Goal: Task Accomplishment & Management: Manage account settings

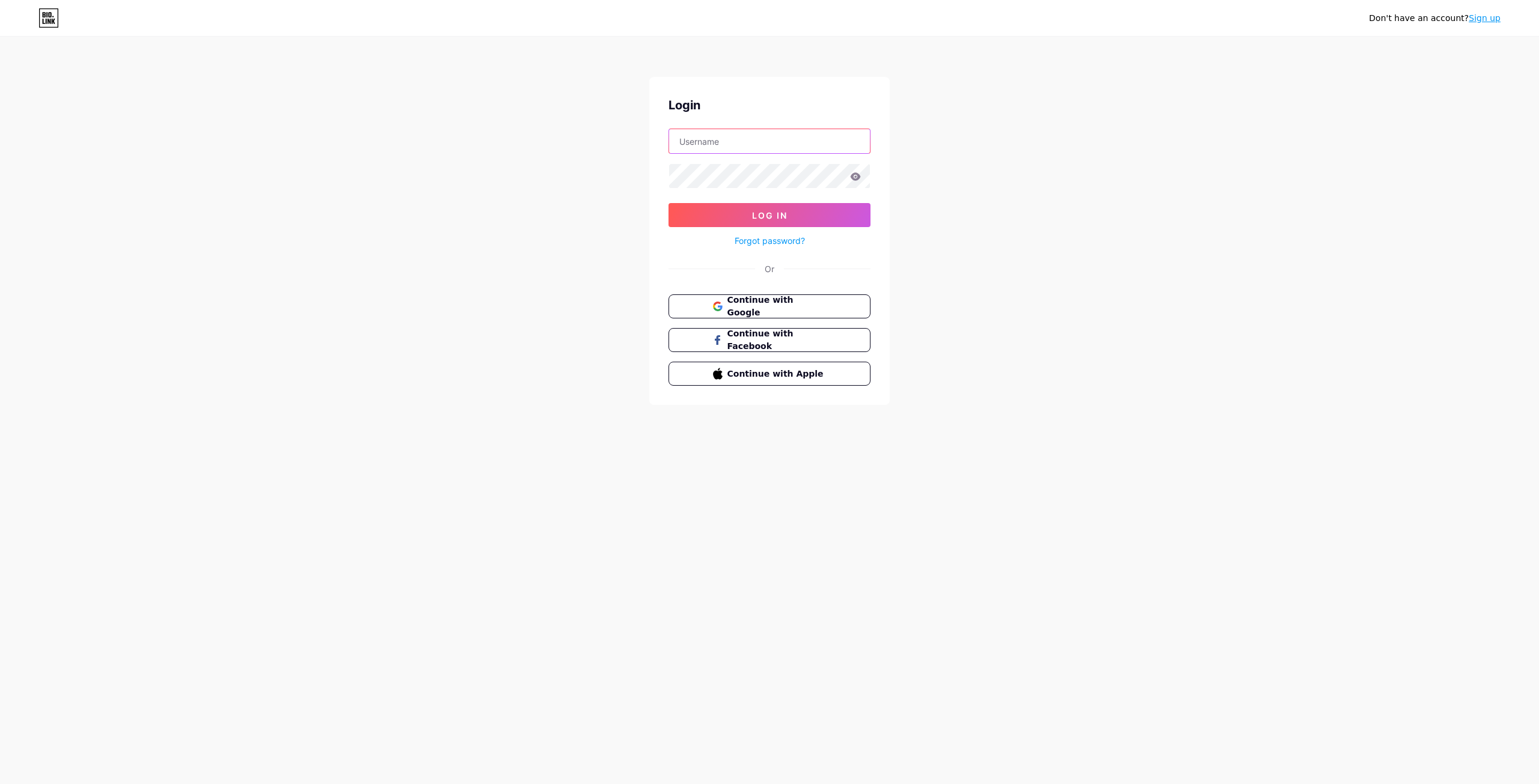
click at [734, 142] on input "text" at bounding box center [770, 141] width 201 height 24
type input "[EMAIL_ADDRESS][DOMAIN_NAME]"
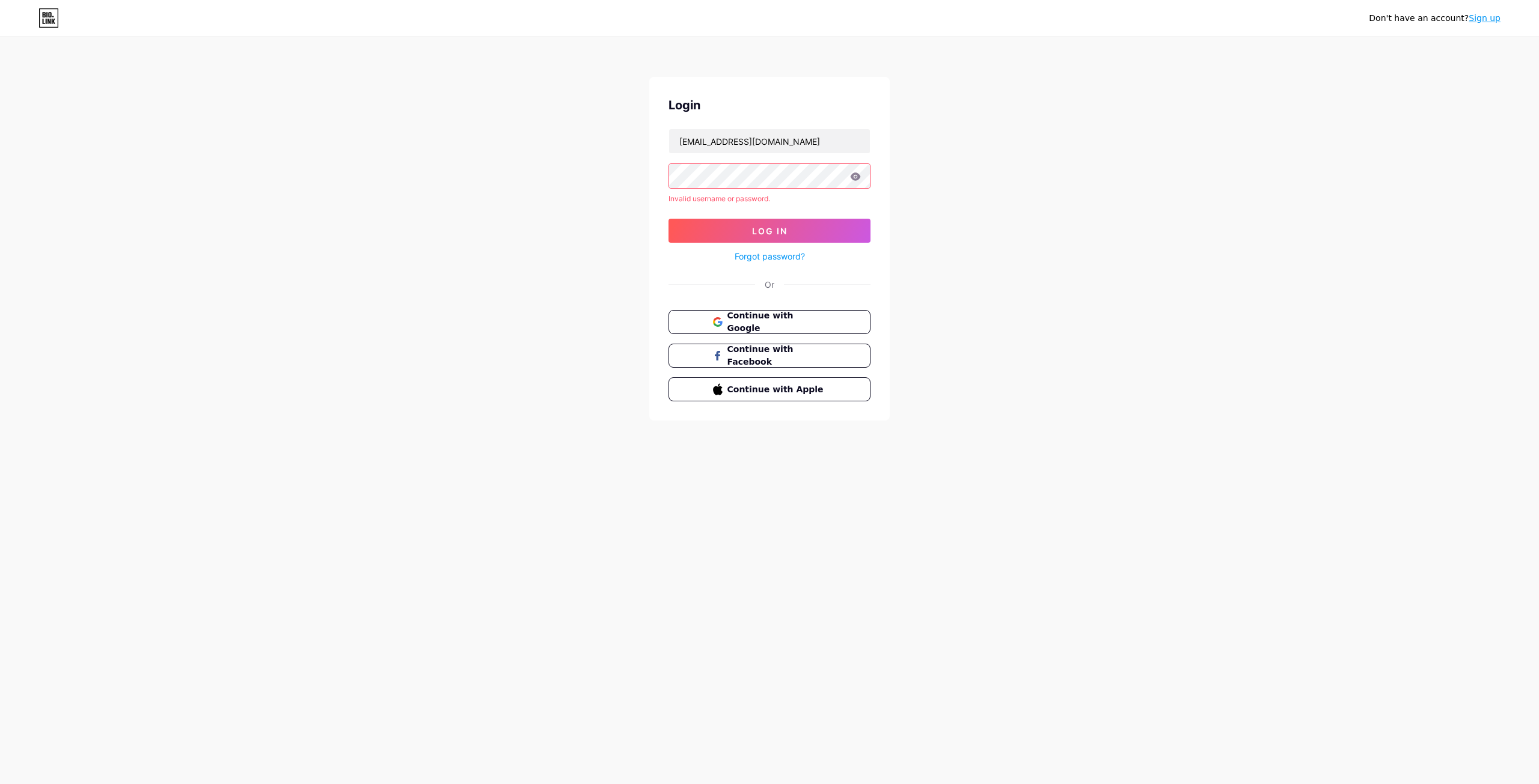
click at [570, 187] on div "Don't have an account? Sign up Login social@arkanatools.com Invalid username or…" at bounding box center [770, 229] width 1539 height 459
click at [633, 194] on div "Don't have an account? Sign up Login social@arkanatools.com Invalid username or…" at bounding box center [770, 229] width 1539 height 459
click at [818, 318] on span "Continue with Google" at bounding box center [776, 322] width 100 height 26
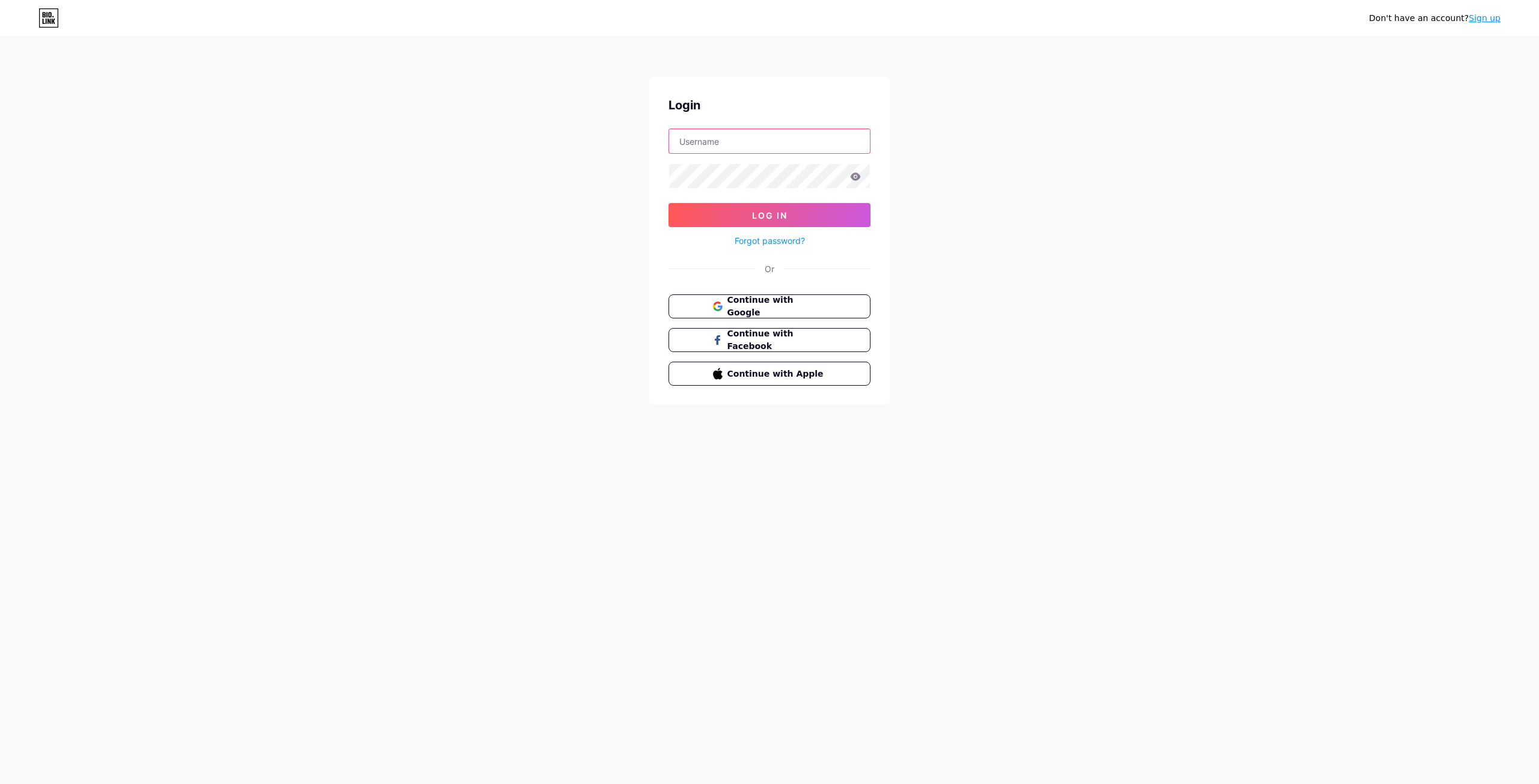
click at [766, 151] on input "text" at bounding box center [770, 141] width 201 height 24
click at [941, 151] on div "Don't have an account? Sign up Login Log In Forgot password? Or Continue with G…" at bounding box center [770, 222] width 1539 height 443
click at [784, 240] on link "Forgot password?" at bounding box center [770, 240] width 70 height 12
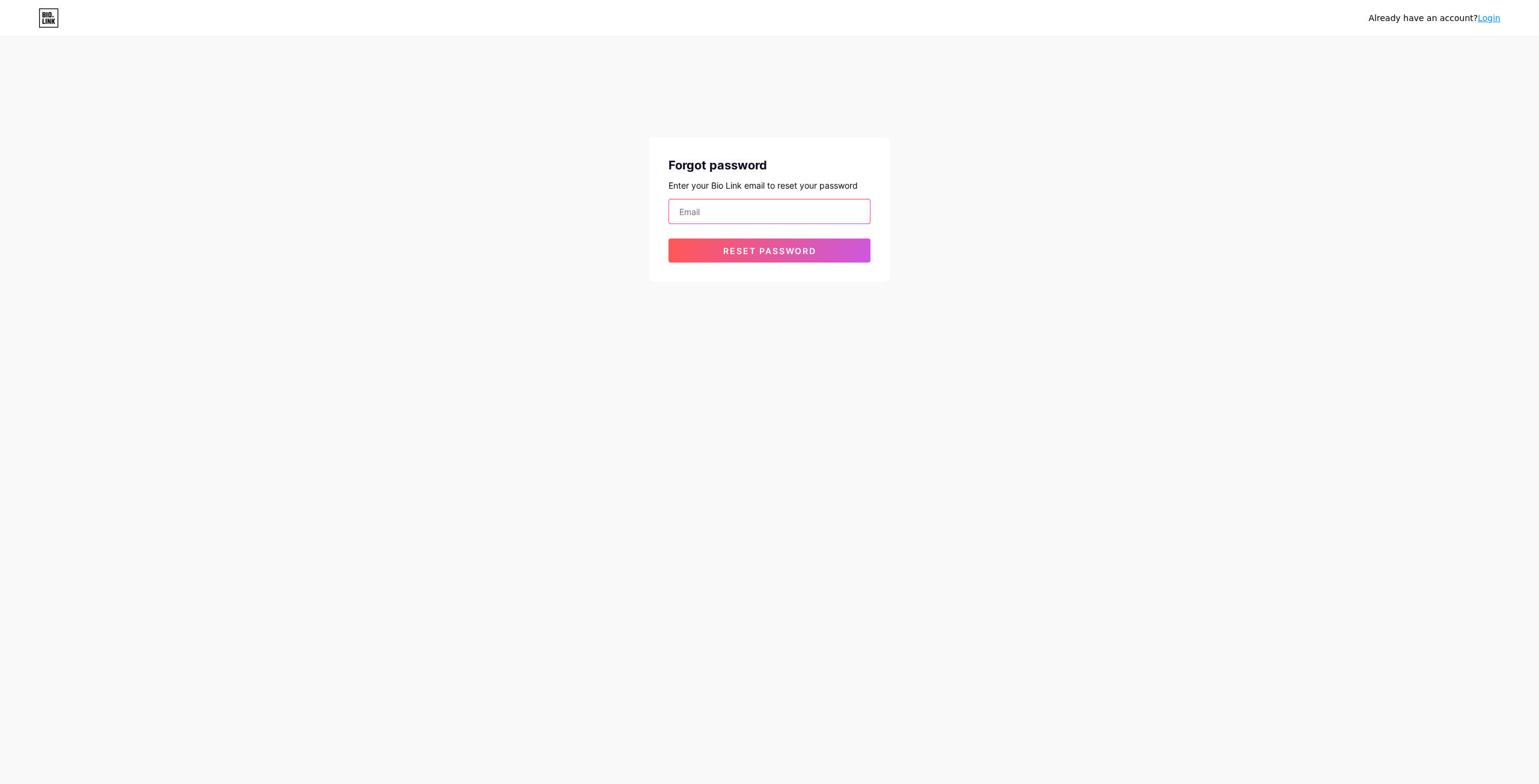
click at [758, 221] on input "email" at bounding box center [770, 212] width 201 height 24
type input "[EMAIL_ADDRESS][DOMAIN_NAME]"
click at [791, 252] on span "Reset password" at bounding box center [770, 250] width 93 height 10
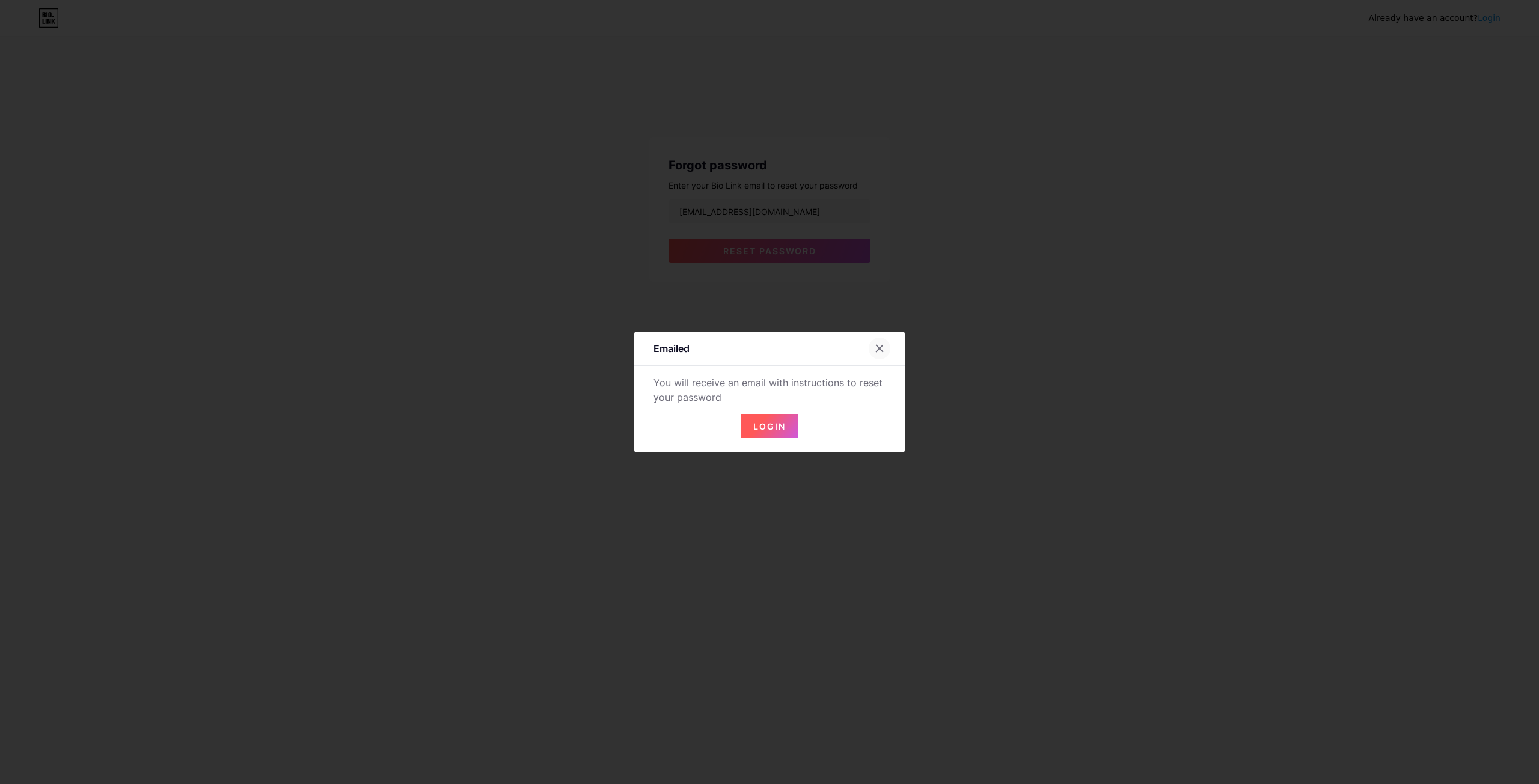
click at [882, 342] on div at bounding box center [880, 348] width 22 height 22
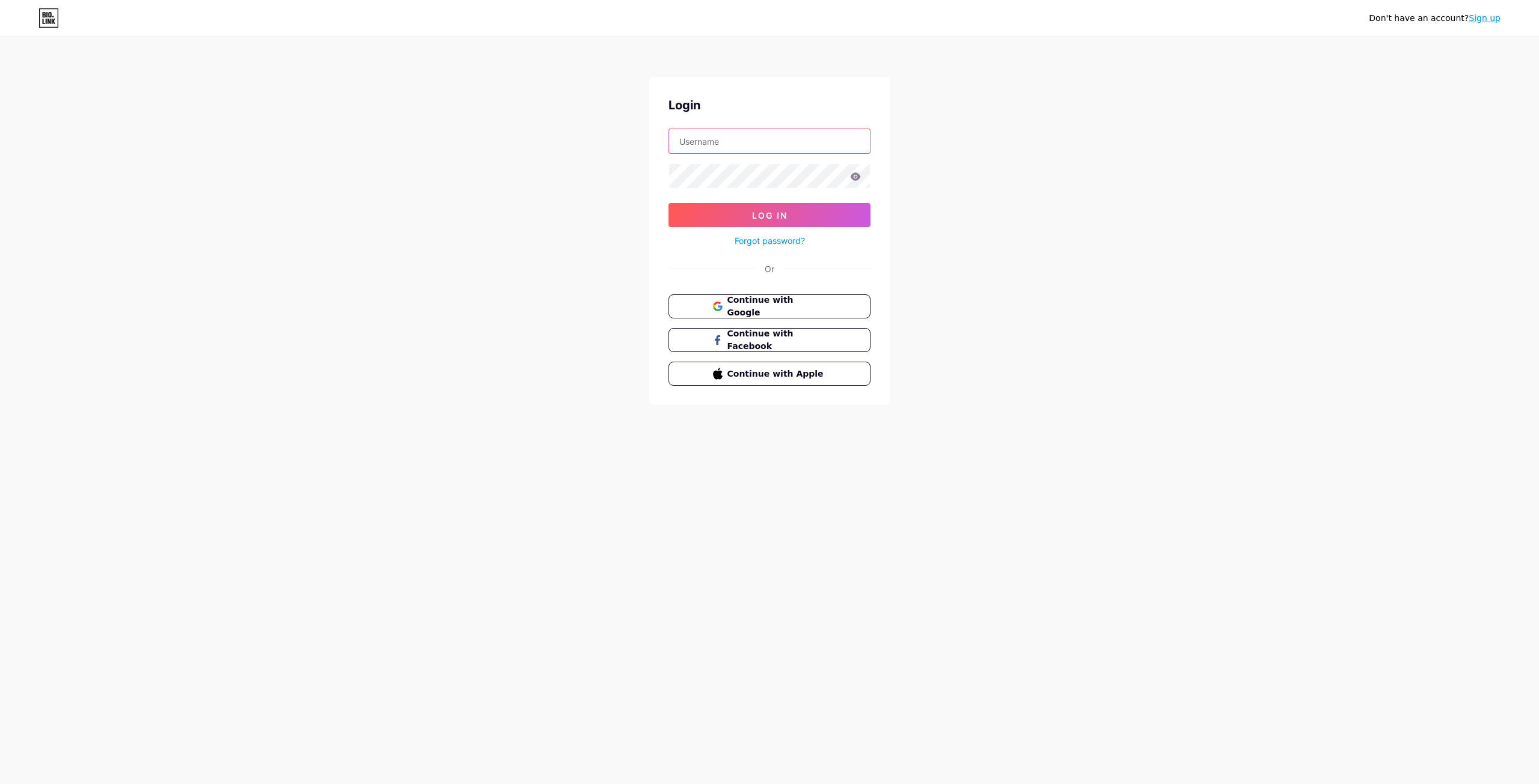
click at [738, 145] on input "text" at bounding box center [770, 141] width 201 height 24
type input "social@arkanatools.com"
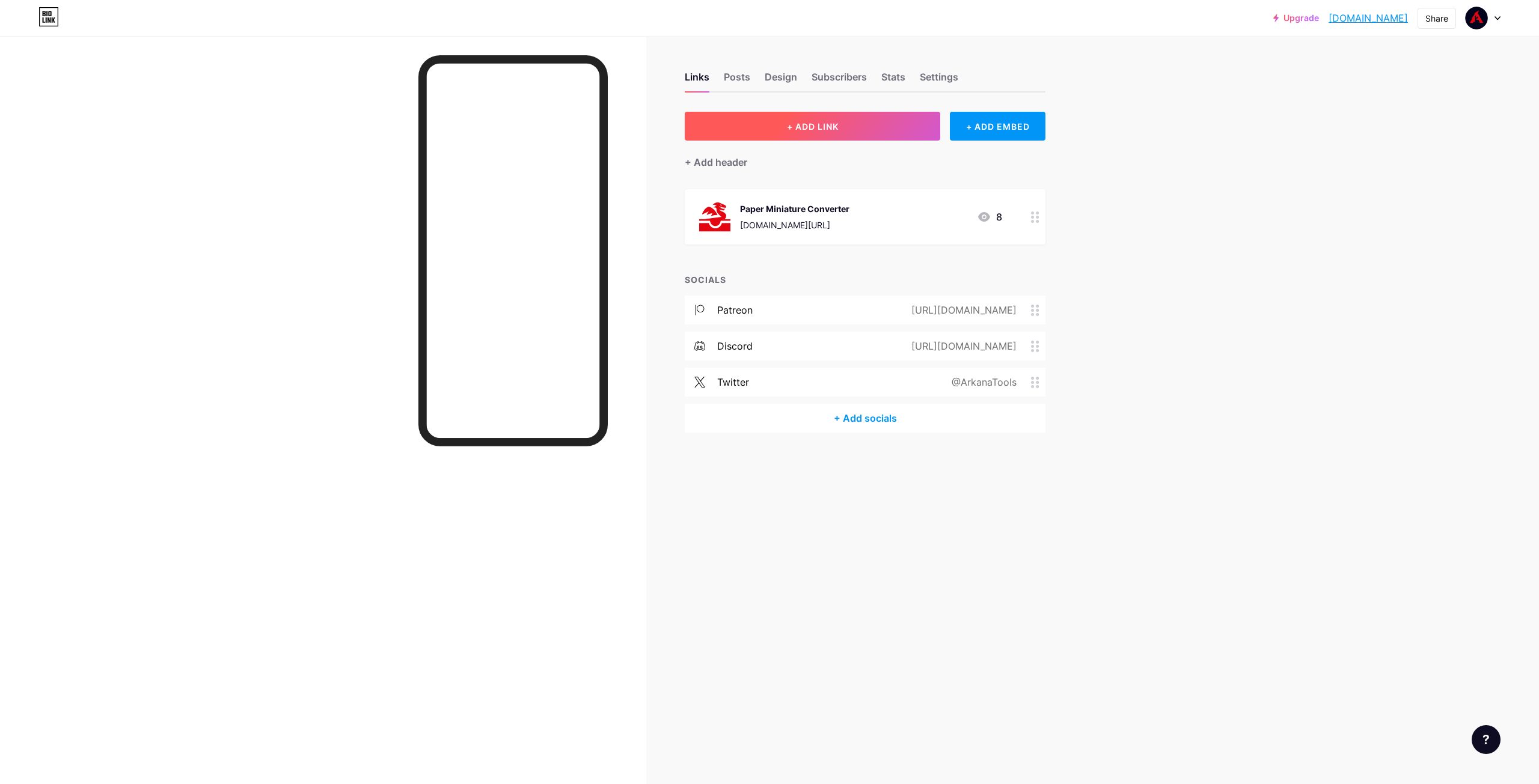
click at [811, 121] on span "+ ADD LINK" at bounding box center [812, 126] width 51 height 10
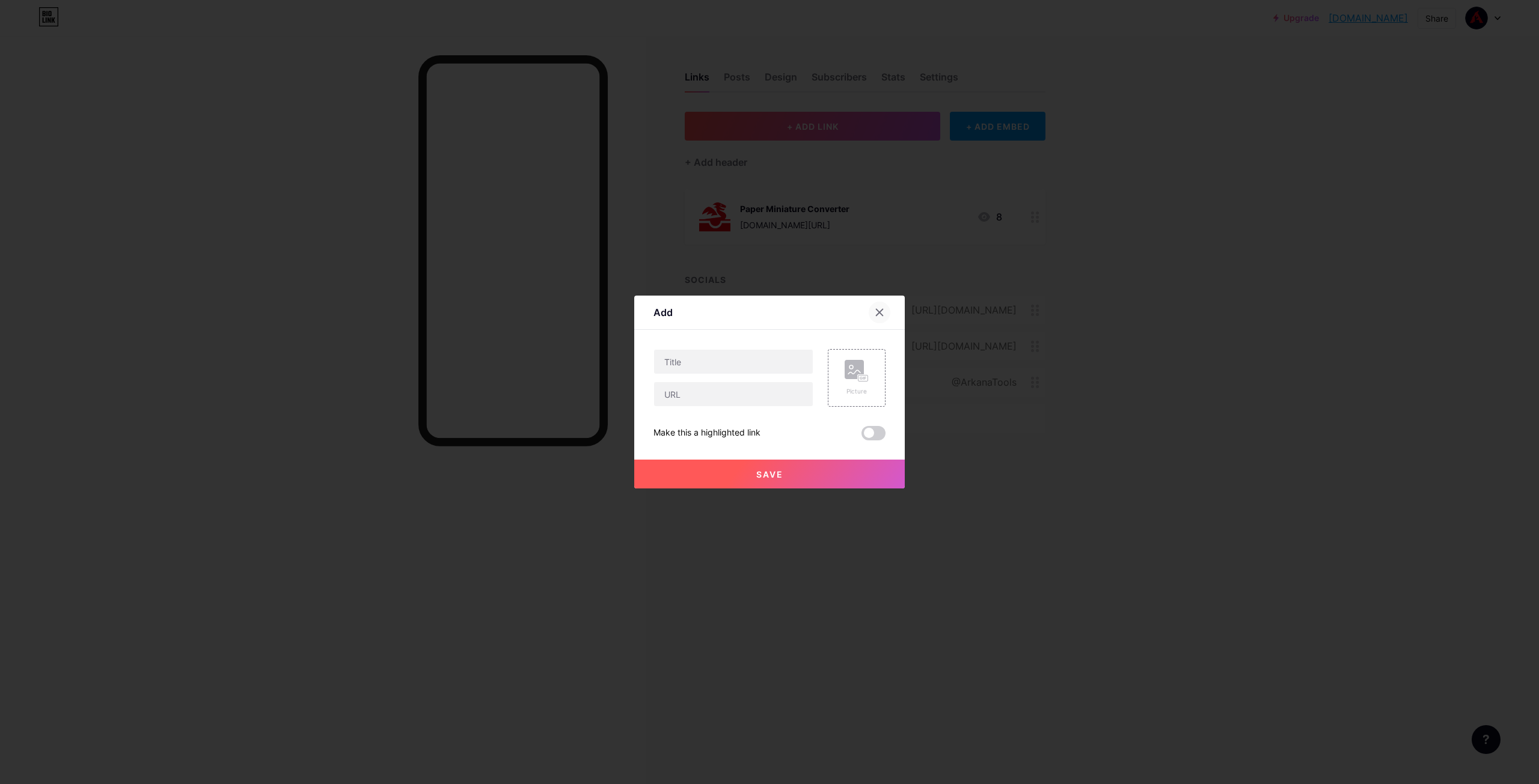
click at [879, 311] on icon at bounding box center [880, 313] width 6 height 6
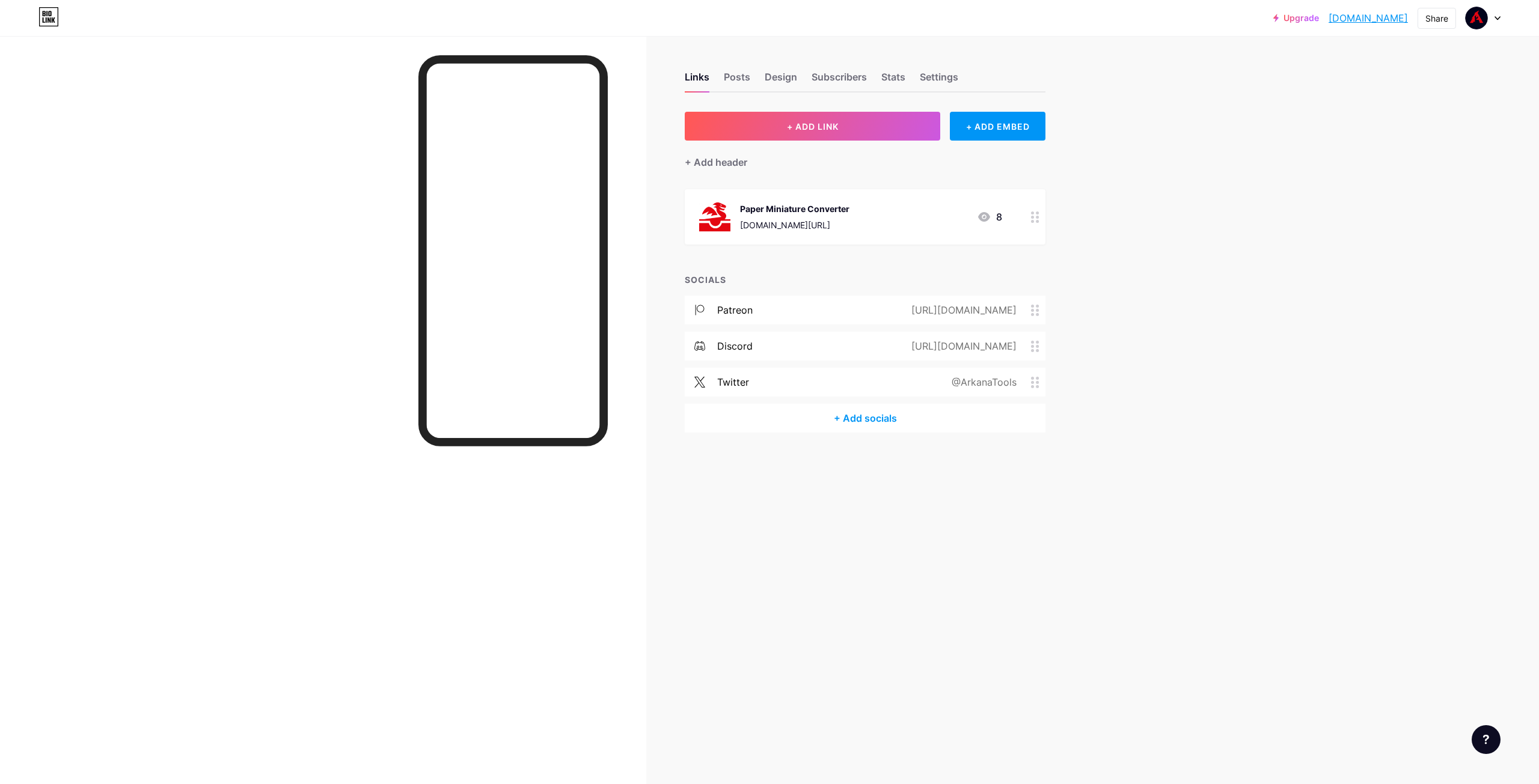
click at [1288, 15] on link "Upgrade" at bounding box center [1296, 18] width 46 height 9
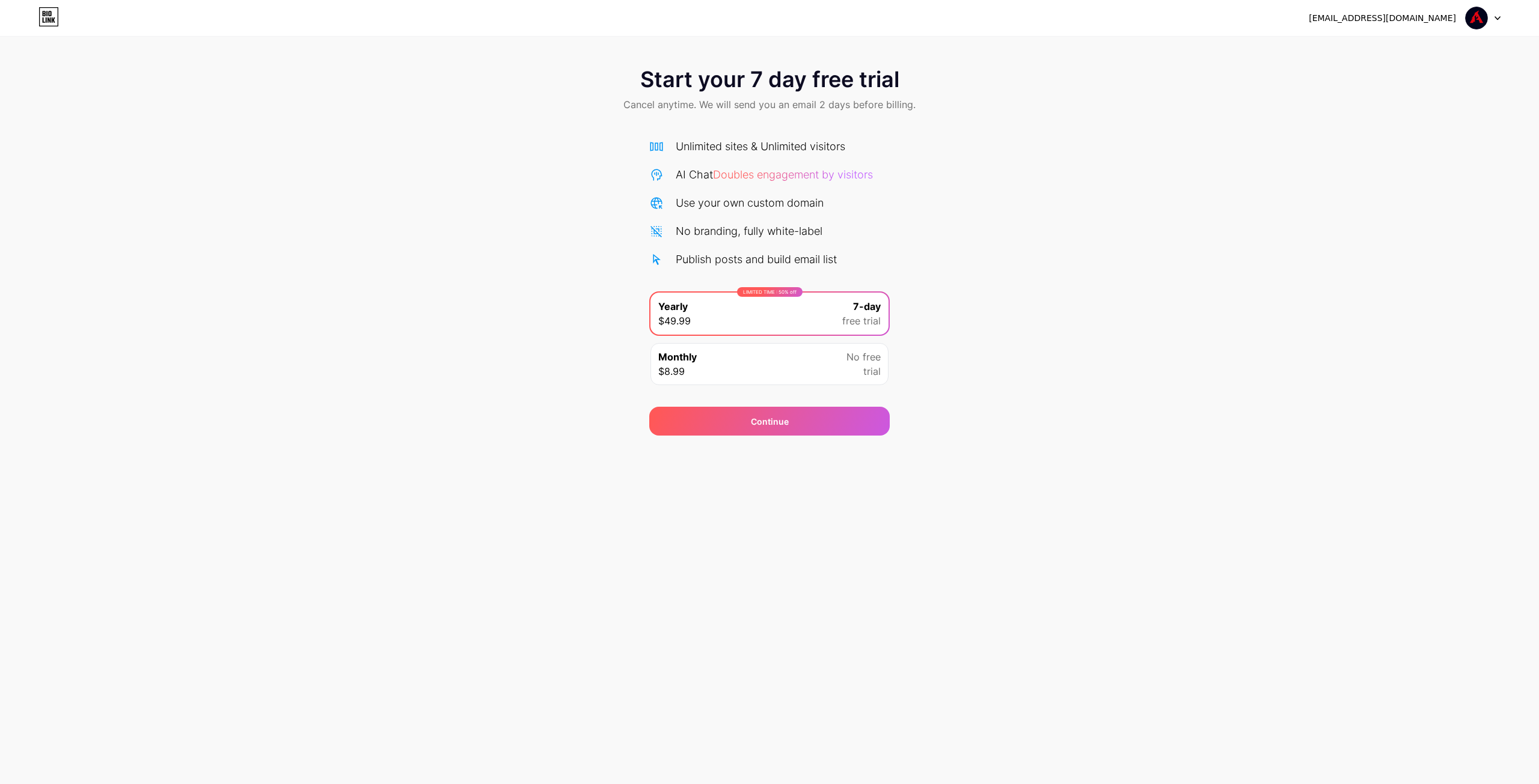
drag, startPoint x: 1295, startPoint y: 89, endPoint x: 1271, endPoint y: 89, distance: 24.0
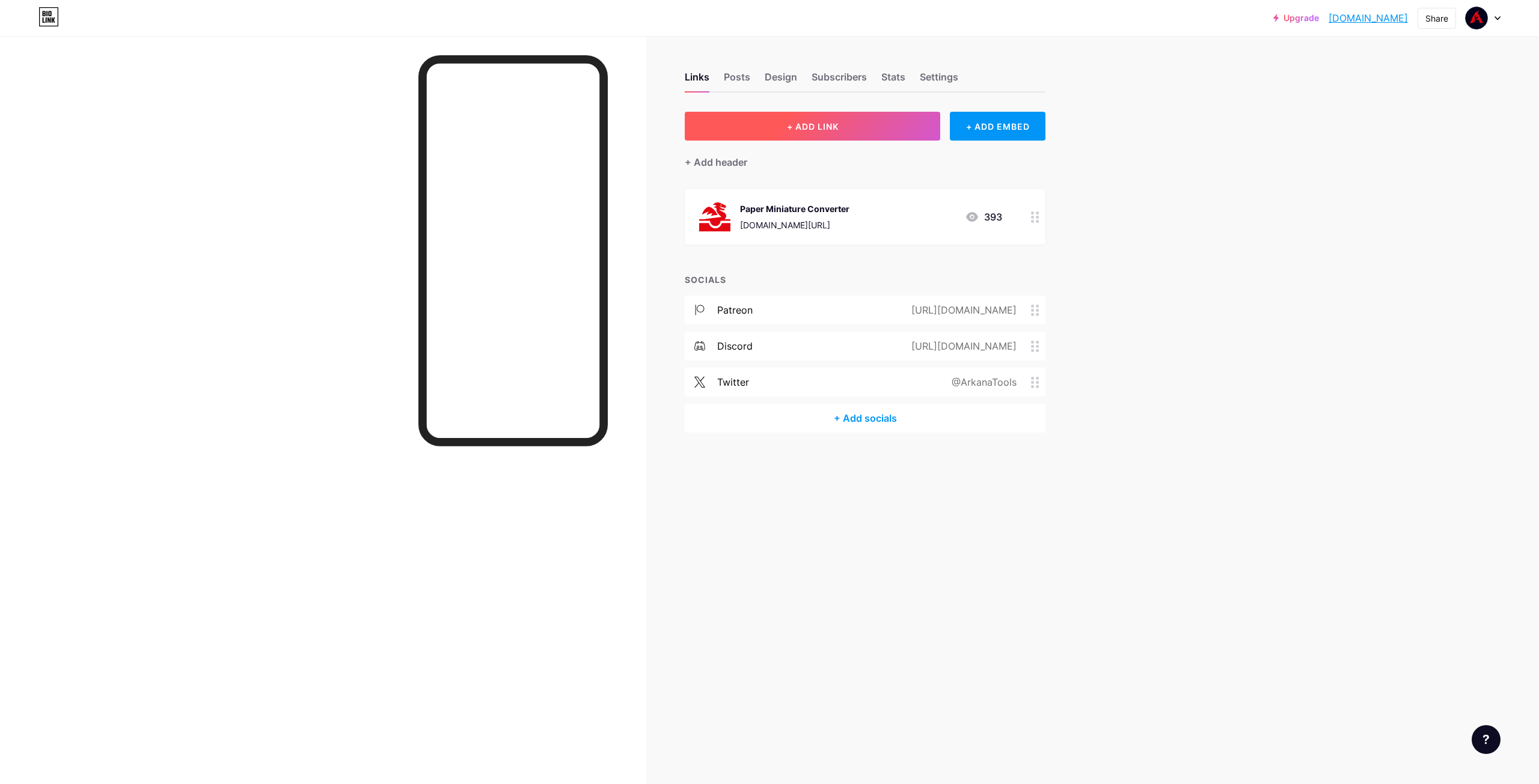
click at [803, 121] on span "+ ADD LINK" at bounding box center [812, 126] width 51 height 10
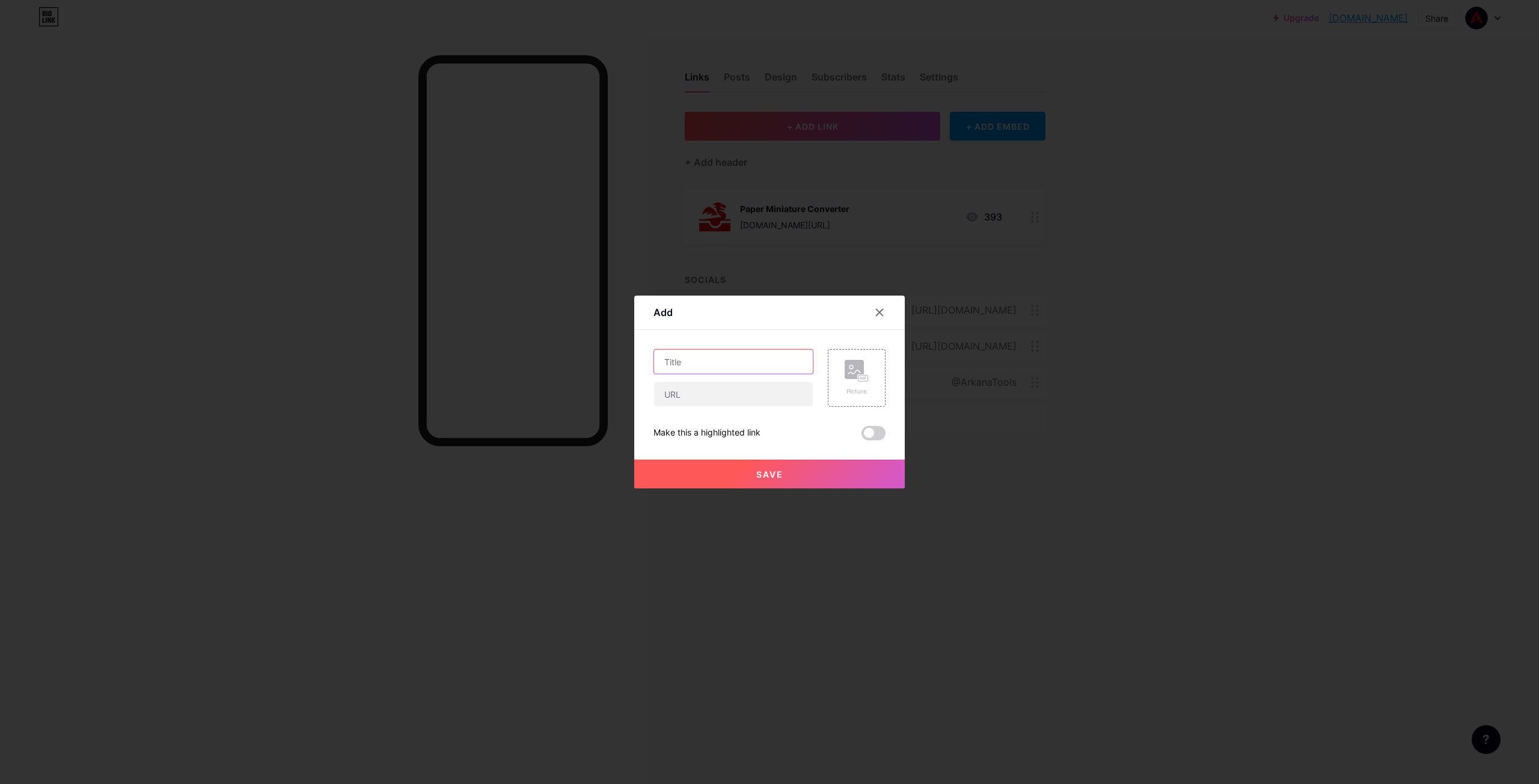
click at [742, 360] on input "text" at bounding box center [734, 362] width 159 height 24
click at [866, 382] on div "Picture" at bounding box center [857, 378] width 24 height 36
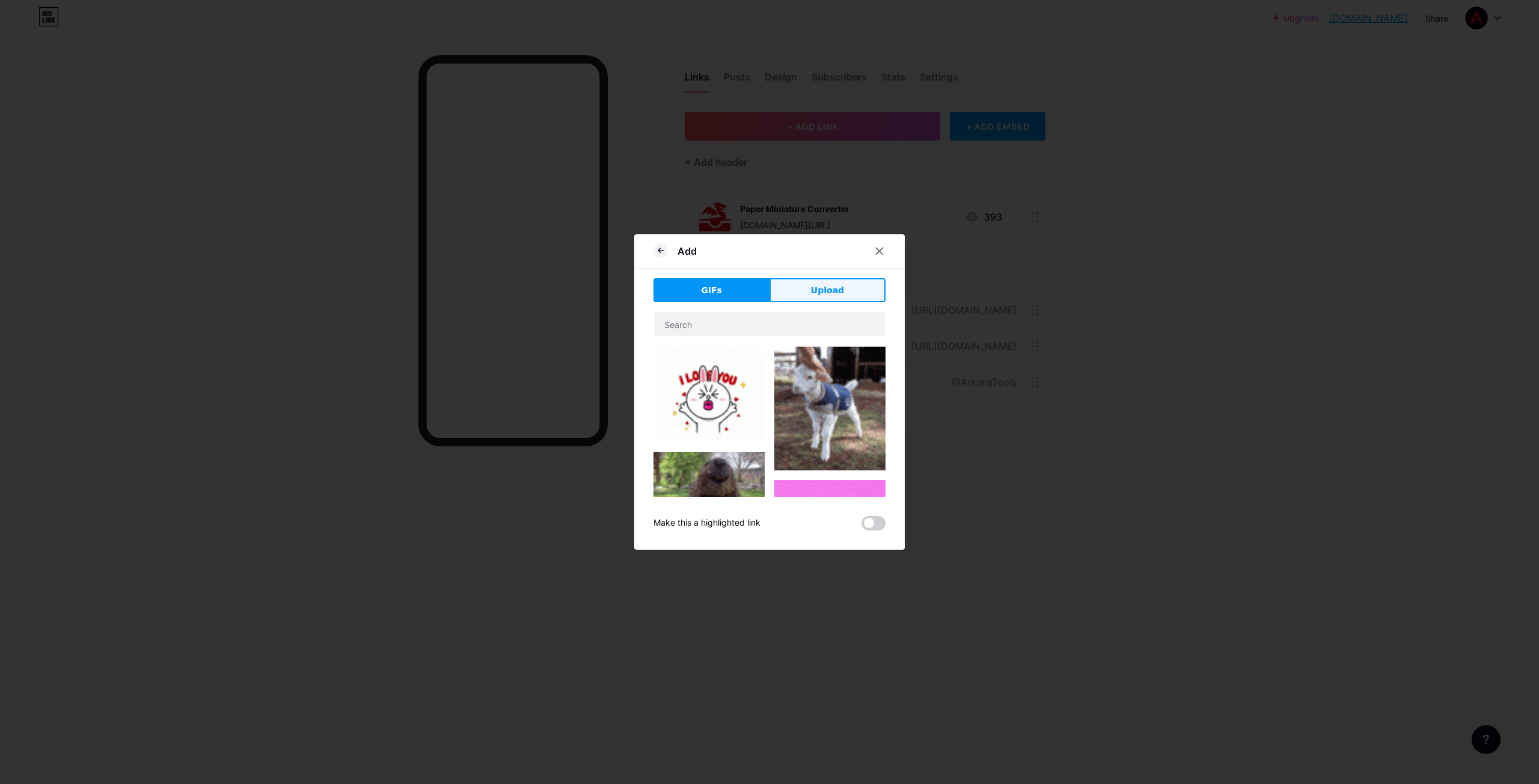
click at [832, 291] on span "Upload" at bounding box center [827, 290] width 33 height 12
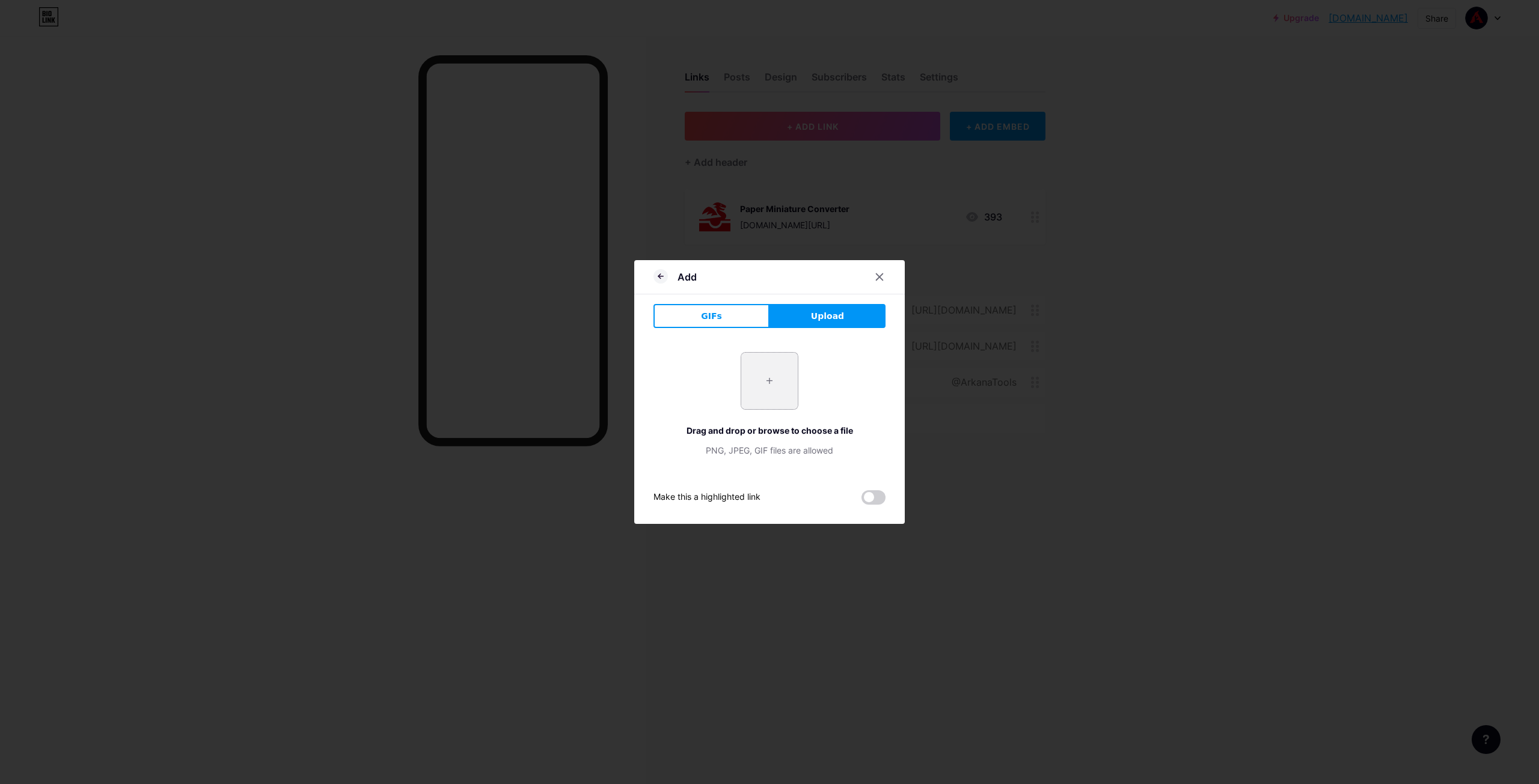
click at [768, 399] on input "file" at bounding box center [770, 381] width 57 height 57
type input "C:\fakepath\AT_PaperMapGenerator_Logo.svg"
drag, startPoint x: 705, startPoint y: 480, endPoint x: 656, endPoint y: 435, distance: 66.5
click at [656, 435] on div "Drag and drop or browse to choose a file" at bounding box center [770, 431] width 232 height 12
drag, startPoint x: 766, startPoint y: 385, endPoint x: 769, endPoint y: 375, distance: 10.4
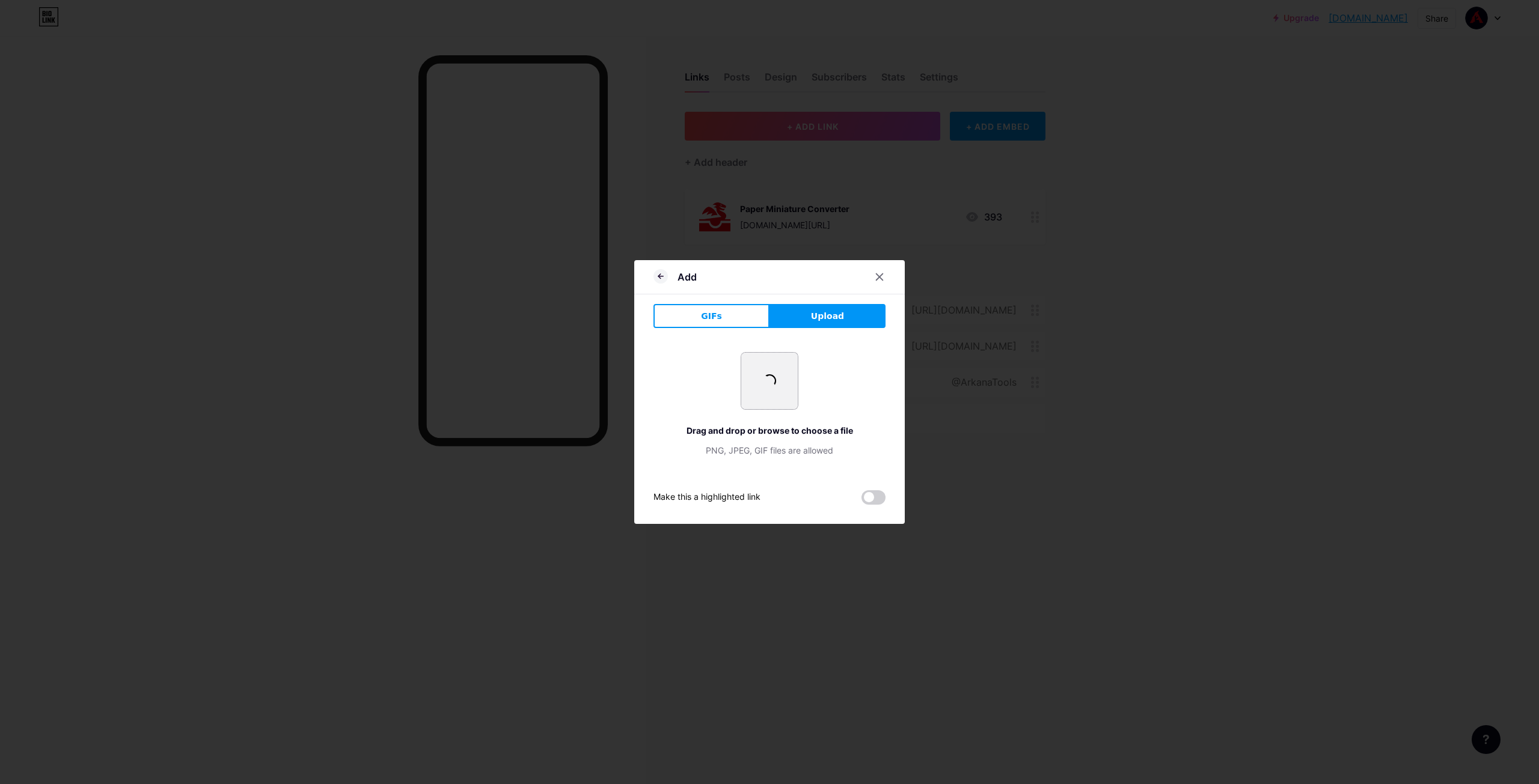
click at [766, 385] on span at bounding box center [769, 380] width 17 height 17
click at [705, 297] on div "Add GIFs Upload Content YouTube Play YouTube video without leaving your page. A…" at bounding box center [770, 392] width 271 height 264
click at [704, 316] on span "GIFs" at bounding box center [711, 317] width 21 height 12
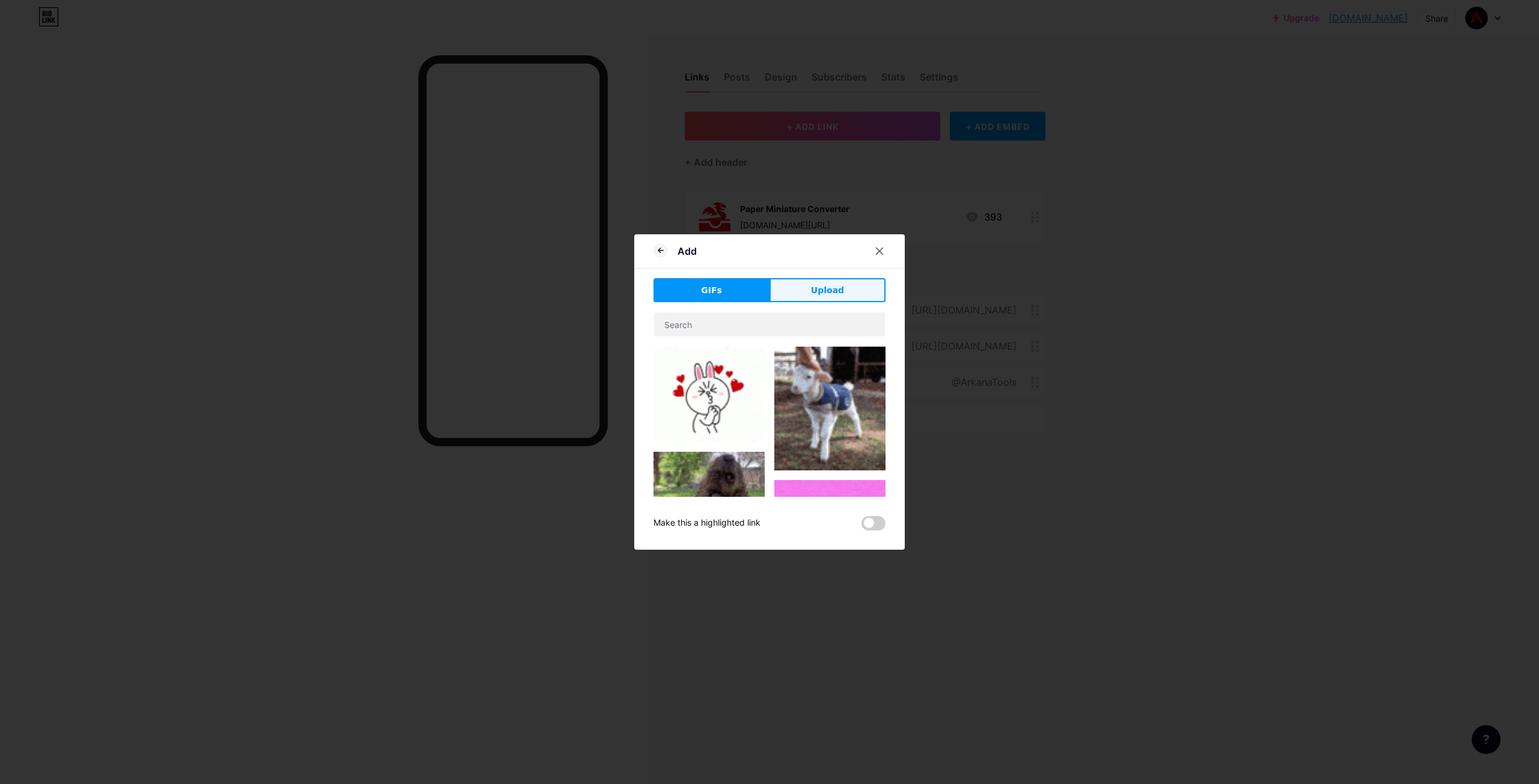
click at [826, 300] on button "Upload" at bounding box center [827, 290] width 116 height 24
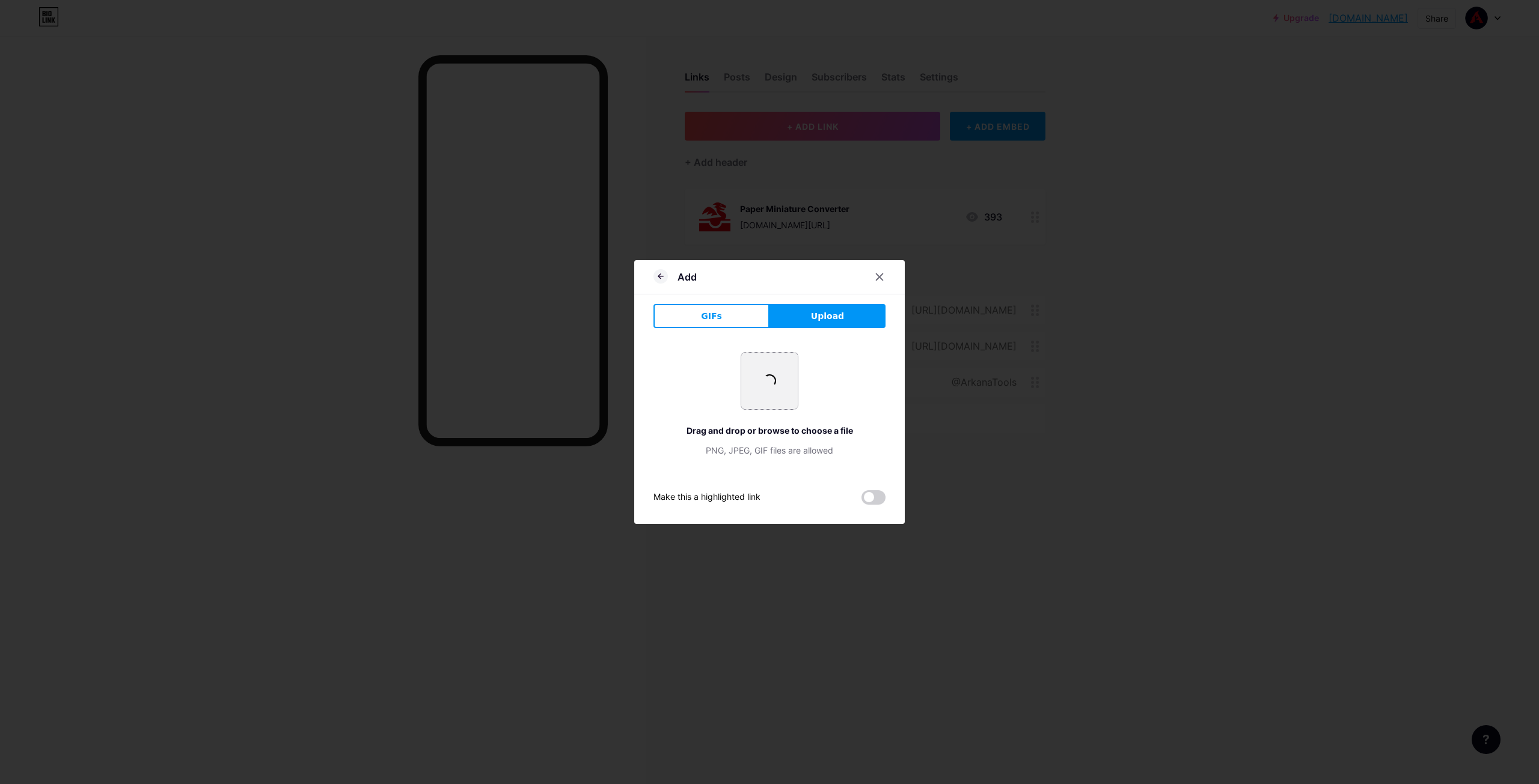
click at [745, 394] on input "file" at bounding box center [770, 381] width 57 height 57
type input "C:\fakepath\AT_Logo_PNG.png"
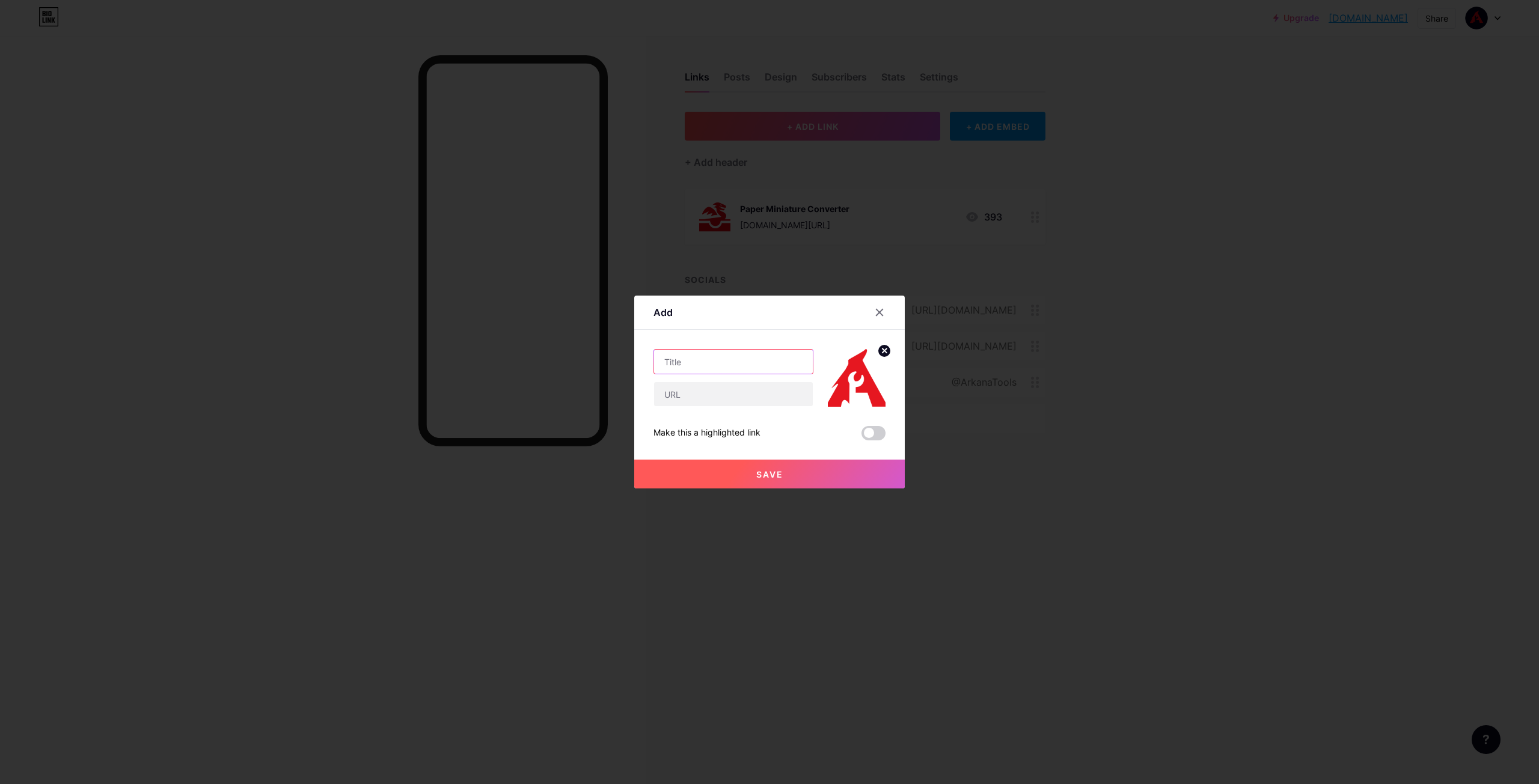
click at [763, 370] on input "text" at bounding box center [734, 362] width 159 height 24
drag, startPoint x: 892, startPoint y: 317, endPoint x: 885, endPoint y: 316, distance: 7.1
click at [891, 317] on div at bounding box center [887, 313] width 36 height 22
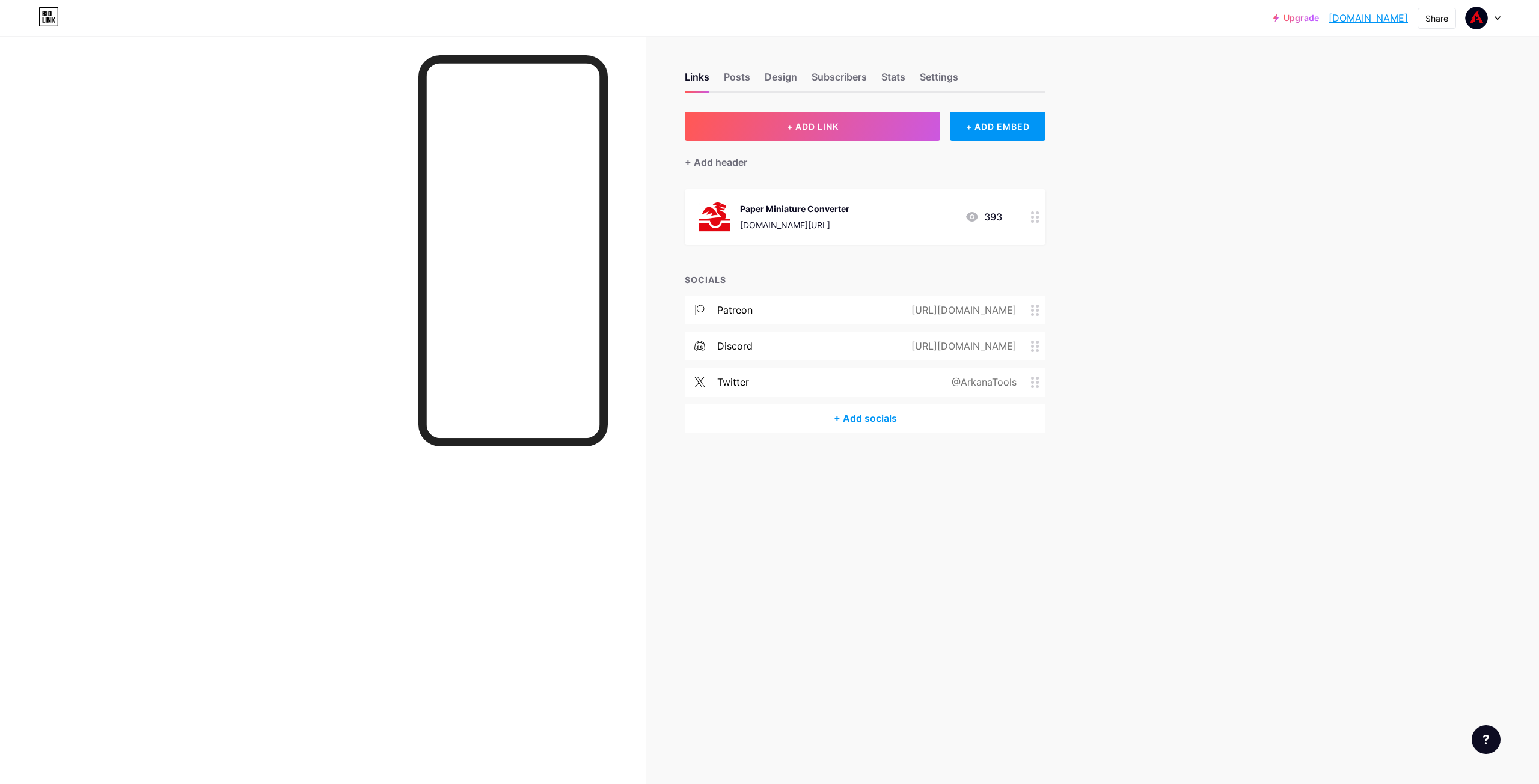
click at [1086, 227] on div "Links Posts Design Subscribers Stats Settings + ADD LINK + ADD EMBED + Add head…" at bounding box center [548, 264] width 1096 height 457
click at [737, 72] on div "Posts" at bounding box center [737, 81] width 26 height 22
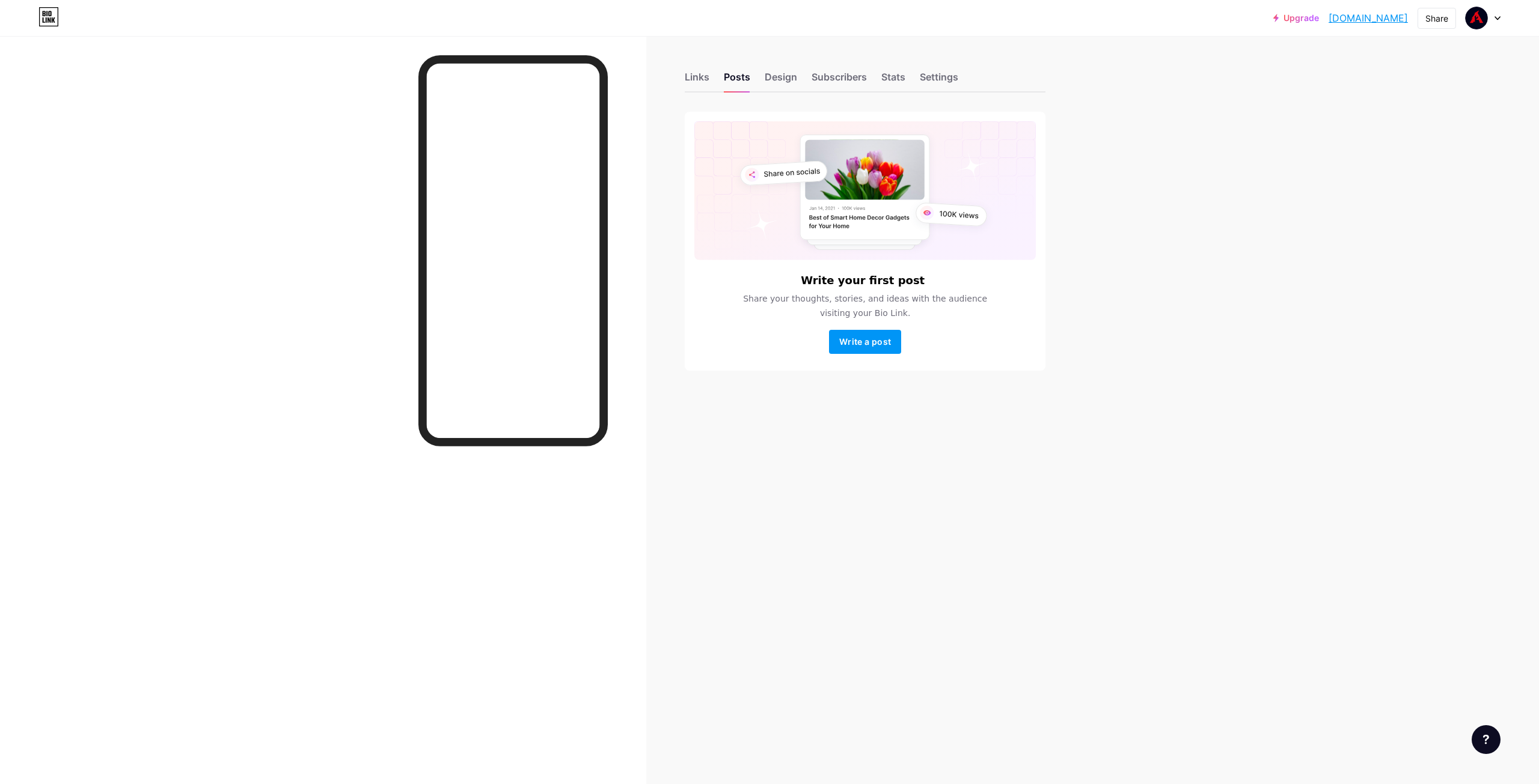
click at [752, 75] on div "Links Posts Design Subscribers Stats Settings" at bounding box center [865, 72] width 361 height 42
click at [761, 76] on div "Links Posts Design Subscribers Stats Settings" at bounding box center [865, 72] width 361 height 42
click at [769, 75] on div "Design" at bounding box center [781, 81] width 33 height 22
click at [766, 75] on div "Design" at bounding box center [781, 81] width 33 height 22
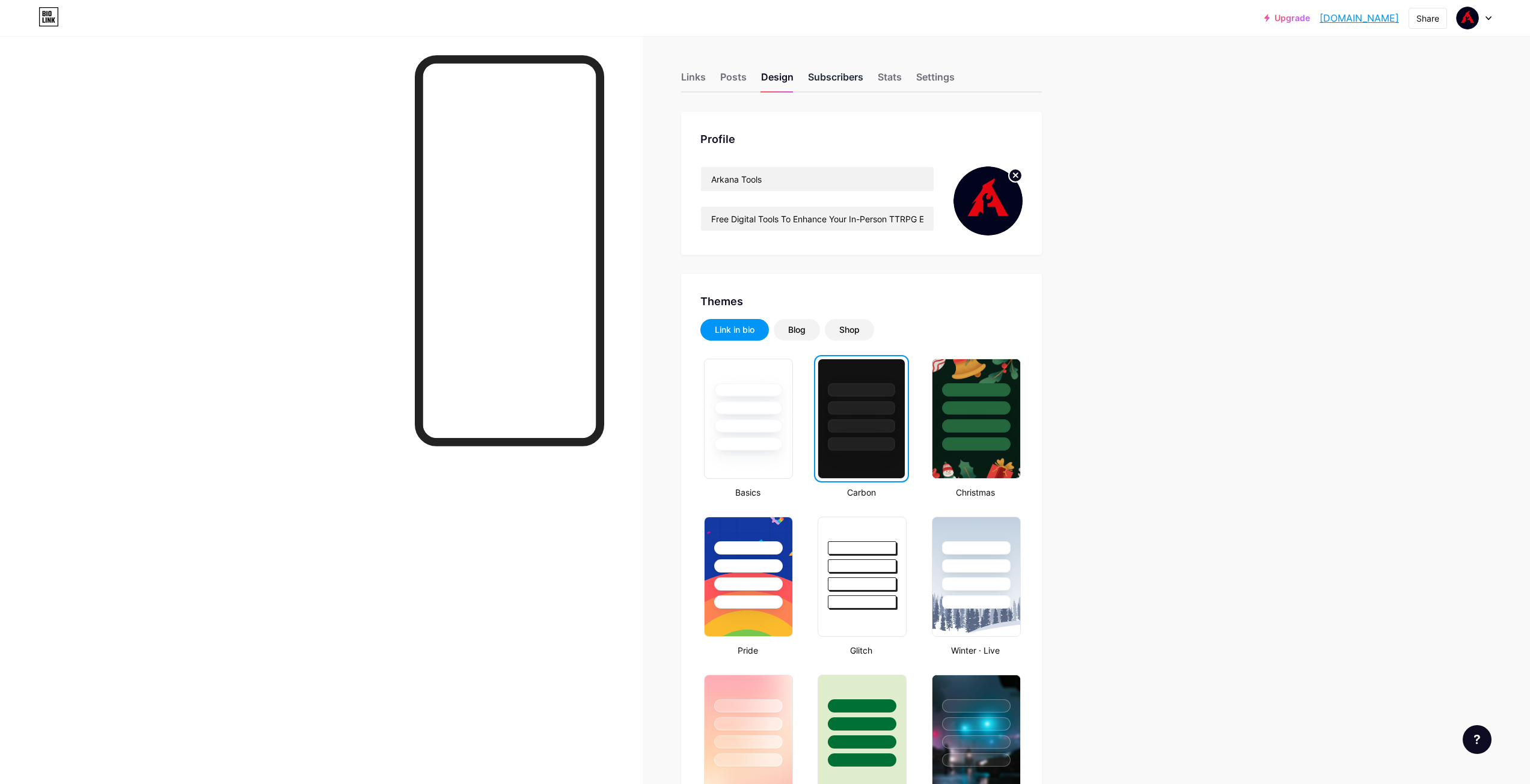
click at [828, 76] on div "Subscribers" at bounding box center [835, 81] width 55 height 22
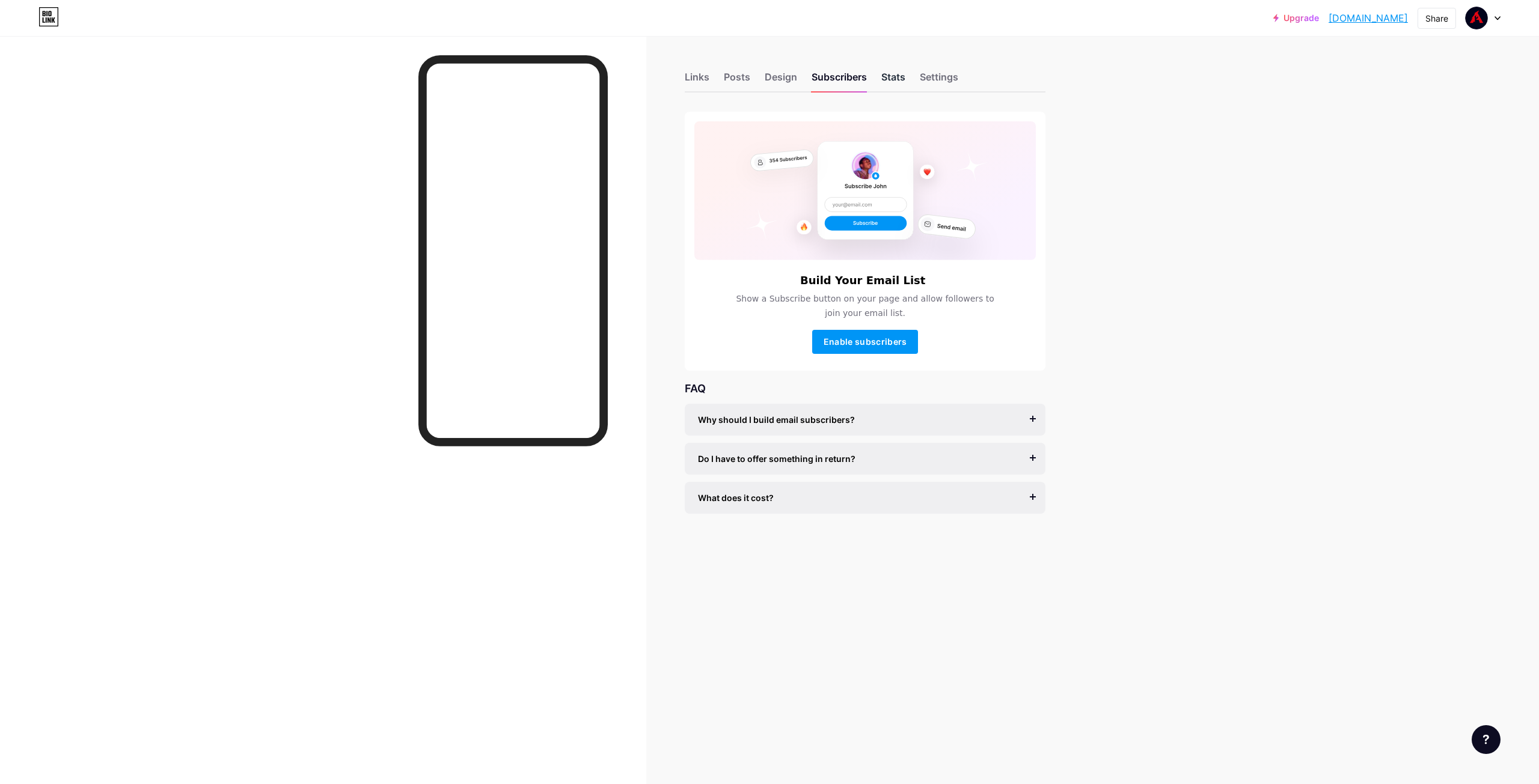
click at [885, 73] on div "Stats" at bounding box center [893, 81] width 24 height 22
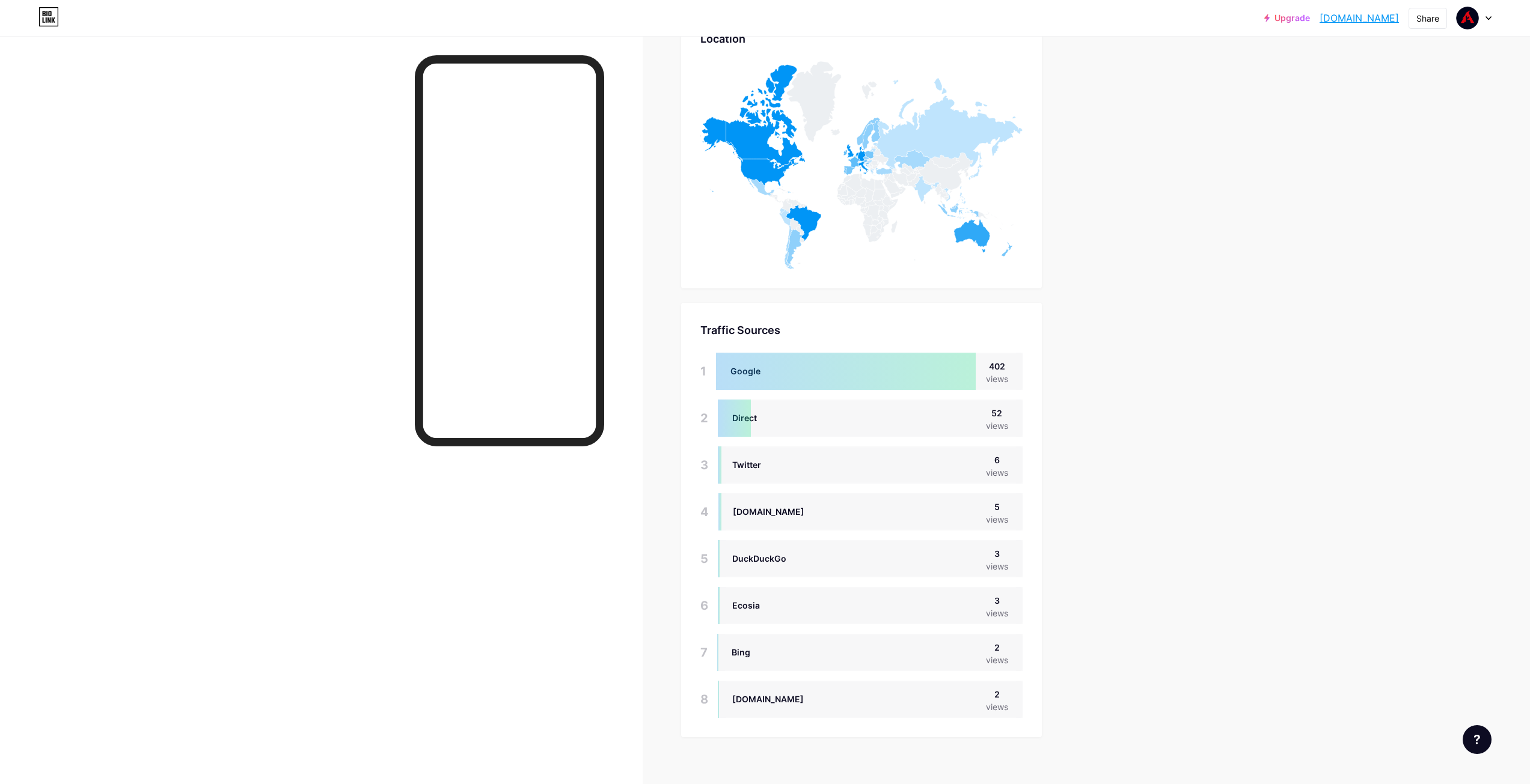
scroll to position [716, 0]
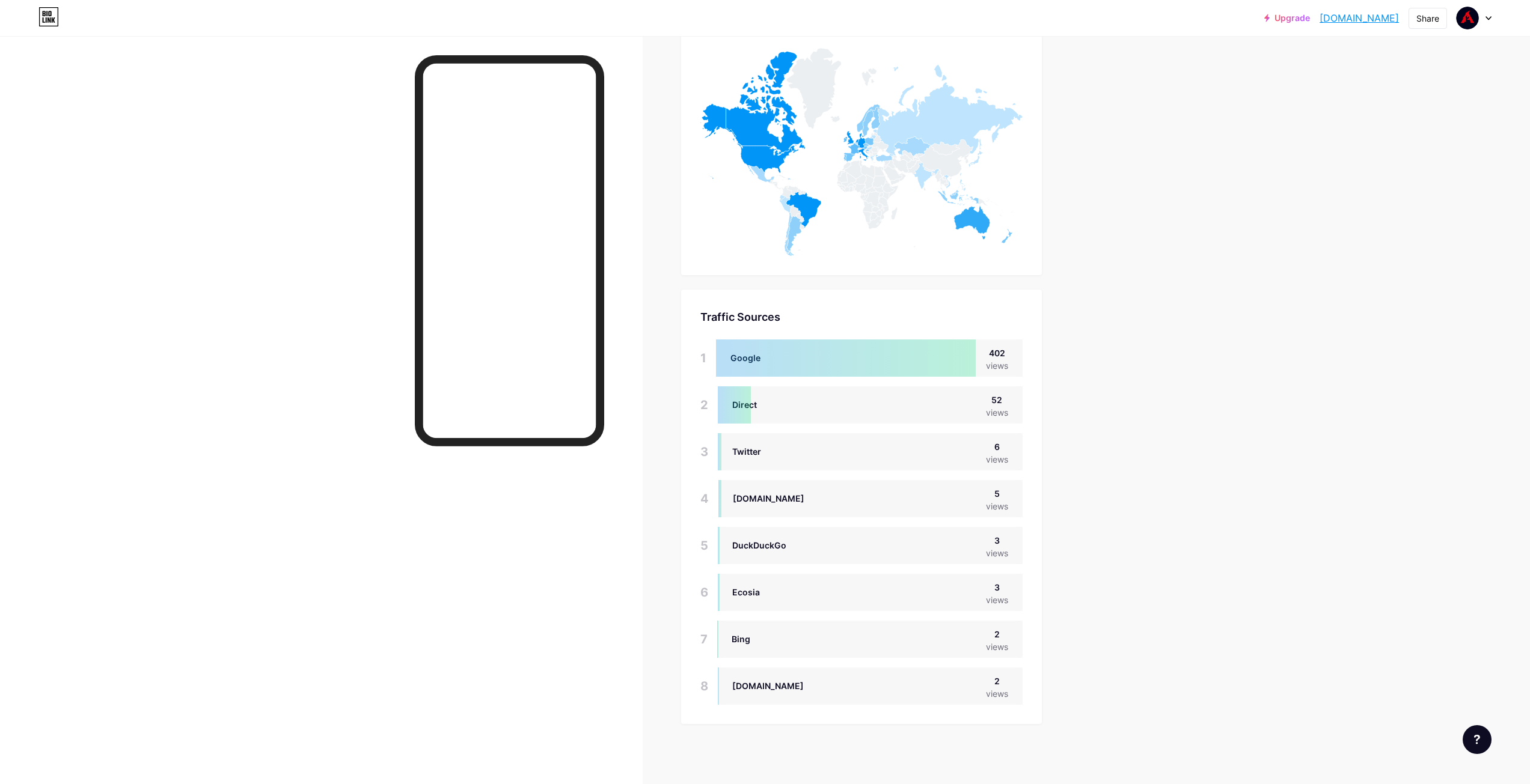
drag, startPoint x: 635, startPoint y: 279, endPoint x: 637, endPoint y: 271, distance: 8.2
drag, startPoint x: 637, startPoint y: 271, endPoint x: 626, endPoint y: 214, distance: 58.1
click at [626, 214] on div at bounding box center [321, 428] width 642 height 784
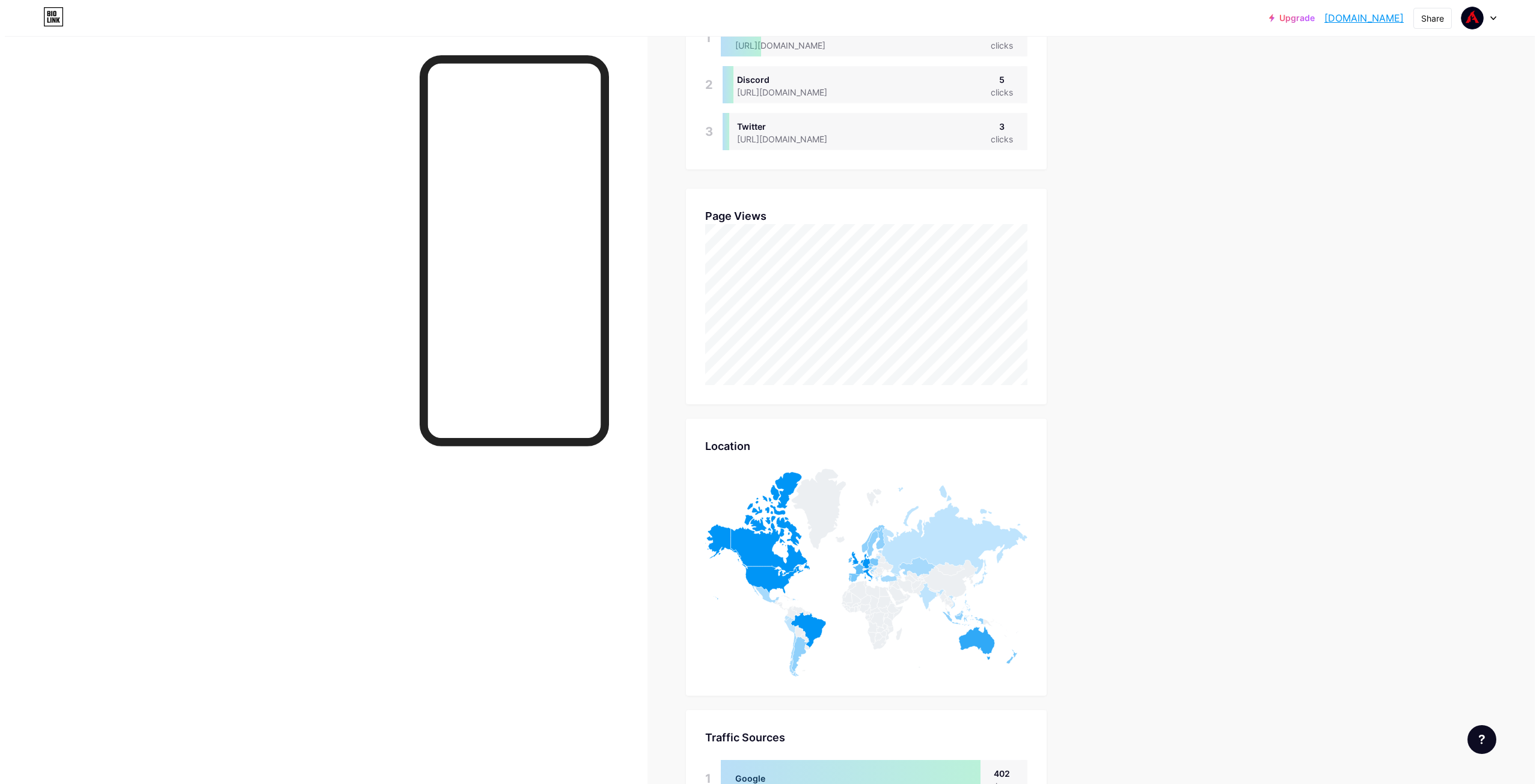
scroll to position [0, 0]
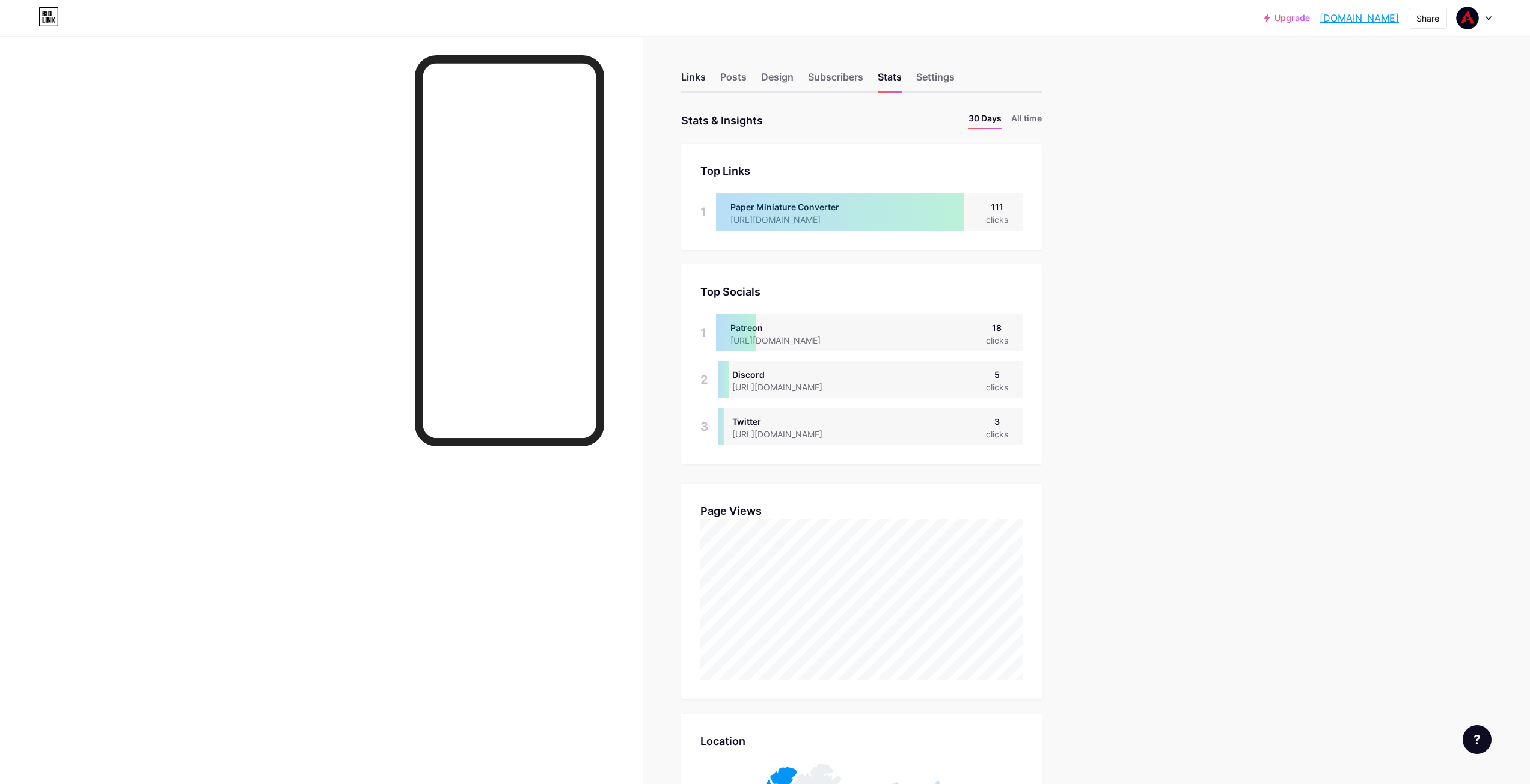
click at [702, 77] on div "Links" at bounding box center [693, 81] width 25 height 22
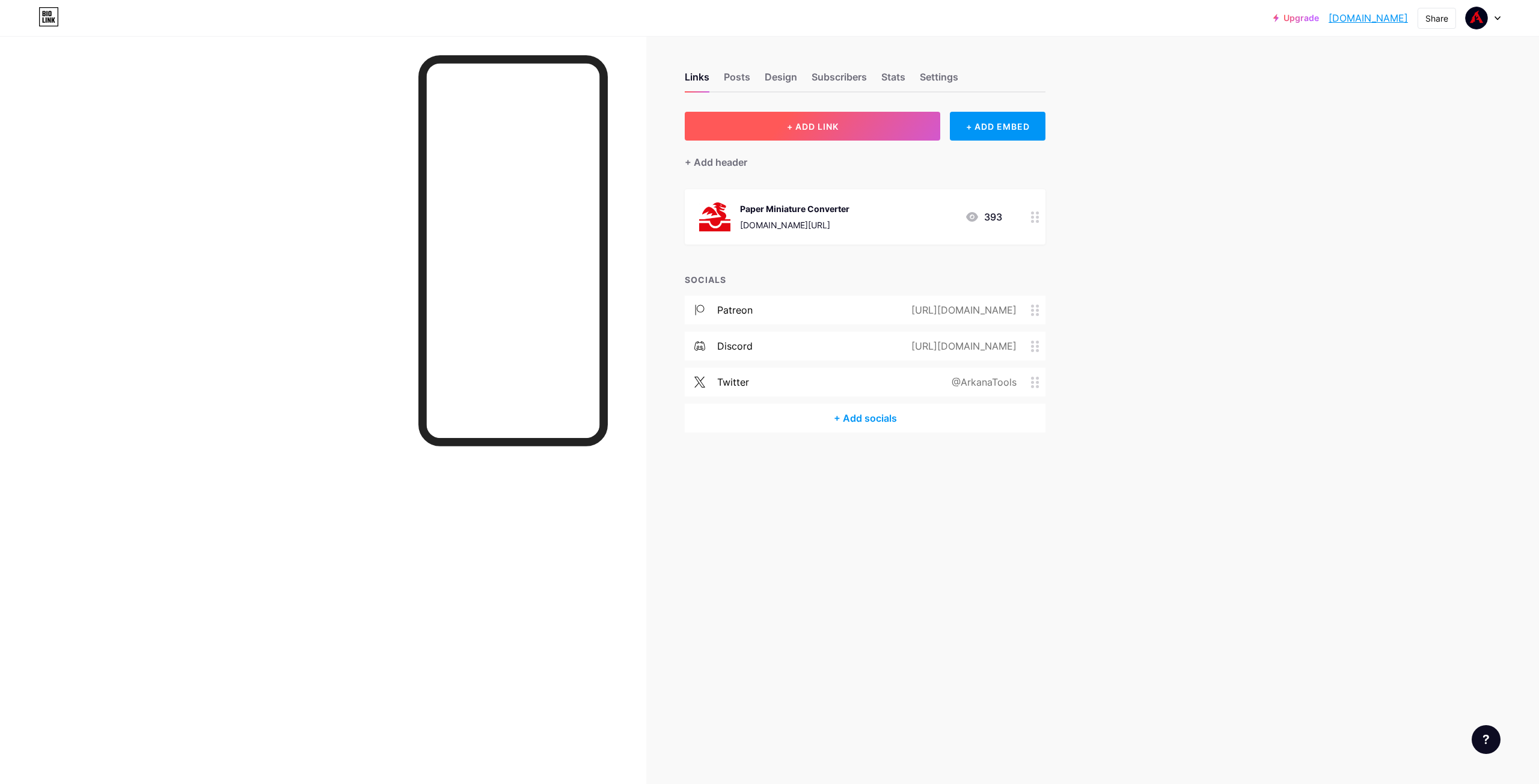
click at [768, 131] on button "+ ADD LINK" at bounding box center [812, 126] width 255 height 29
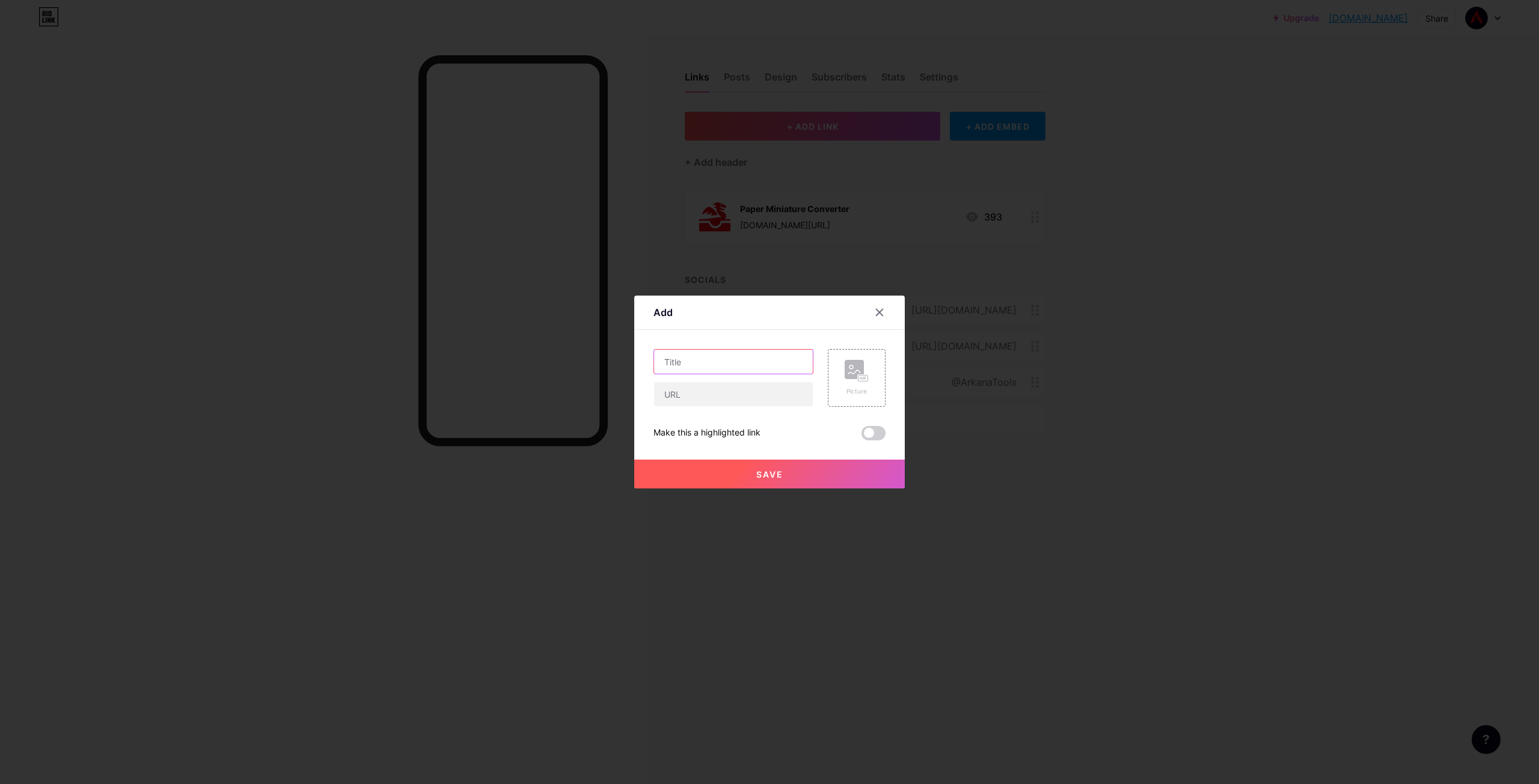
click at [724, 373] on input "text" at bounding box center [734, 362] width 159 height 24
click at [706, 398] on input "text" at bounding box center [734, 394] width 159 height 24
paste input "https://discord.gg/NERjsprPTM"
type input "https://discord.gg/NERjsprPTM"
click at [738, 366] on input "text" at bounding box center [734, 362] width 159 height 24
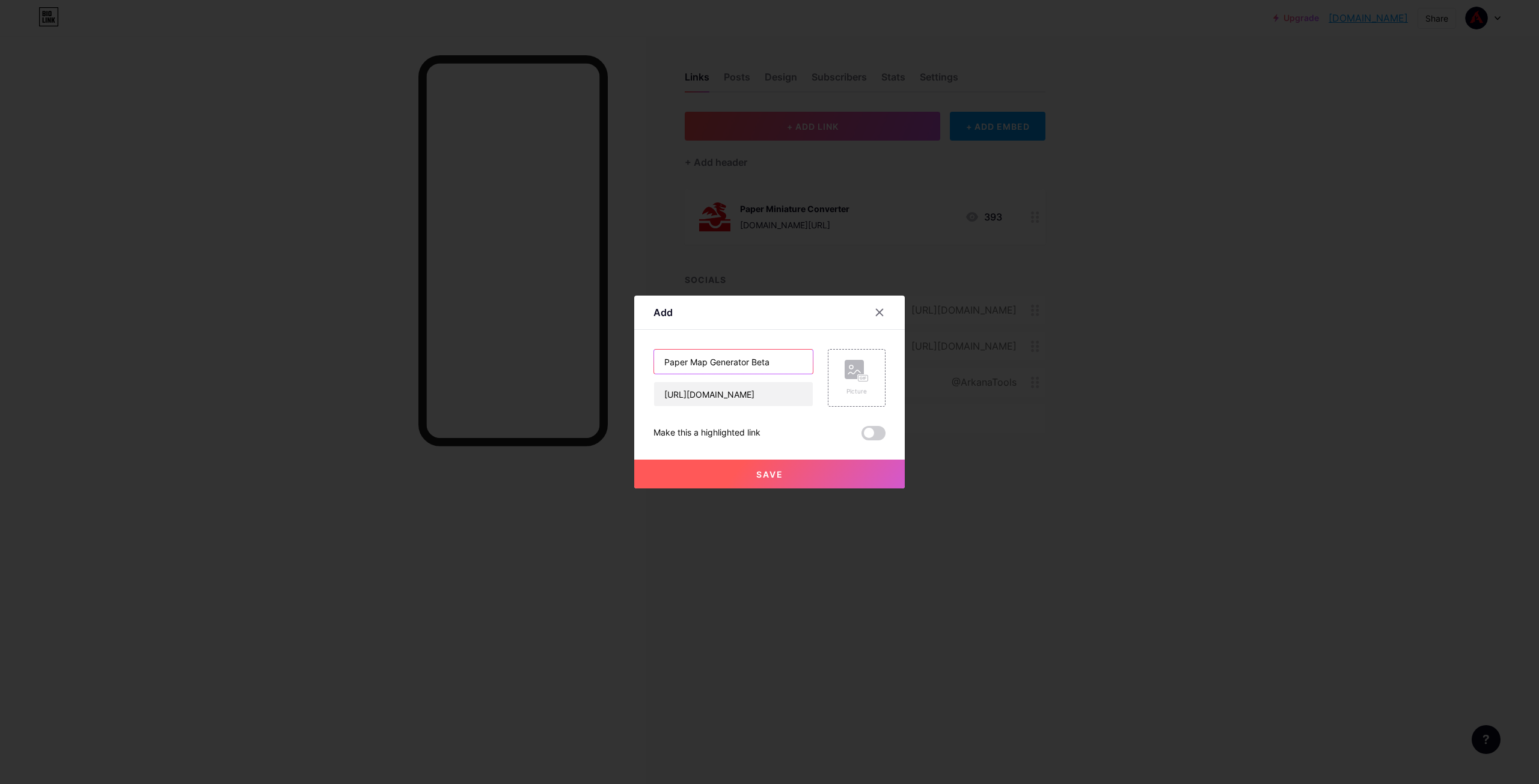
type input "Paper Map Generator Beta"
click at [871, 368] on div "Picture" at bounding box center [857, 378] width 58 height 58
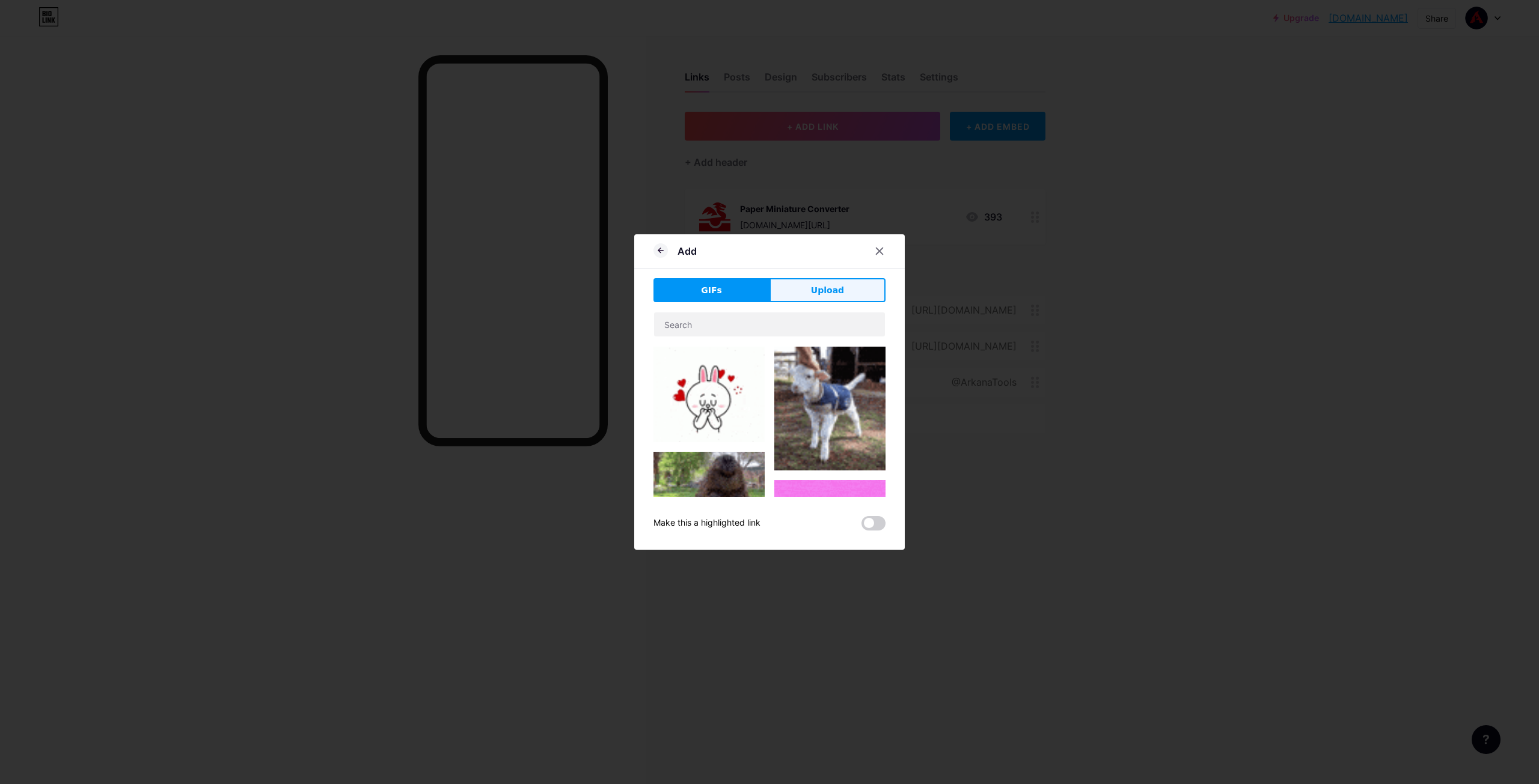
click at [826, 292] on span "Upload" at bounding box center [827, 290] width 33 height 12
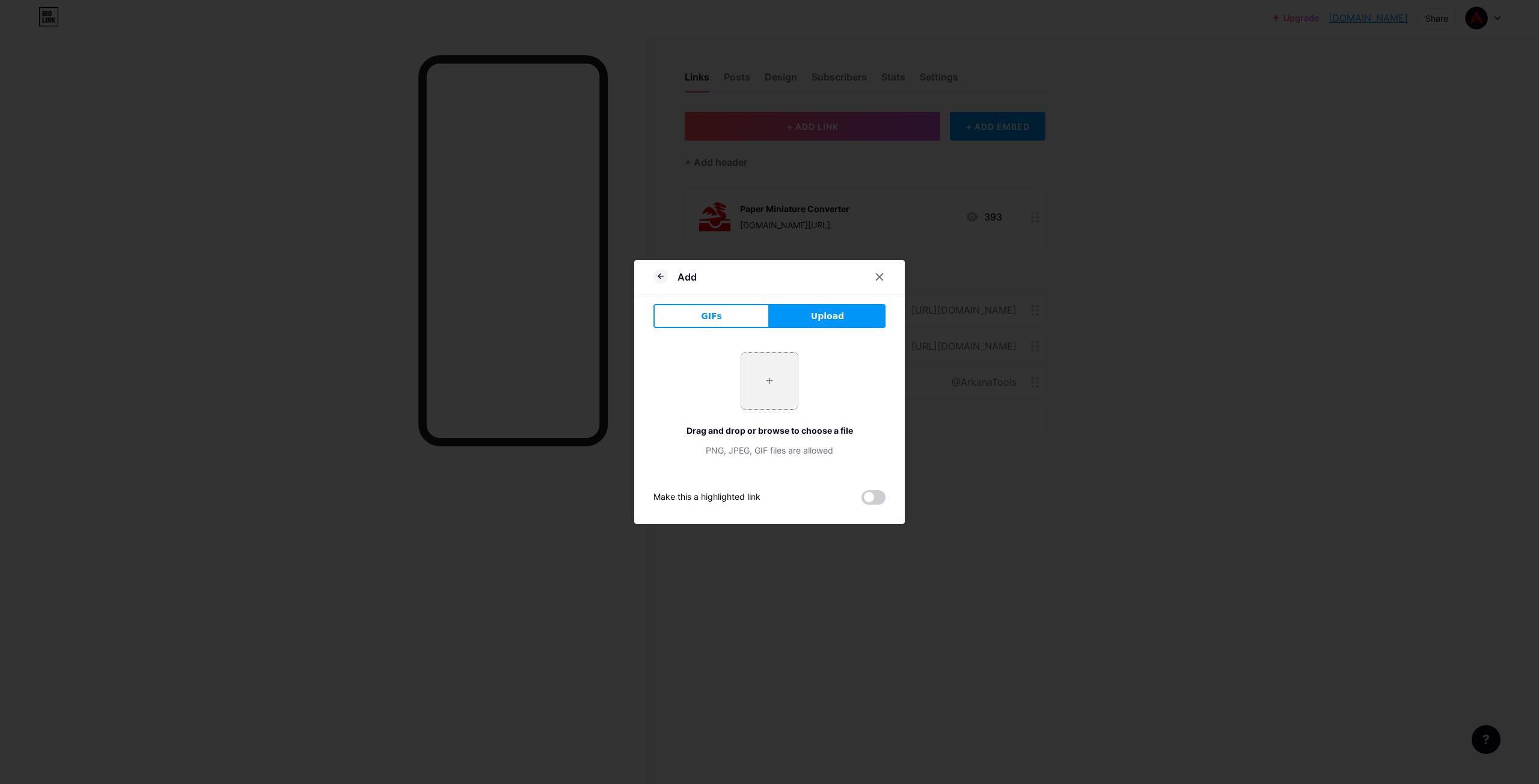
click at [774, 384] on input "file" at bounding box center [770, 381] width 57 height 57
type input "C:\fakepath\AT_PaperMap_Logo_PNG.png"
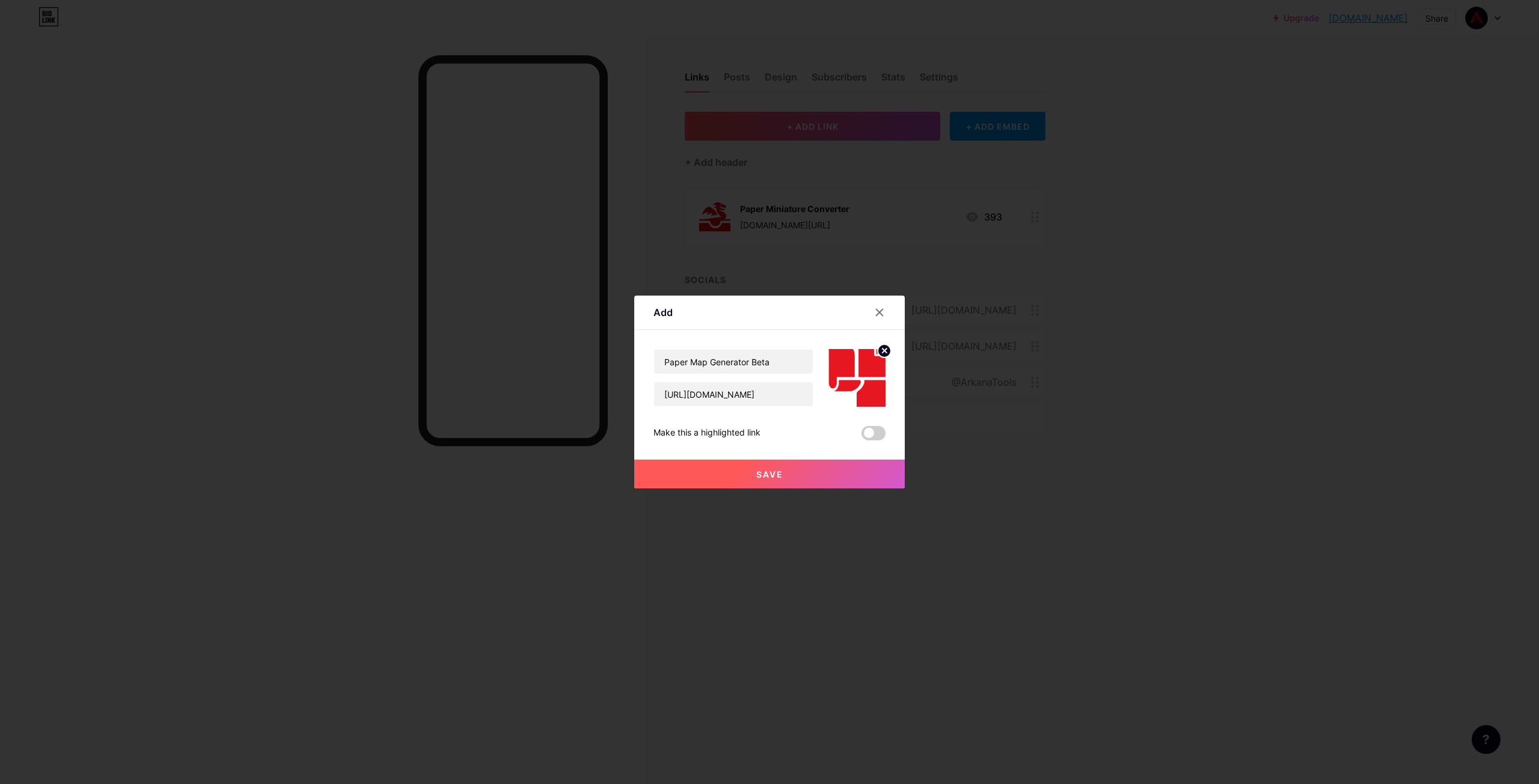
click at [856, 446] on div "Save" at bounding box center [770, 464] width 271 height 48
click at [871, 436] on span at bounding box center [873, 433] width 24 height 15
click at [861, 436] on input "checkbox" at bounding box center [861, 436] width 0 height 0
click at [819, 469] on button "Save" at bounding box center [770, 474] width 271 height 29
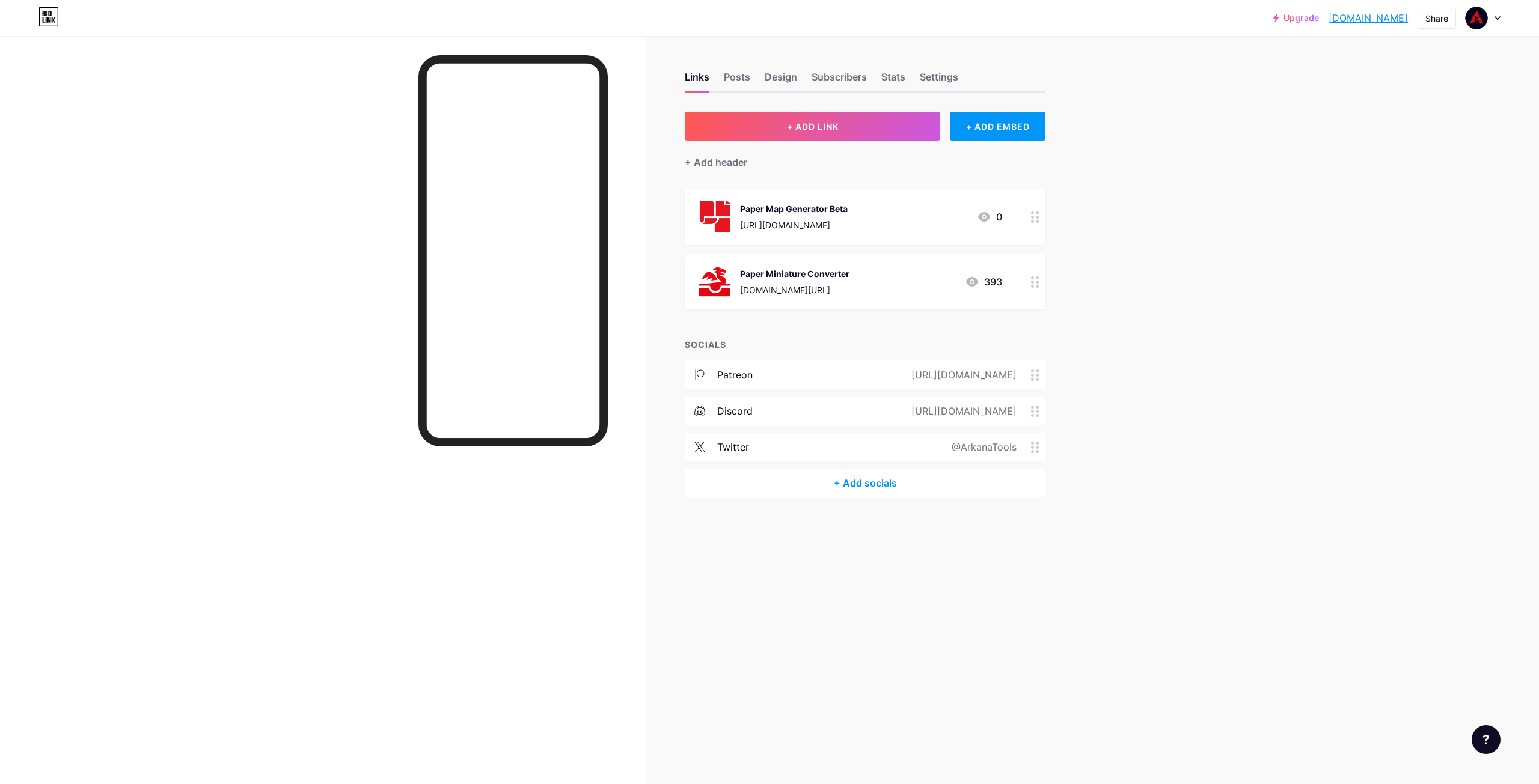
click at [1300, 155] on div "Upgrade arkanatools.bio... arkanatools.bio.link Share Switch accounts Arkana To…" at bounding box center [770, 392] width 1539 height 784
click at [735, 163] on div "+ Add header" at bounding box center [716, 162] width 62 height 15
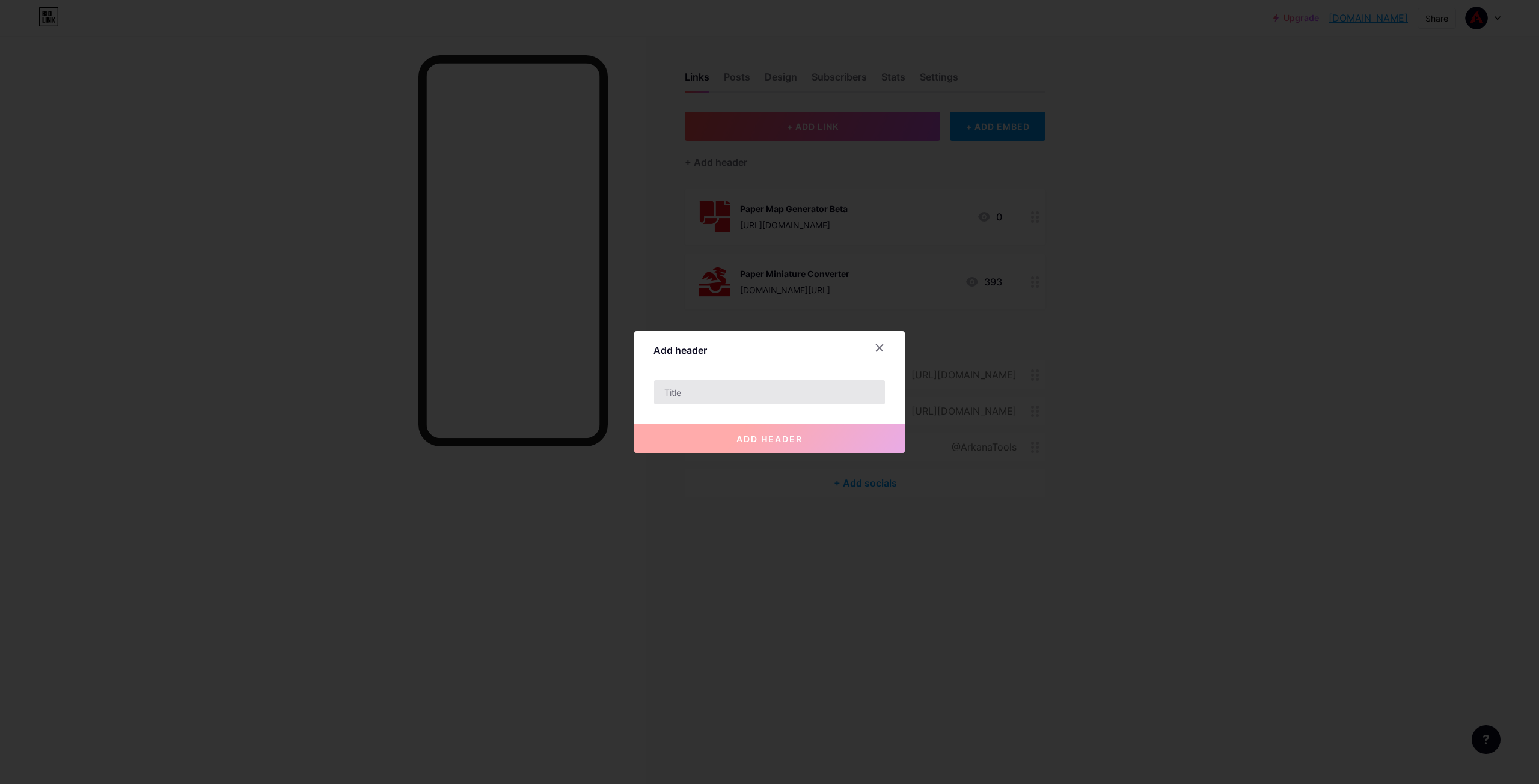
drag, startPoint x: 701, startPoint y: 379, endPoint x: 705, endPoint y: 386, distance: 8.1
click at [702, 379] on div "Add header add header" at bounding box center [770, 392] width 271 height 122
click at [705, 389] on input "text" at bounding box center [770, 392] width 231 height 24
type input "Try My Tools"
click at [766, 428] on button "add header" at bounding box center [770, 439] width 271 height 29
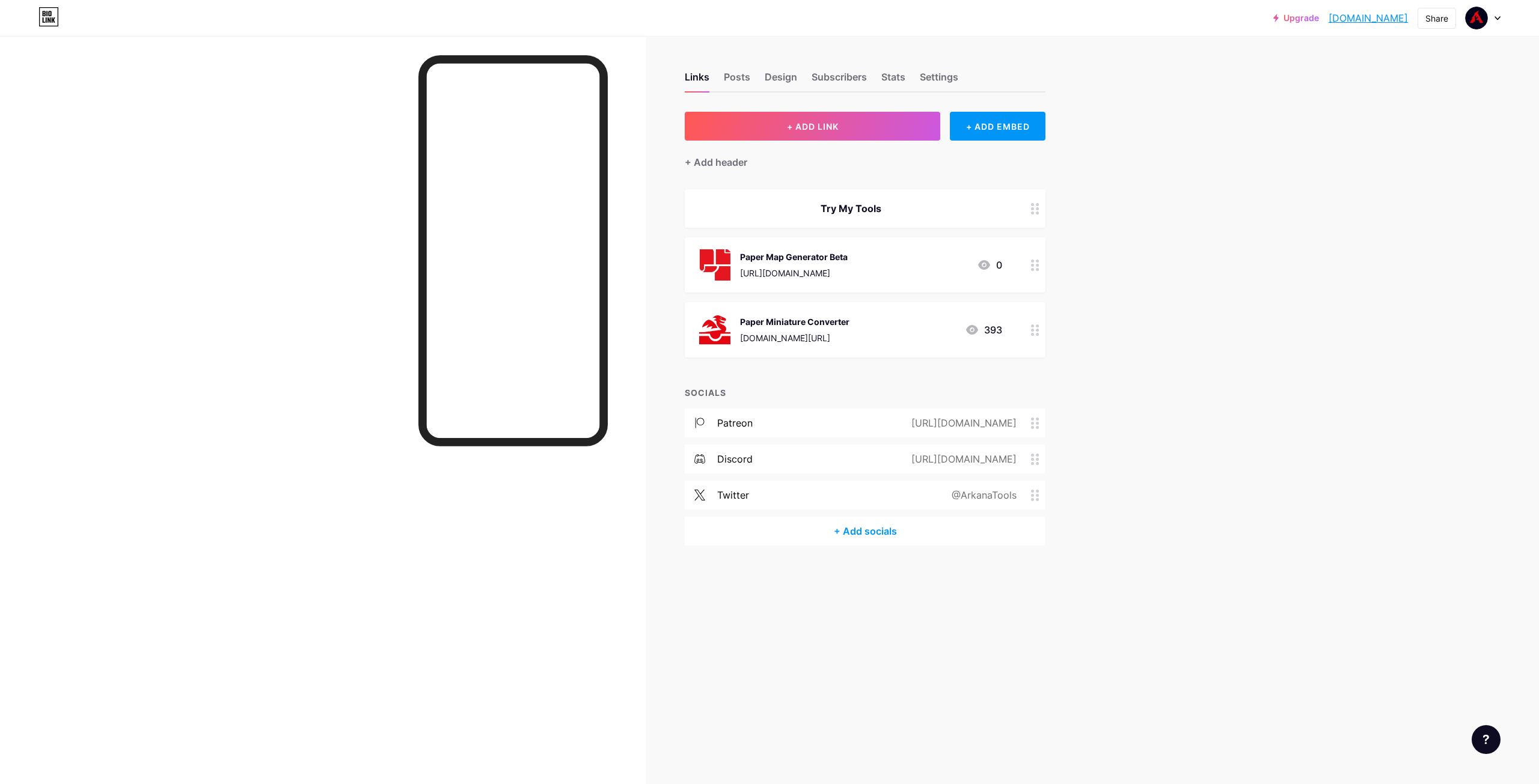
click at [902, 206] on div "Try My Tools" at bounding box center [850, 208] width 303 height 15
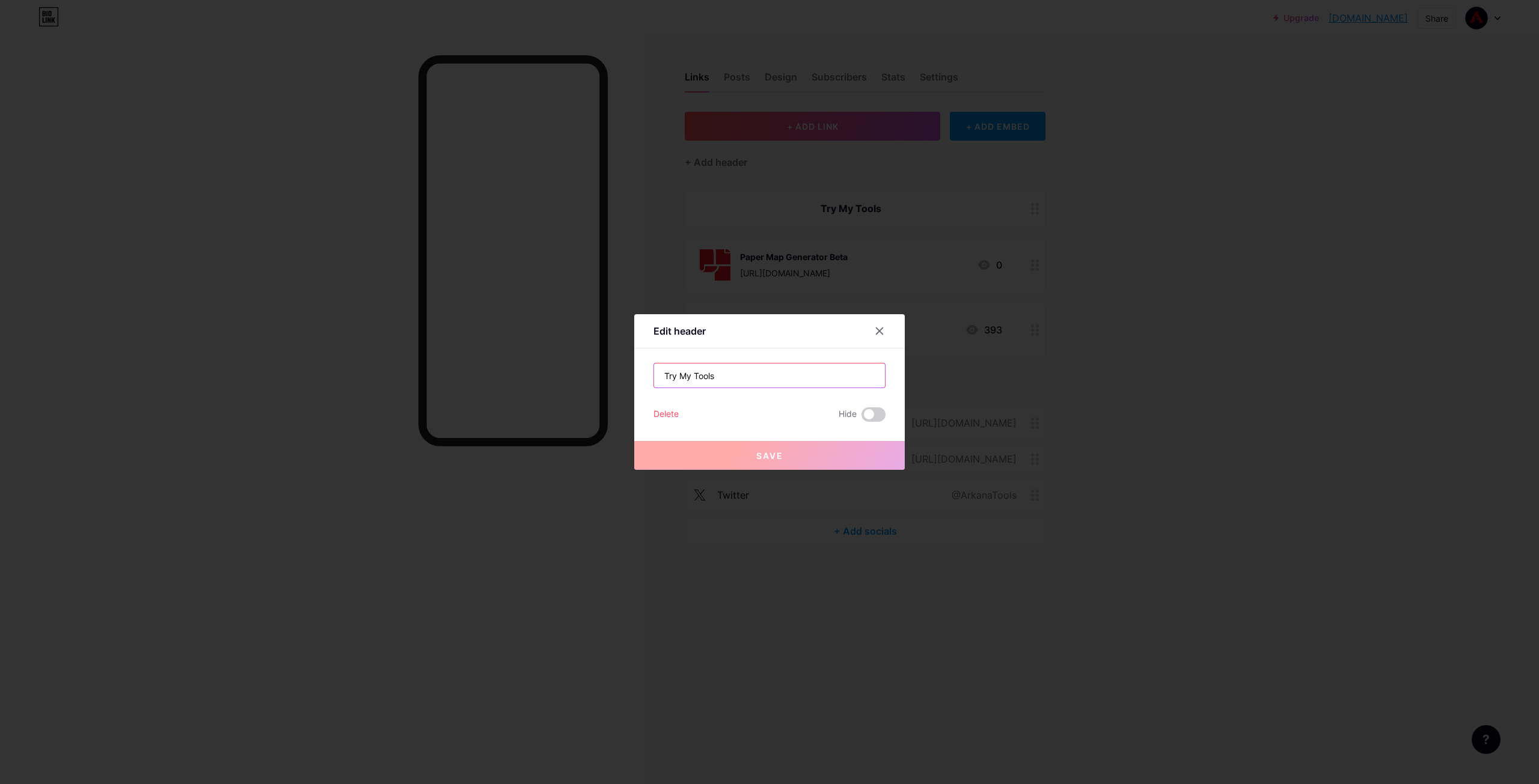
drag, startPoint x: 741, startPoint y: 374, endPoint x: 594, endPoint y: 360, distance: 147.7
click at [594, 360] on div "Edit header Try My Tools Delete Hide Save" at bounding box center [770, 392] width 1539 height 784
type input "Our Tools"
click at [762, 457] on span "Save" at bounding box center [770, 456] width 27 height 10
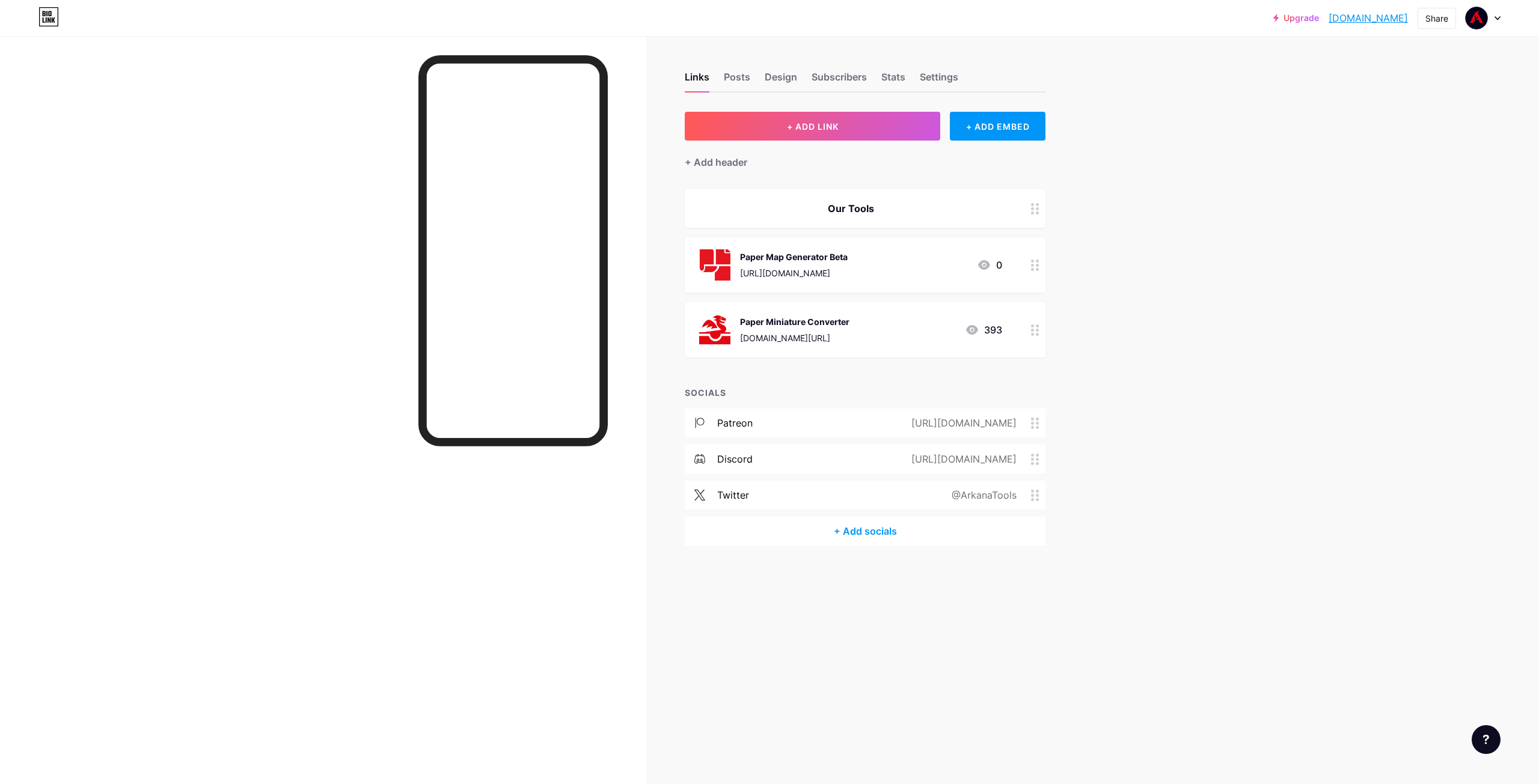
click at [1382, 236] on div "Upgrade arkanatools.bio... arkanatools.bio.link Share Switch accounts Arkana To…" at bounding box center [770, 392] width 1539 height 784
click at [51, 19] on icon at bounding box center [53, 19] width 4 height 5
click at [1213, 288] on div "Upgrade arkanatools.bio... arkanatools.bio.link Share Switch accounts Arkana To…" at bounding box center [770, 392] width 1539 height 784
click at [1191, 217] on div "Upgrade arkanatools.bio... arkanatools.bio.link Share Switch accounts Arkana To…" at bounding box center [770, 392] width 1539 height 784
click at [818, 128] on span "+ ADD LINK" at bounding box center [812, 126] width 51 height 10
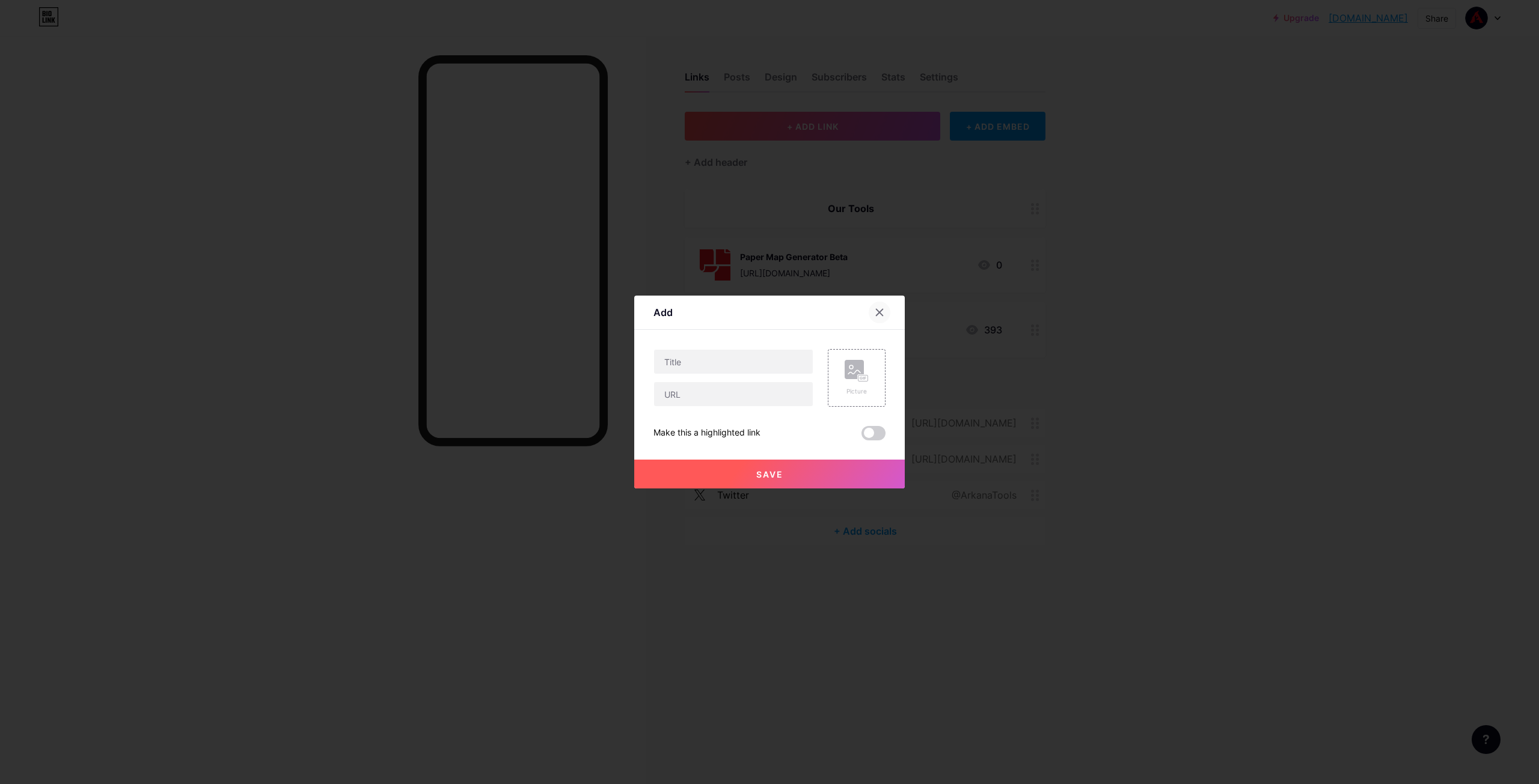
click at [878, 310] on icon at bounding box center [880, 313] width 6 height 6
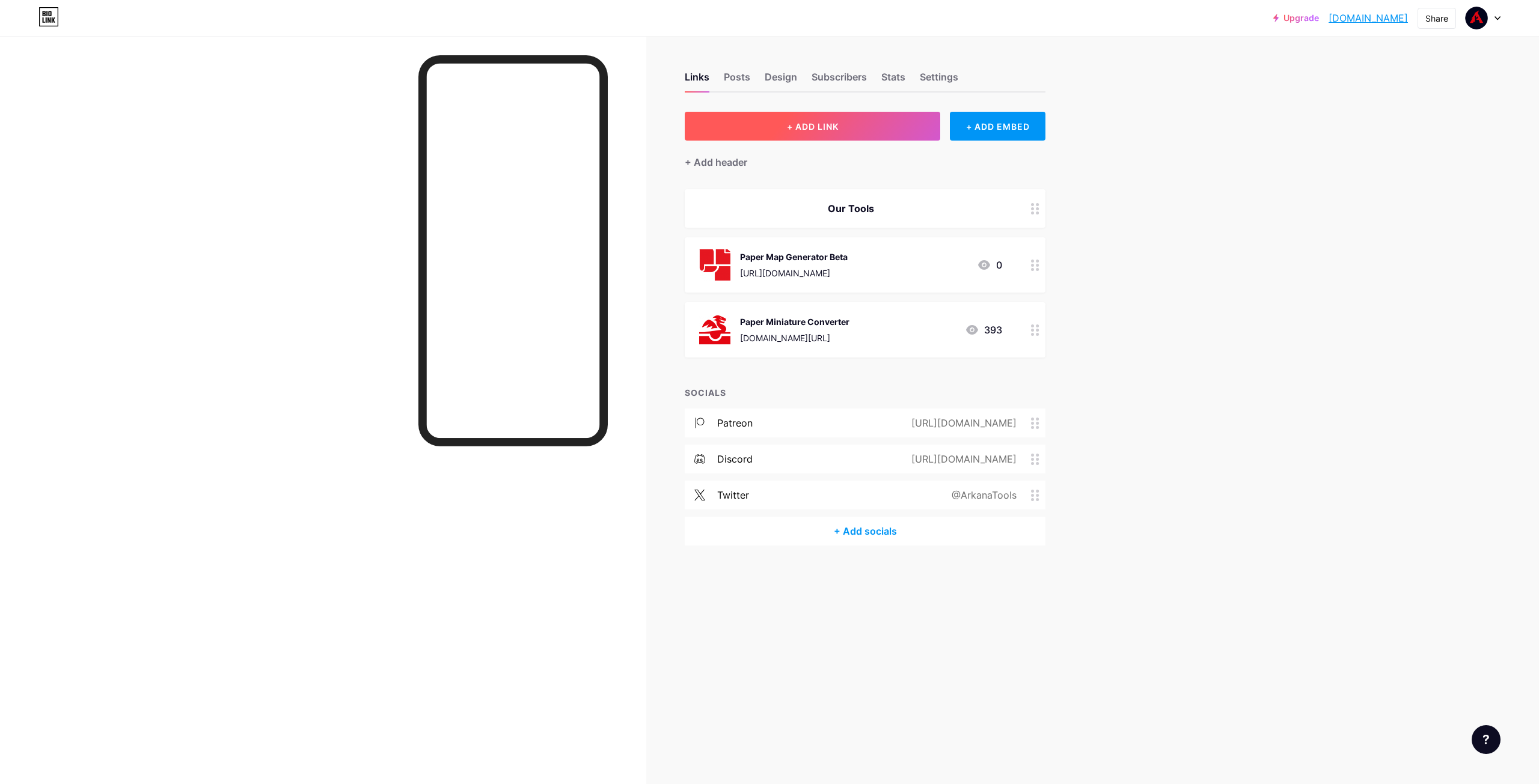
click at [811, 132] on button "+ ADD LINK" at bounding box center [812, 126] width 255 height 29
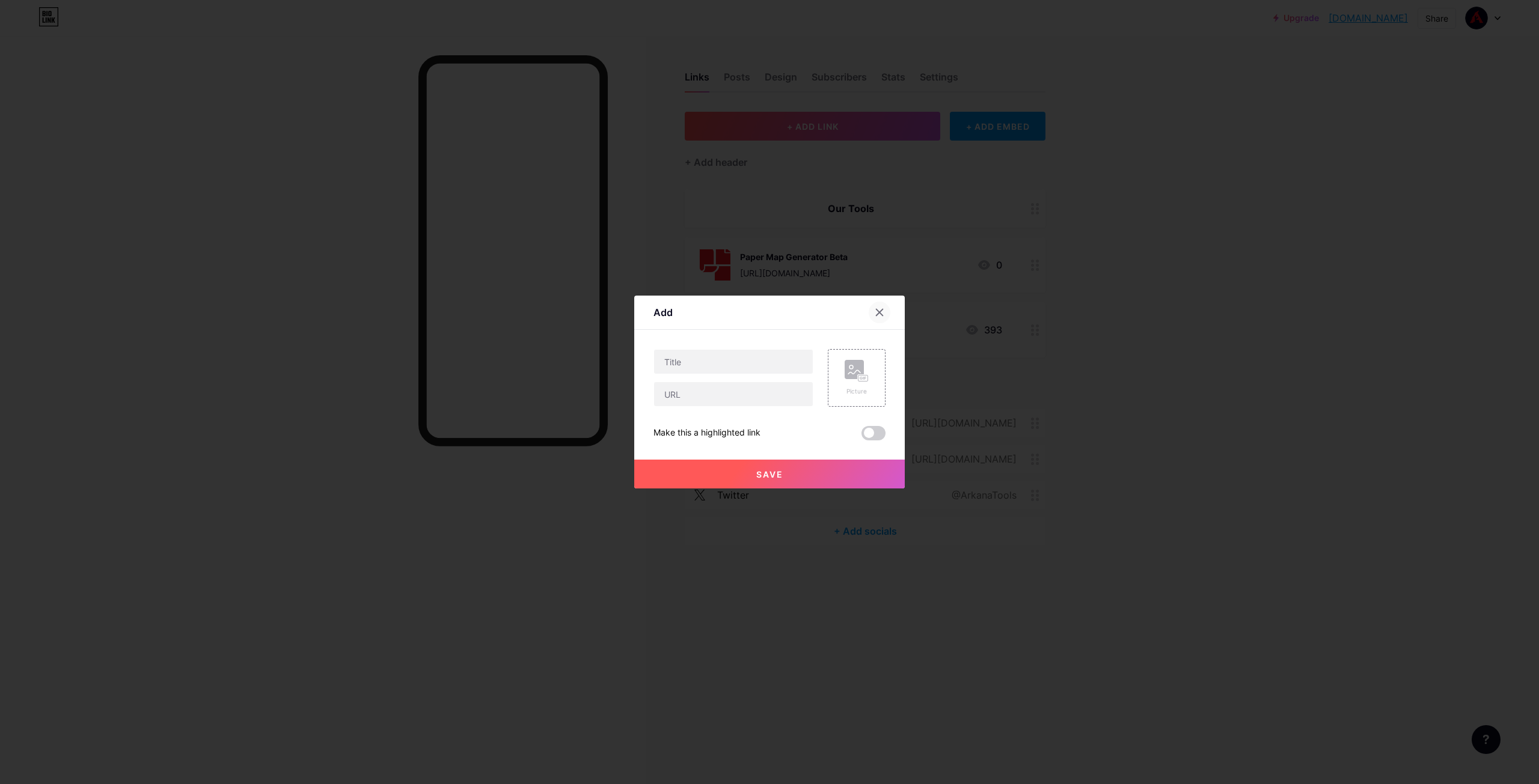
click at [875, 308] on icon at bounding box center [879, 313] width 9 height 9
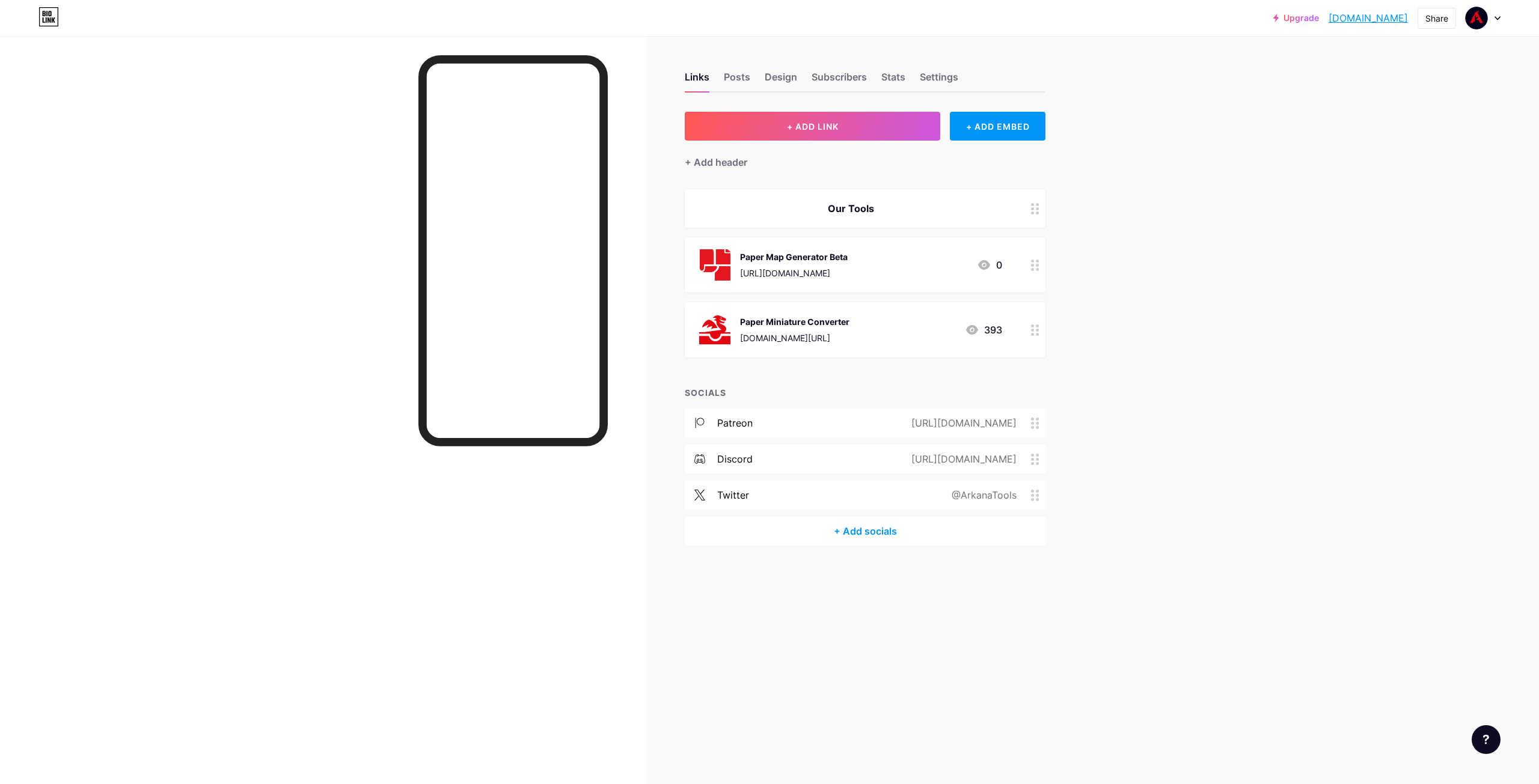
click at [993, 141] on div "+ Add header" at bounding box center [865, 156] width 361 height 30
click at [992, 128] on div "+ ADD EMBED" at bounding box center [997, 126] width 96 height 29
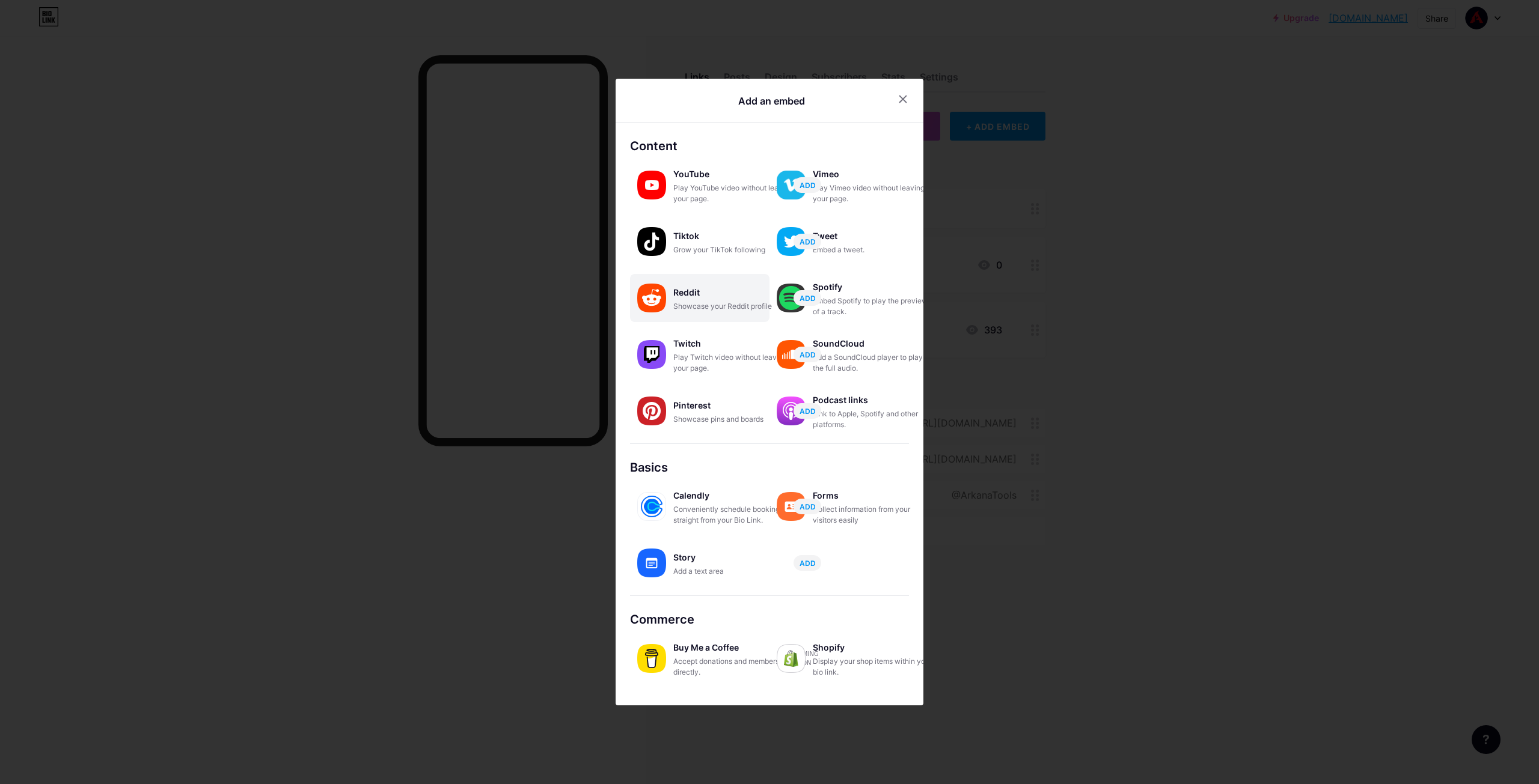
click at [689, 303] on div "Showcase your Reddit profile" at bounding box center [733, 306] width 121 height 11
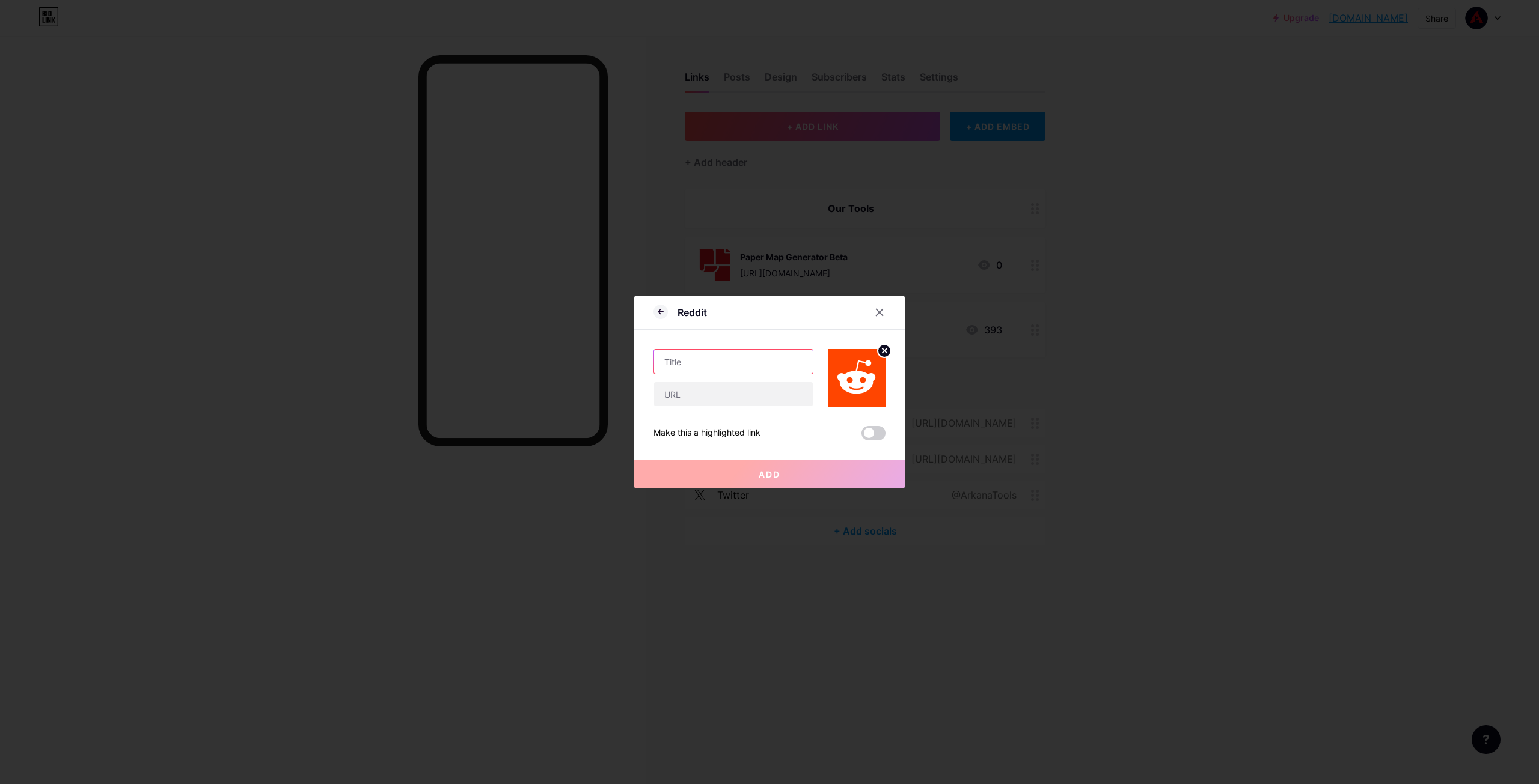
click at [730, 362] on input "text" at bounding box center [734, 362] width 159 height 24
type input "Reddit"
click at [720, 401] on input "text" at bounding box center [734, 394] width 159 height 24
paste input "https://www.reddit.com/user/Arkanatools/"
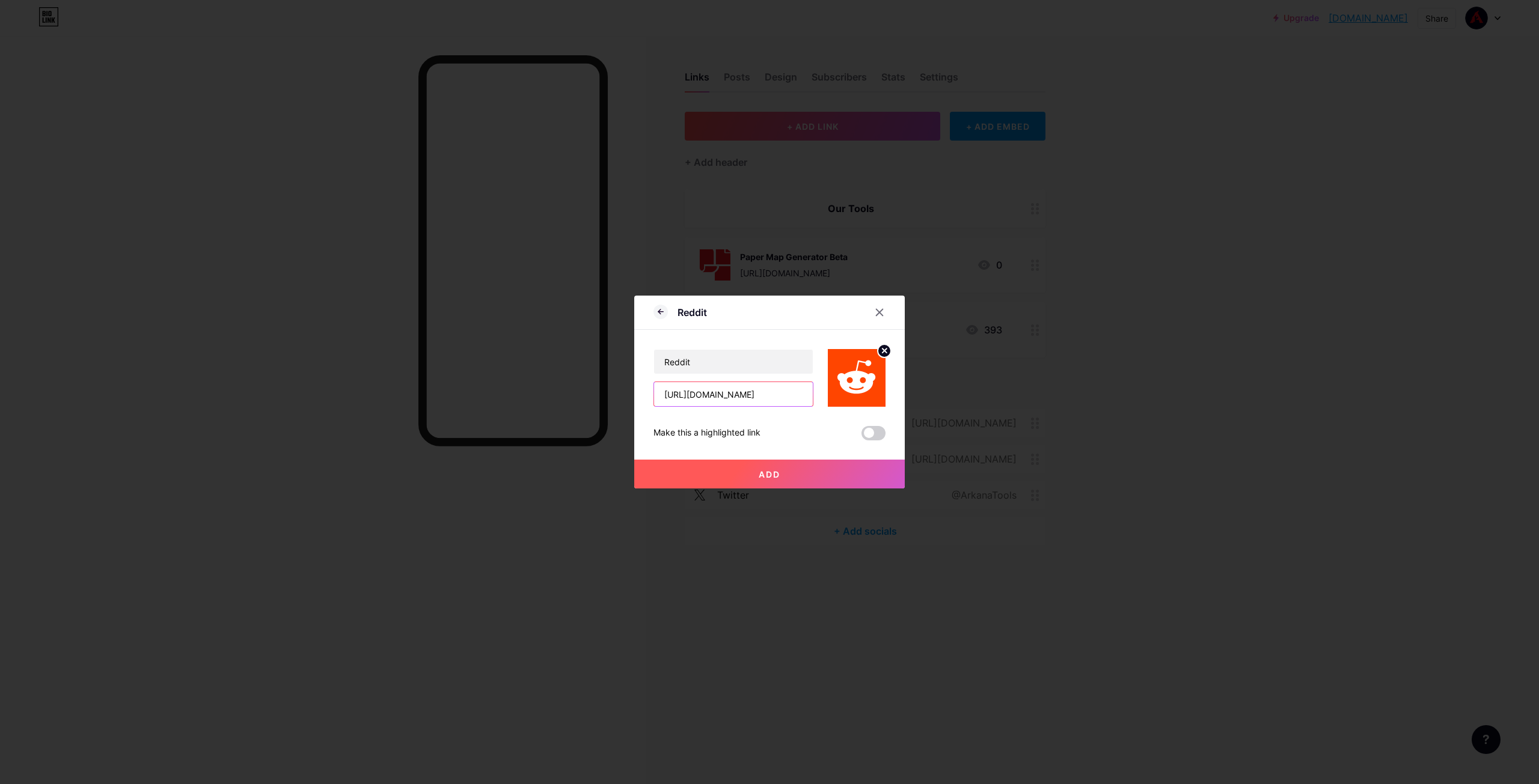
type input "https://www.reddit.com/user/Arkanatools/"
click at [781, 472] on button "Add" at bounding box center [770, 474] width 271 height 29
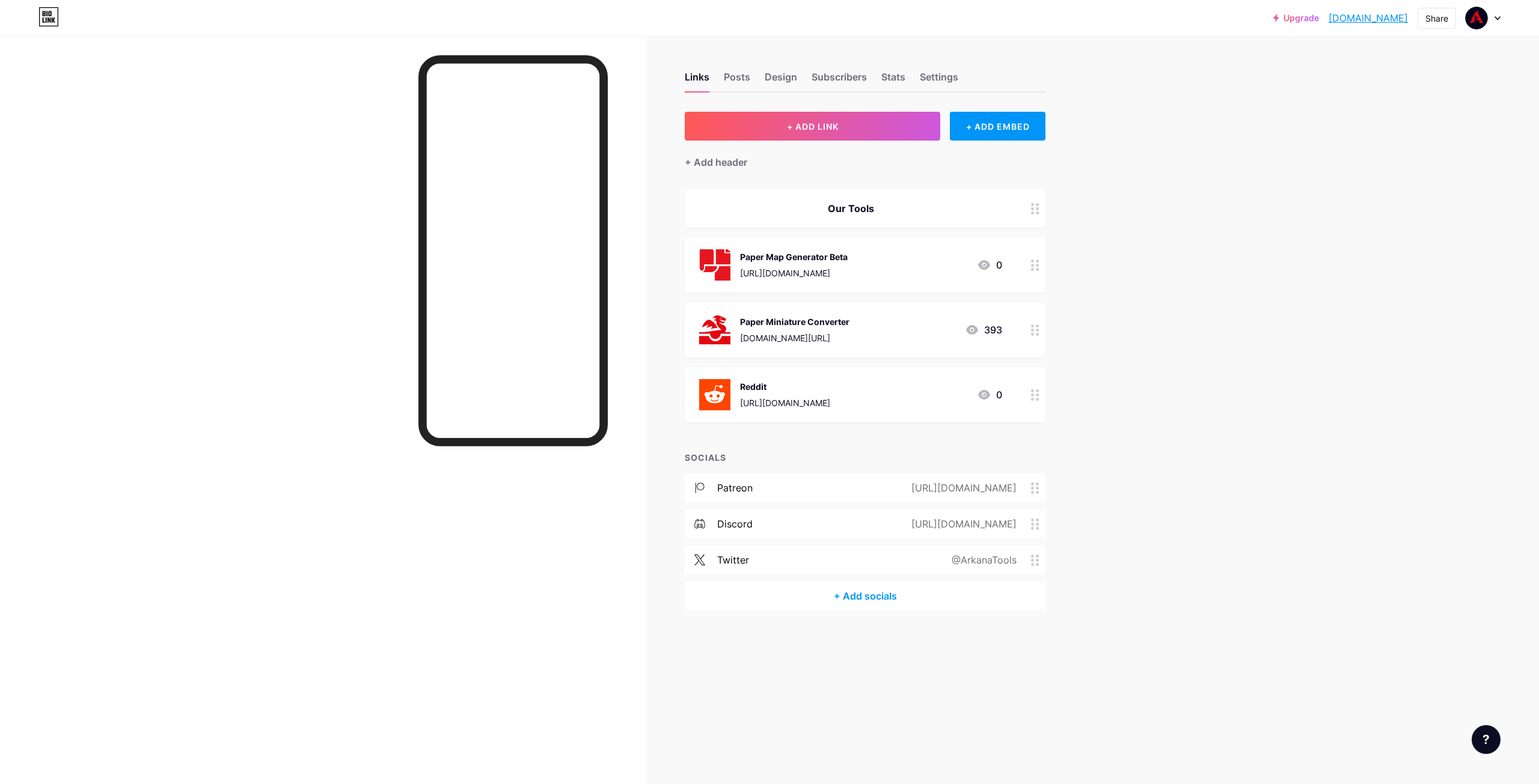
click at [1030, 395] on div at bounding box center [1035, 394] width 20 height 55
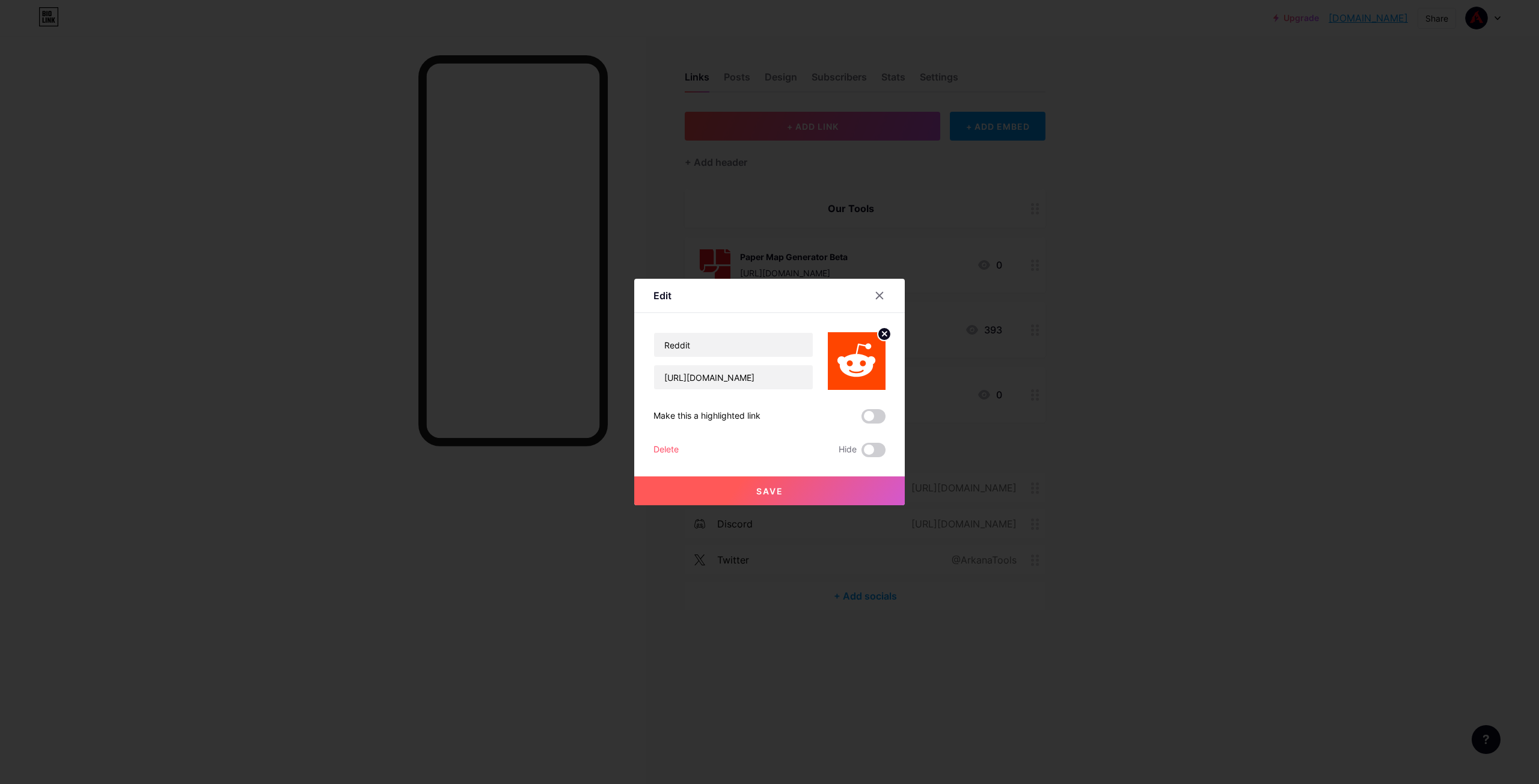
click at [657, 448] on div "Delete" at bounding box center [666, 450] width 25 height 15
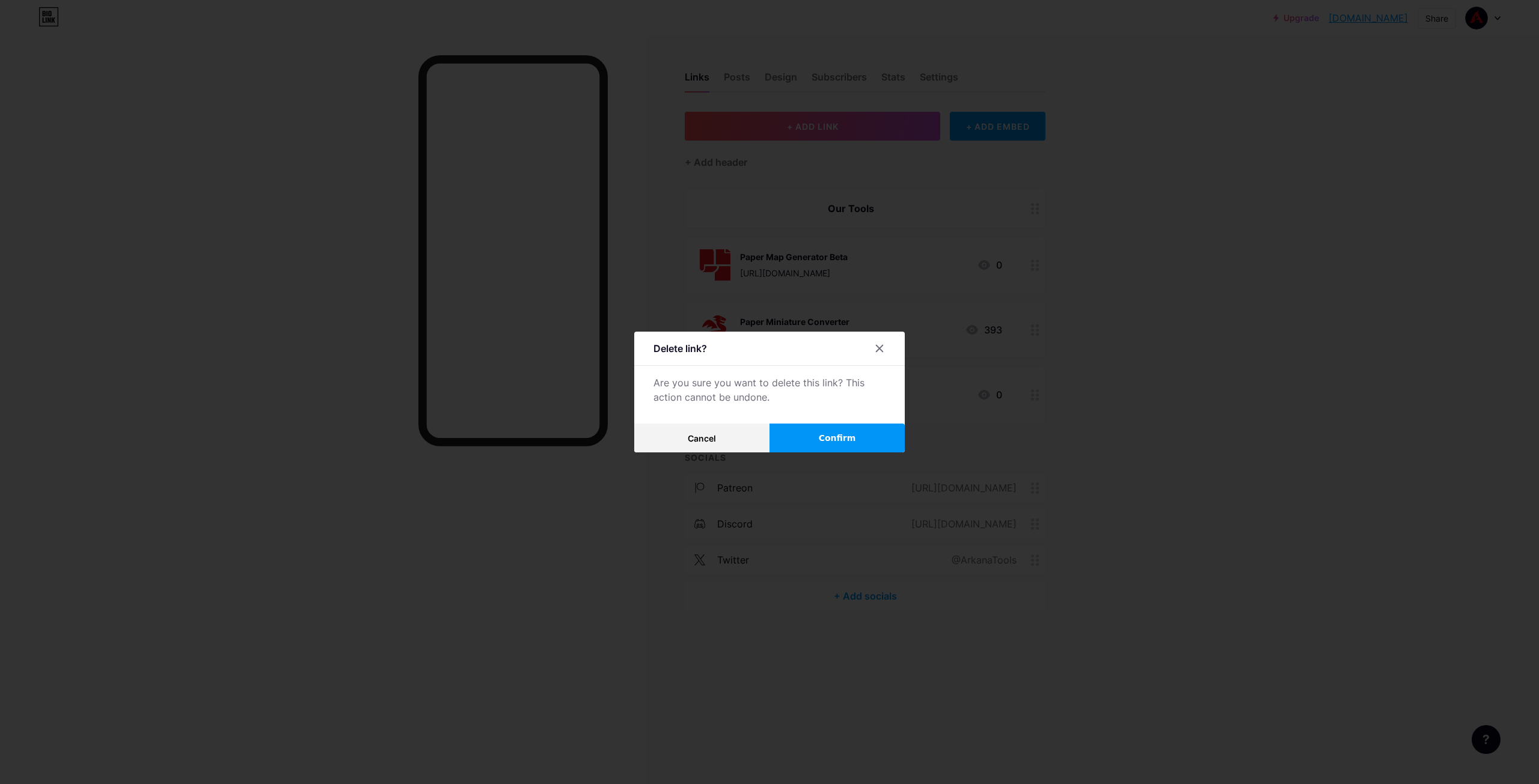
click at [816, 434] on button "Confirm" at bounding box center [837, 438] width 135 height 29
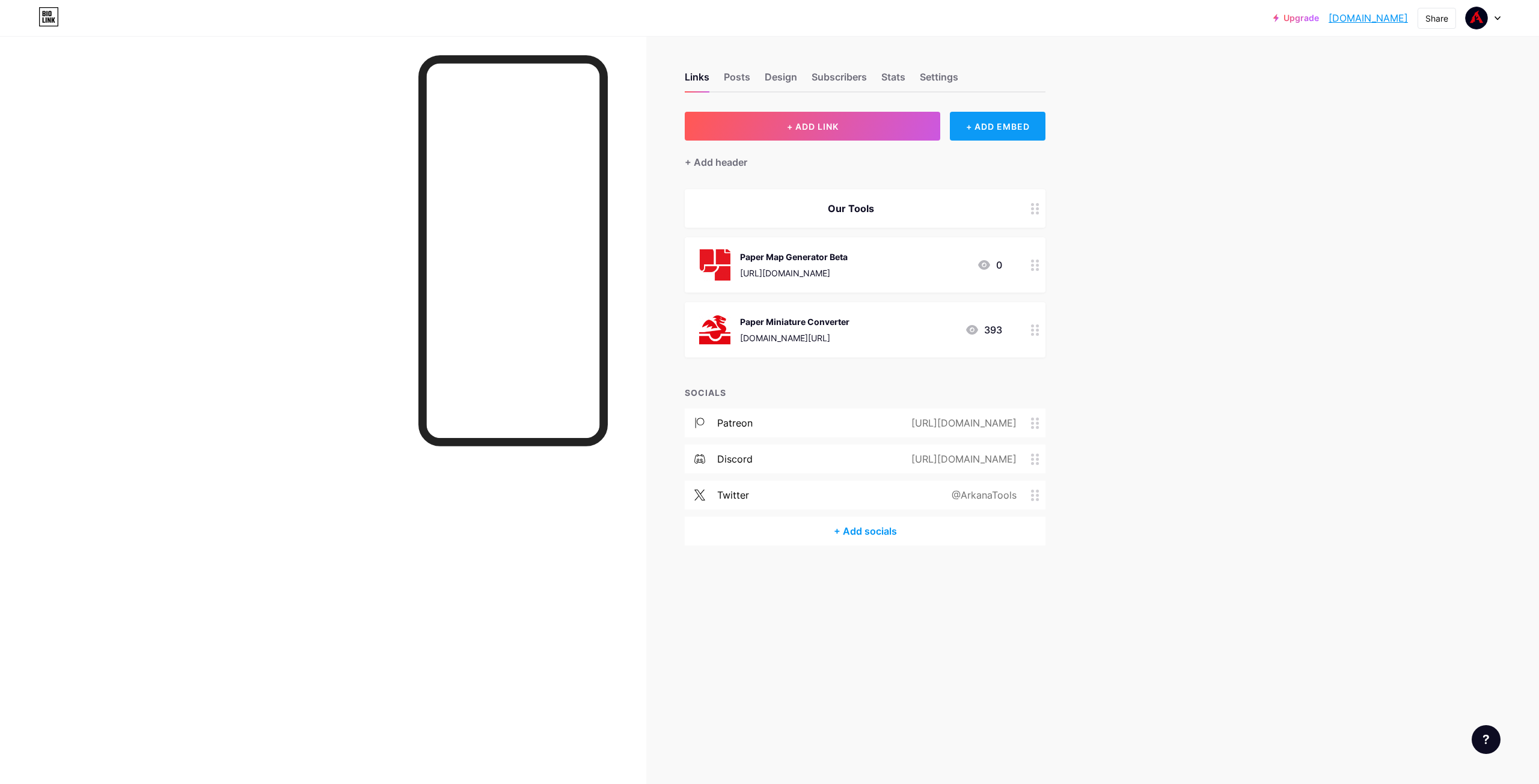
click at [990, 125] on div "+ ADD EMBED" at bounding box center [997, 126] width 96 height 29
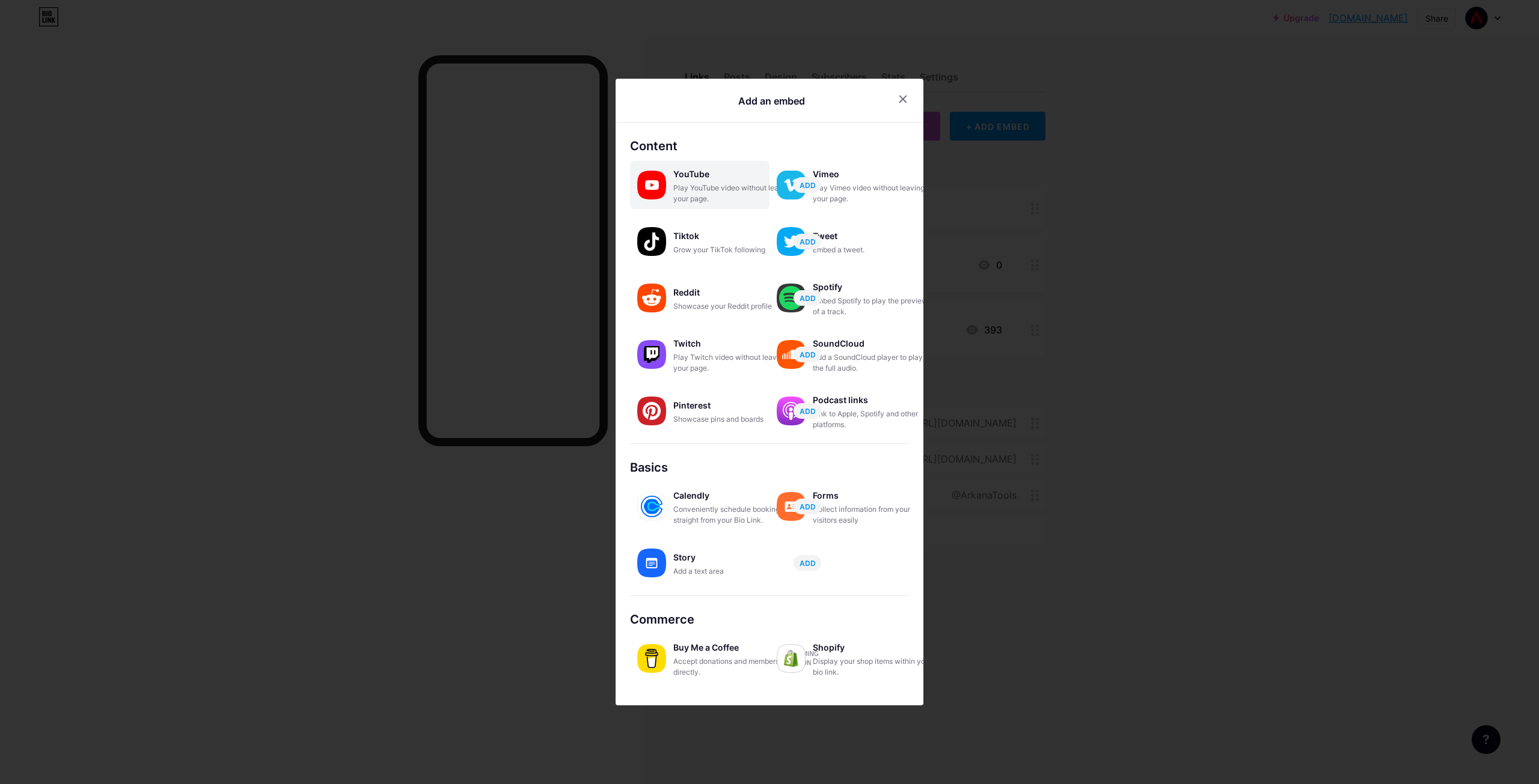
click at [715, 193] on div "Play YouTube video without leaving your page." at bounding box center [733, 194] width 121 height 22
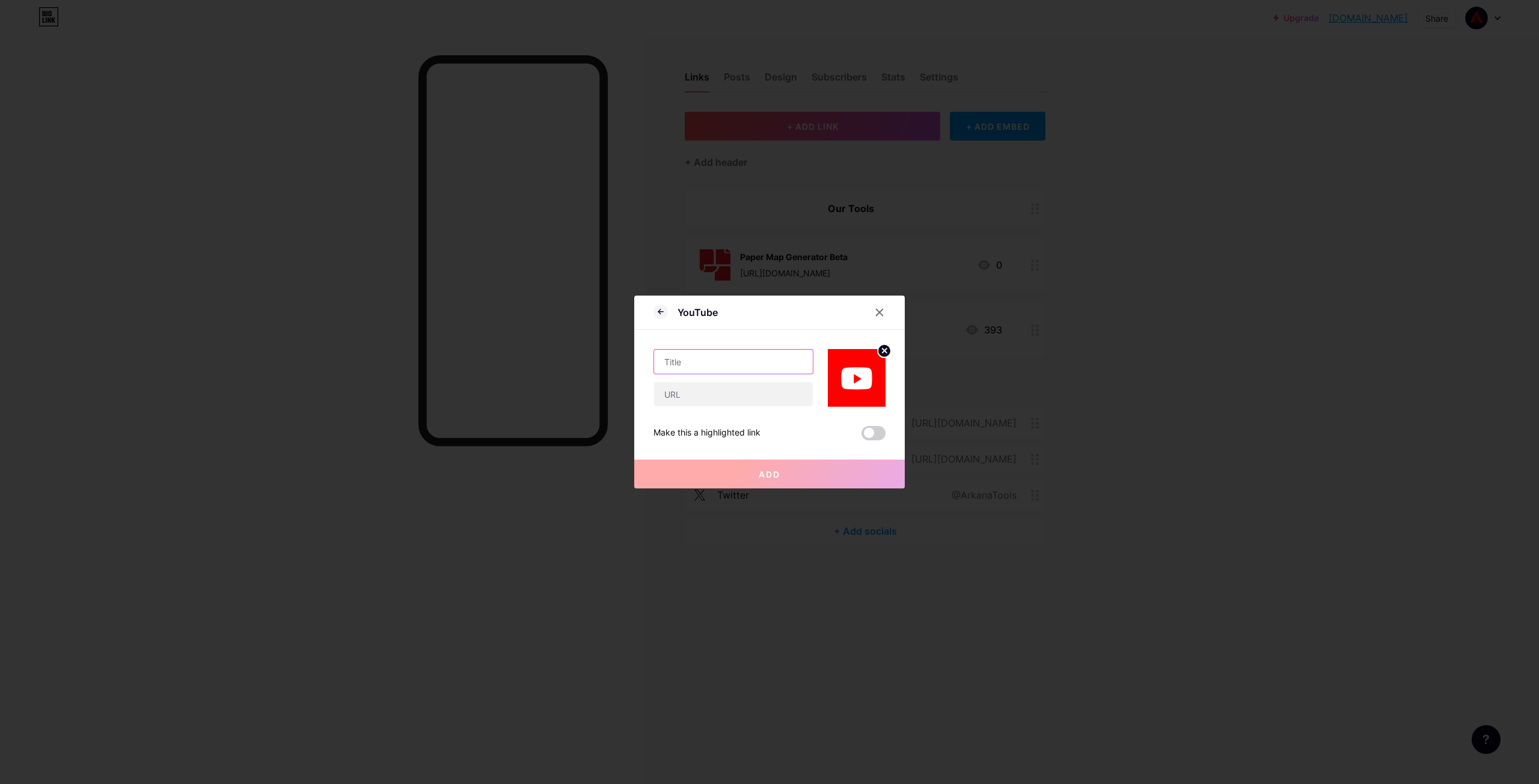
click at [723, 353] on input "text" at bounding box center [734, 362] width 159 height 24
click at [724, 389] on input "text" at bounding box center [734, 394] width 159 height 24
paste input "https://www.youtube.com/watch?v=mo-YWjqE_1Y"
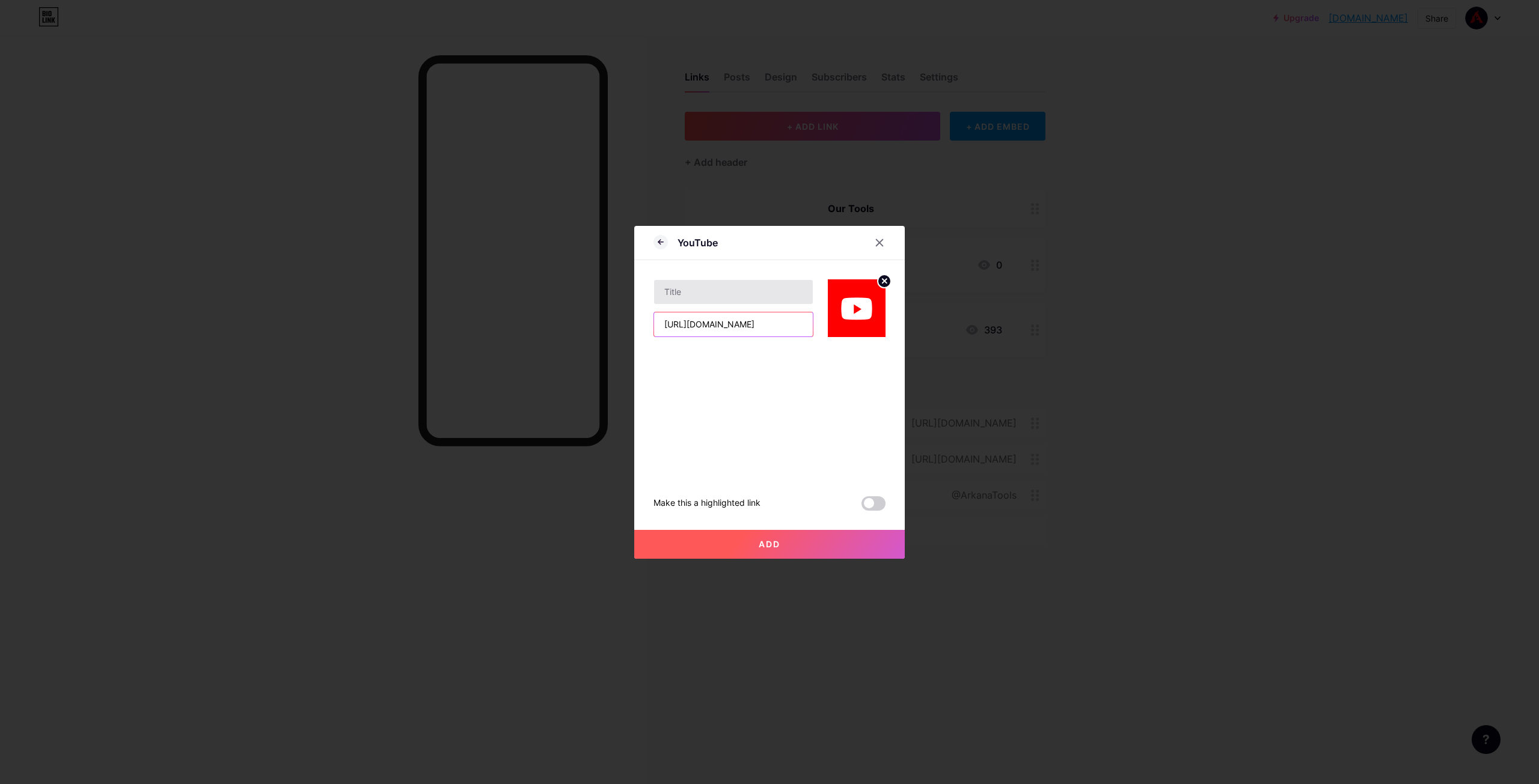
type input "https://www.youtube.com/watch?v=mo-YWjqE_1Y"
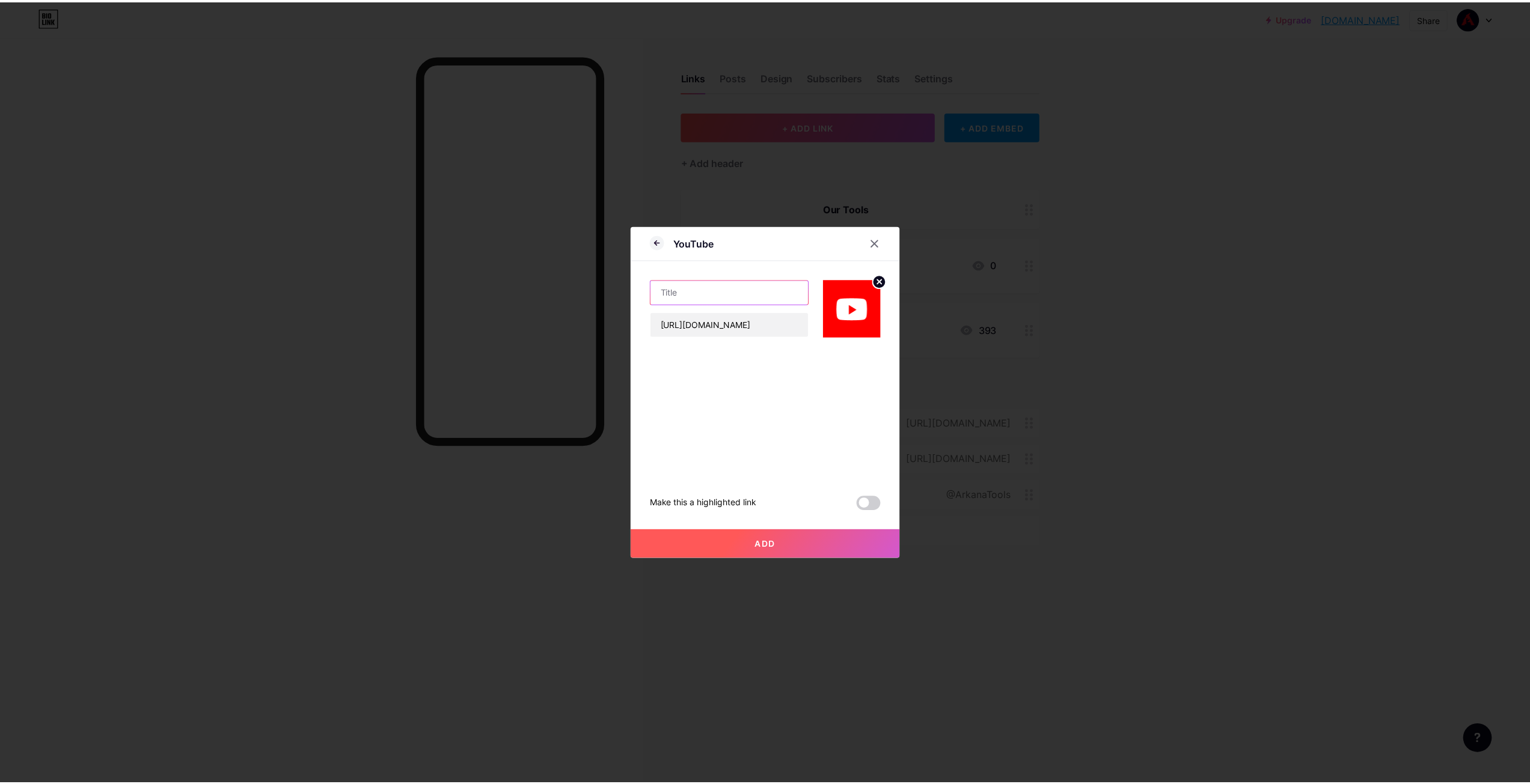
scroll to position [0, 0]
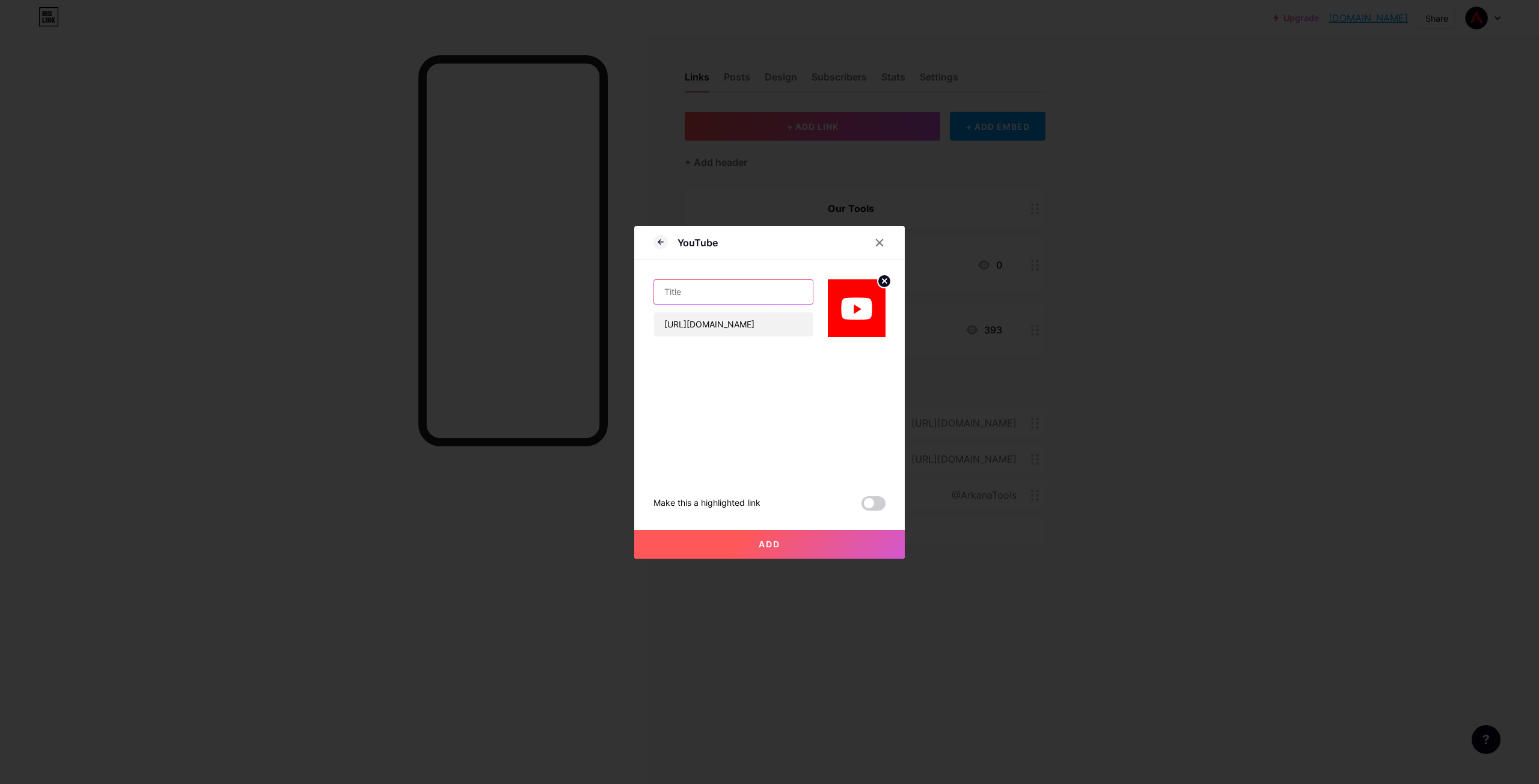
click at [729, 289] on input "text" at bounding box center [734, 292] width 159 height 24
click at [733, 296] on input "text" at bounding box center [734, 292] width 159 height 24
click at [729, 297] on input "text" at bounding box center [734, 292] width 159 height 24
type input "How To Print Any Digital Battlemap"
click at [774, 539] on span "Add" at bounding box center [770, 544] width 22 height 10
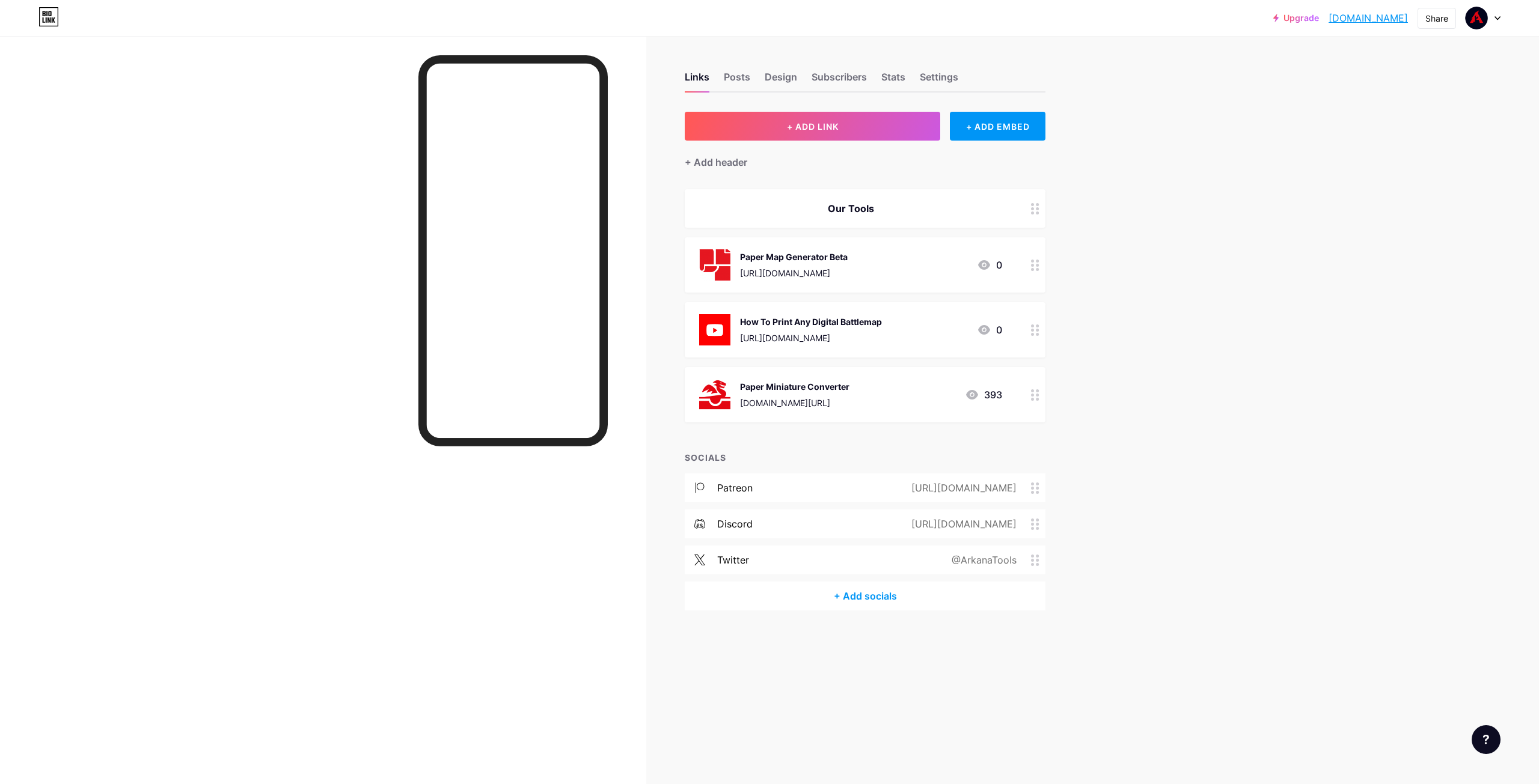
click at [1028, 338] on div at bounding box center [1035, 330] width 20 height 55
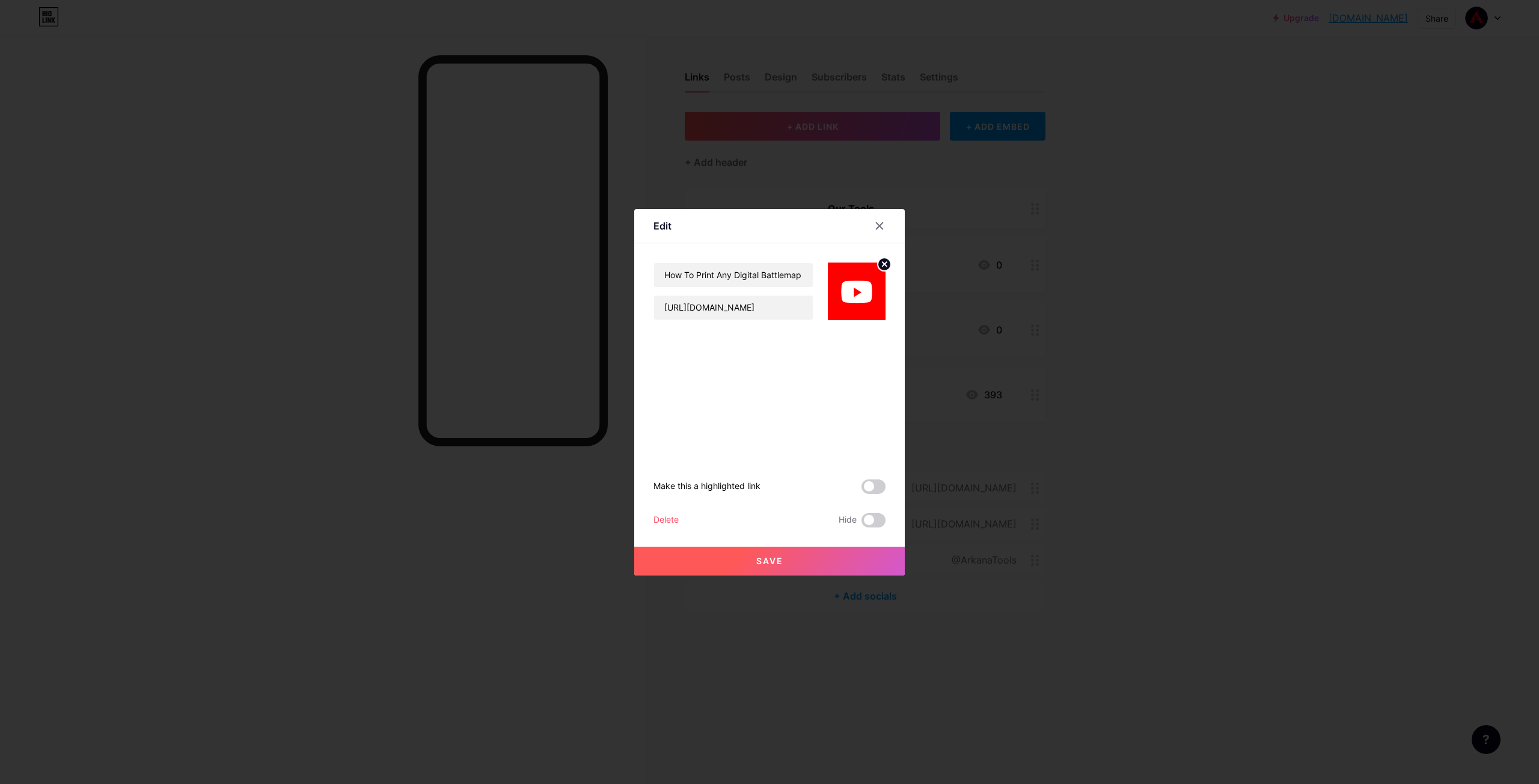
click at [654, 520] on div "Delete" at bounding box center [666, 520] width 25 height 15
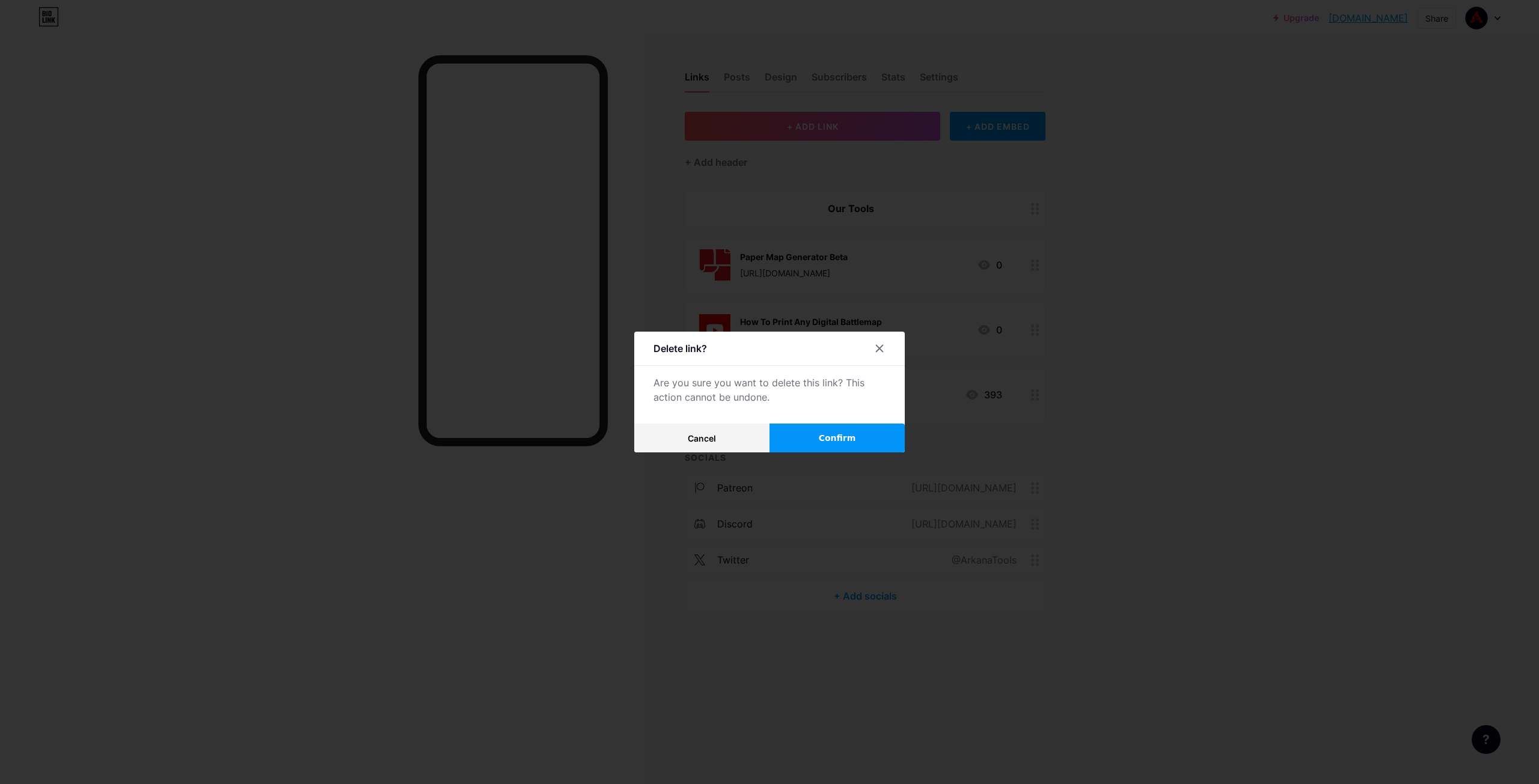
click at [828, 436] on span "Confirm" at bounding box center [837, 439] width 37 height 12
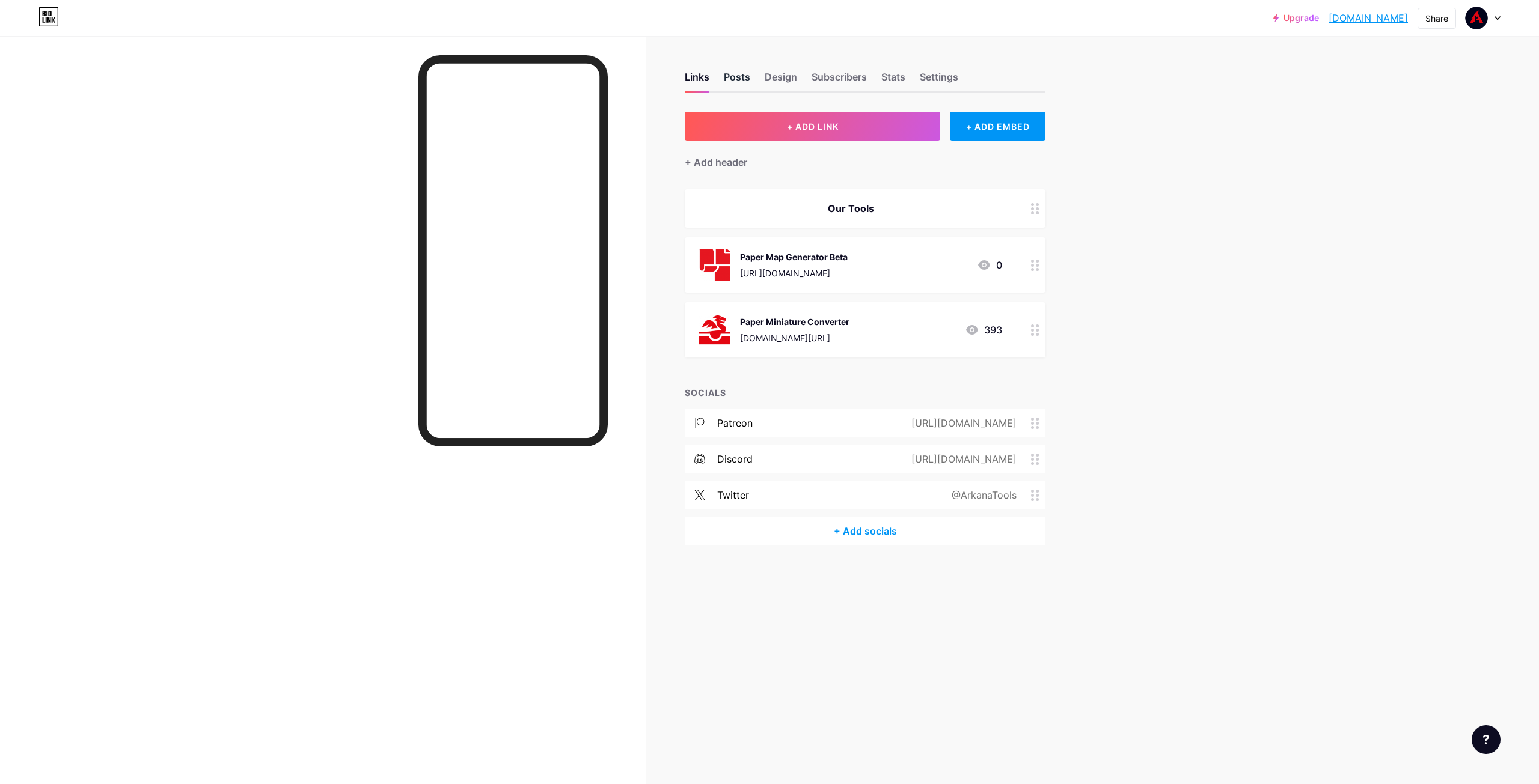
click at [725, 72] on div "Posts" at bounding box center [737, 81] width 26 height 22
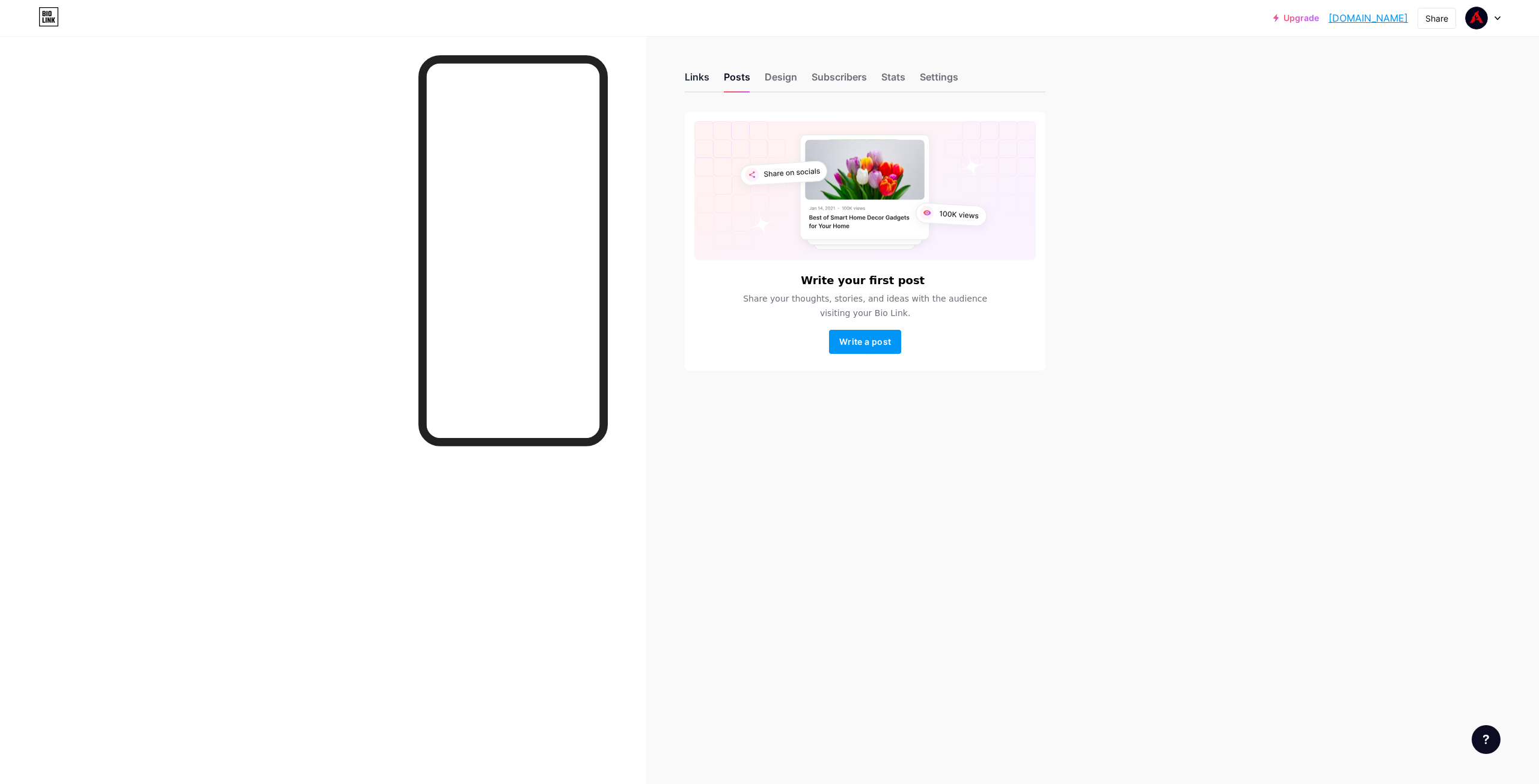
click at [695, 79] on div "Links" at bounding box center [697, 81] width 25 height 22
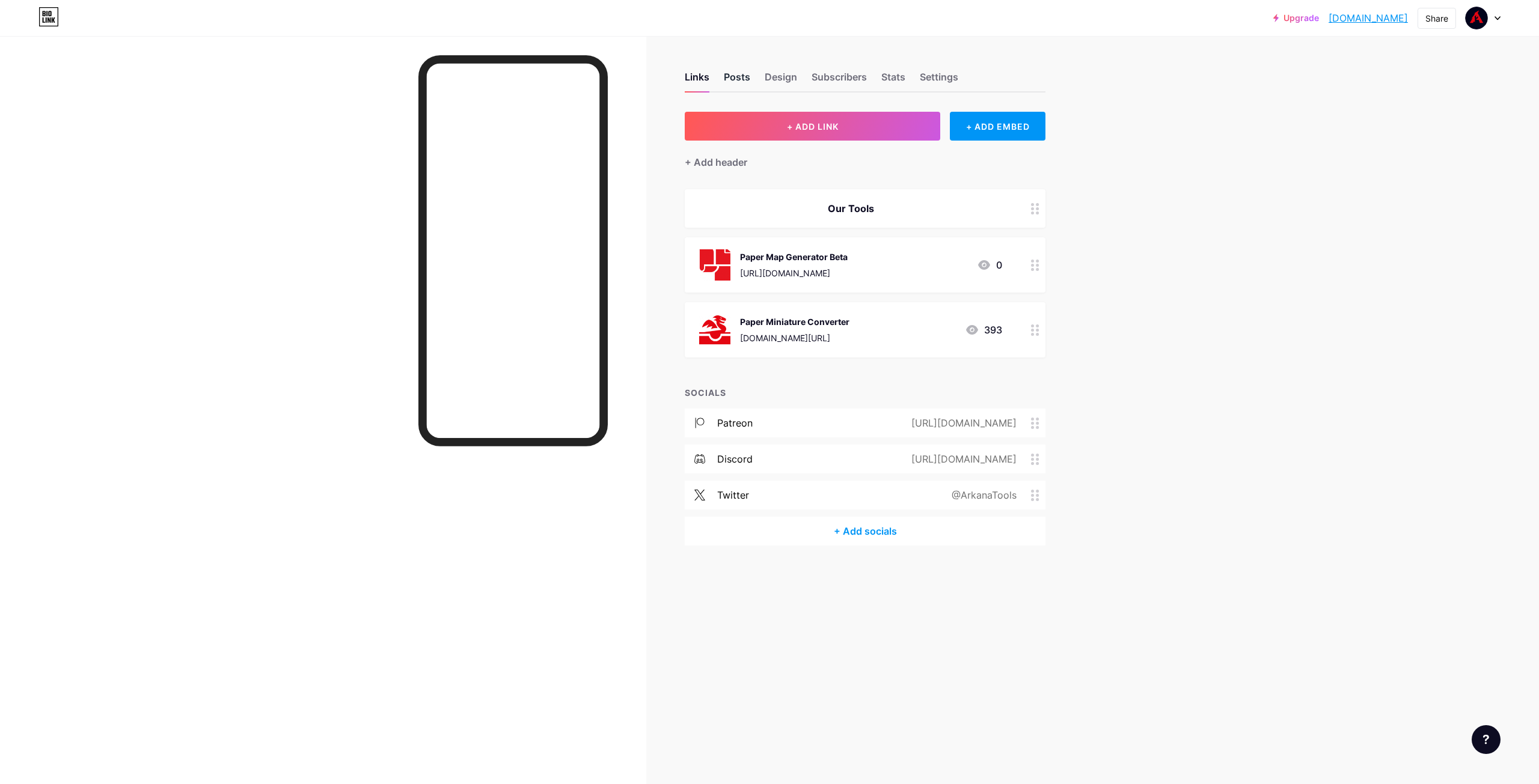
click at [729, 75] on div "Posts" at bounding box center [737, 81] width 26 height 22
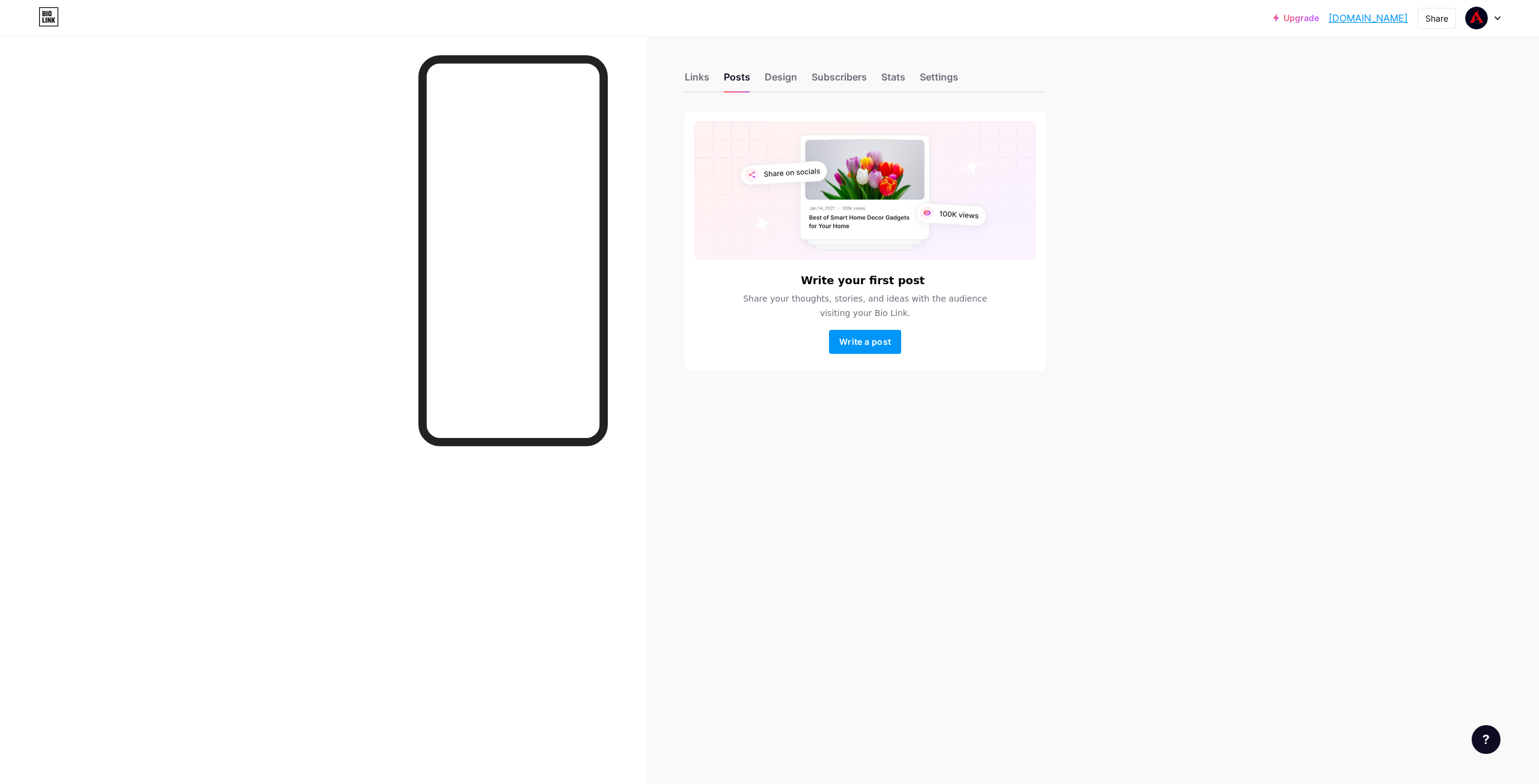
click at [881, 74] on div "Links Posts Design Subscribers Stats Settings" at bounding box center [865, 72] width 361 height 42
click at [885, 78] on div "Stats" at bounding box center [893, 81] width 24 height 22
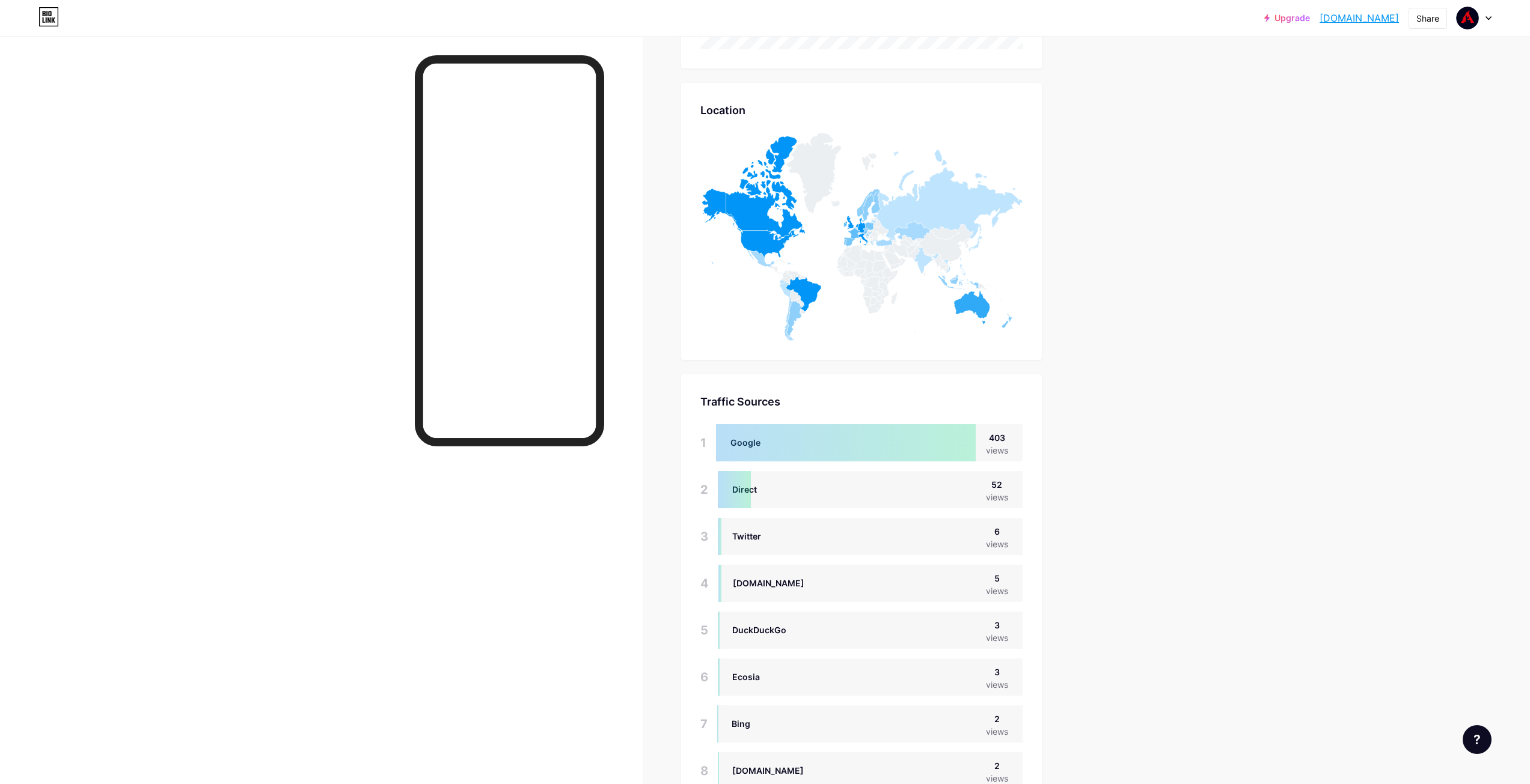
scroll to position [716, 0]
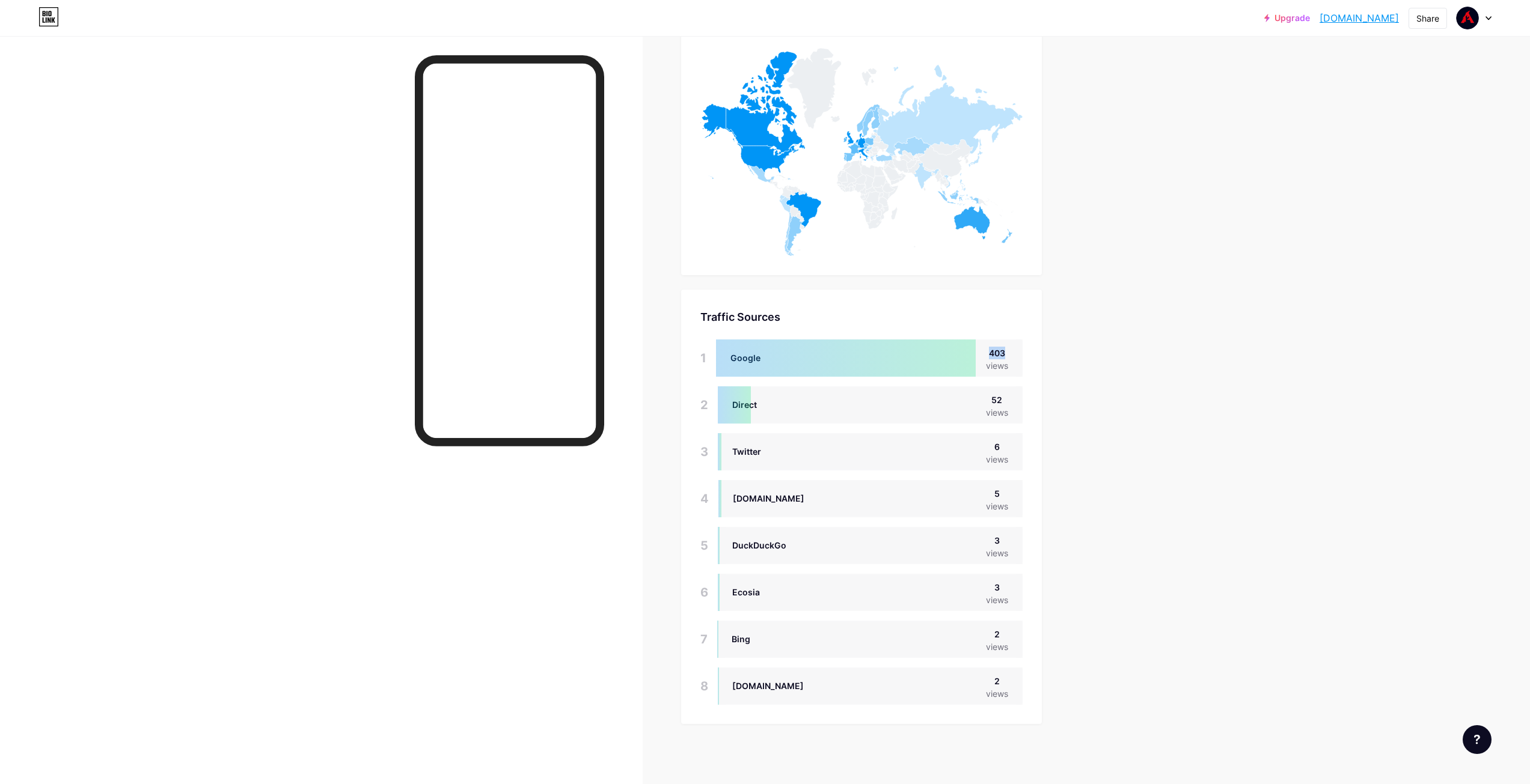
drag, startPoint x: 990, startPoint y: 355, endPoint x: 1035, endPoint y: 355, distance: 45.0
click at [1035, 355] on div "Traffic Sources Traffic Sources 1 Google 403 views 2 Direct 52 views 3 Twitter …" at bounding box center [861, 506] width 361 height 435
click at [1041, 355] on div "Traffic Sources Traffic Sources 1 Google 403 views 2 Direct 52 views 3 Twitter …" at bounding box center [861, 506] width 361 height 435
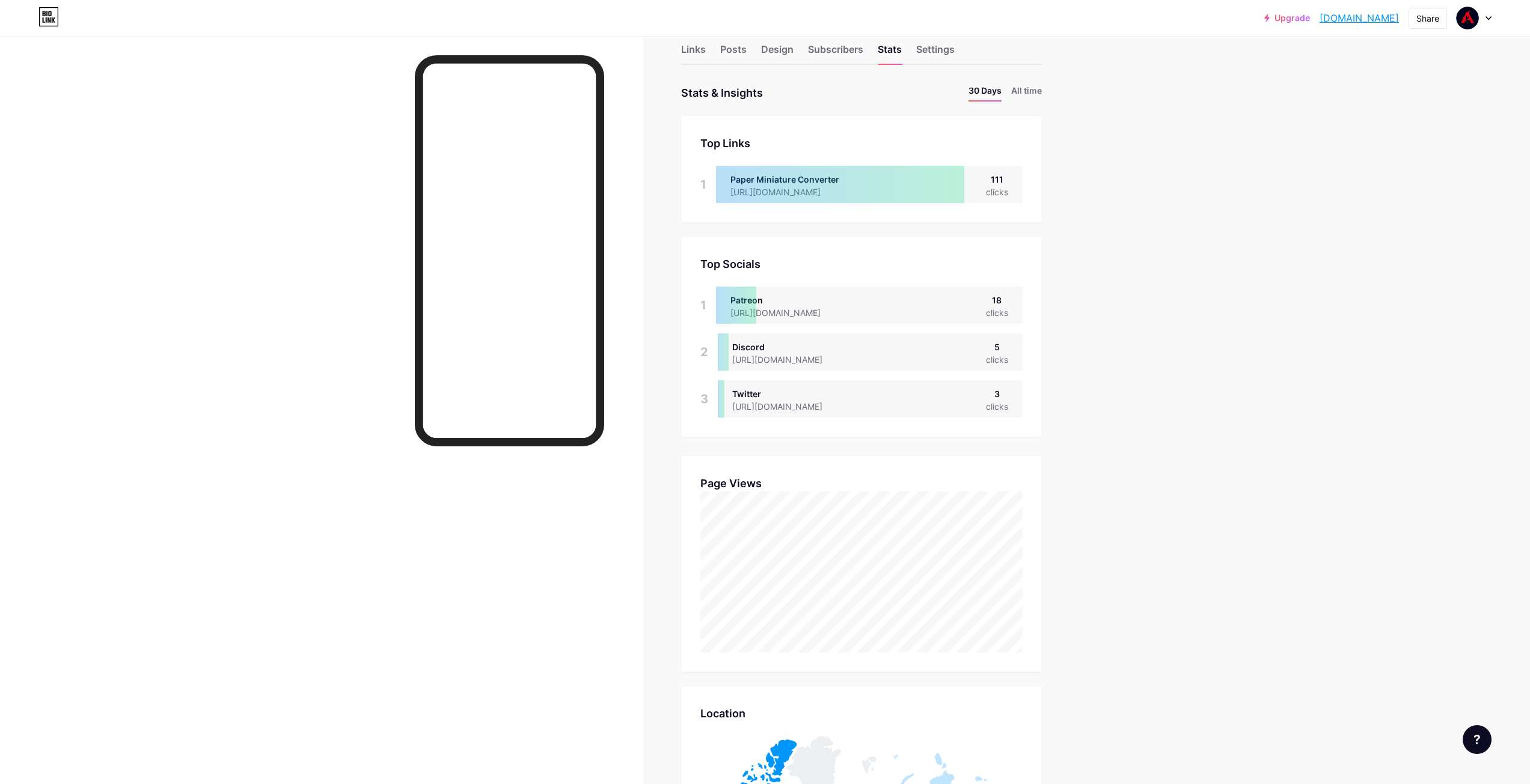
scroll to position [0, 0]
